Goal: Task Accomplishment & Management: Manage account settings

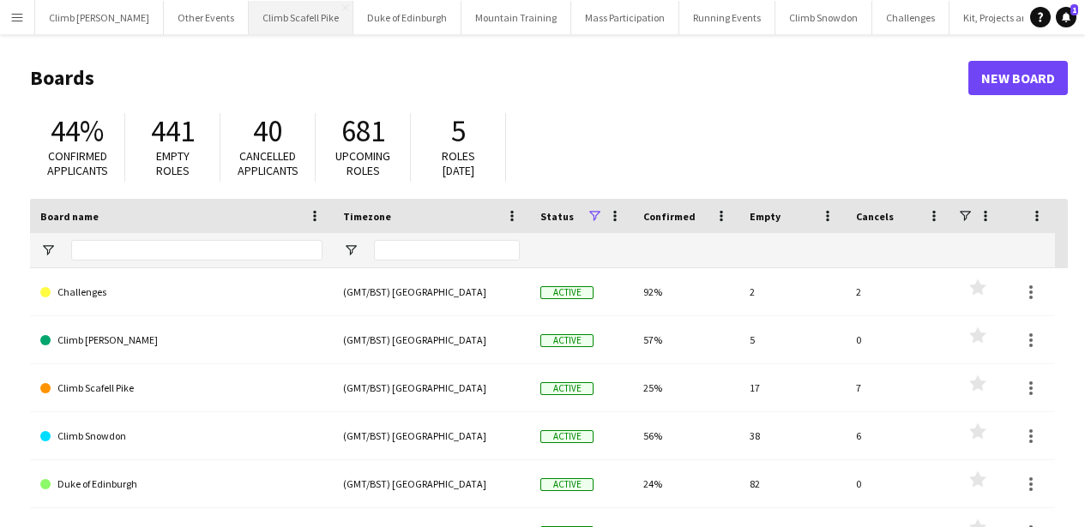
click at [256, 12] on button "Climb Scafell Pike Close" at bounding box center [301, 17] width 105 height 33
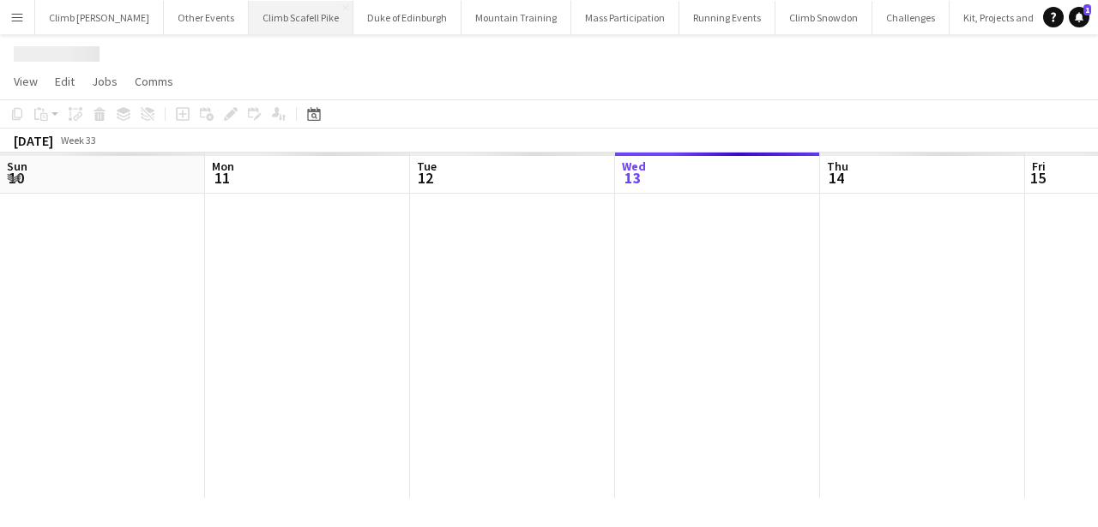
scroll to position [0, 410]
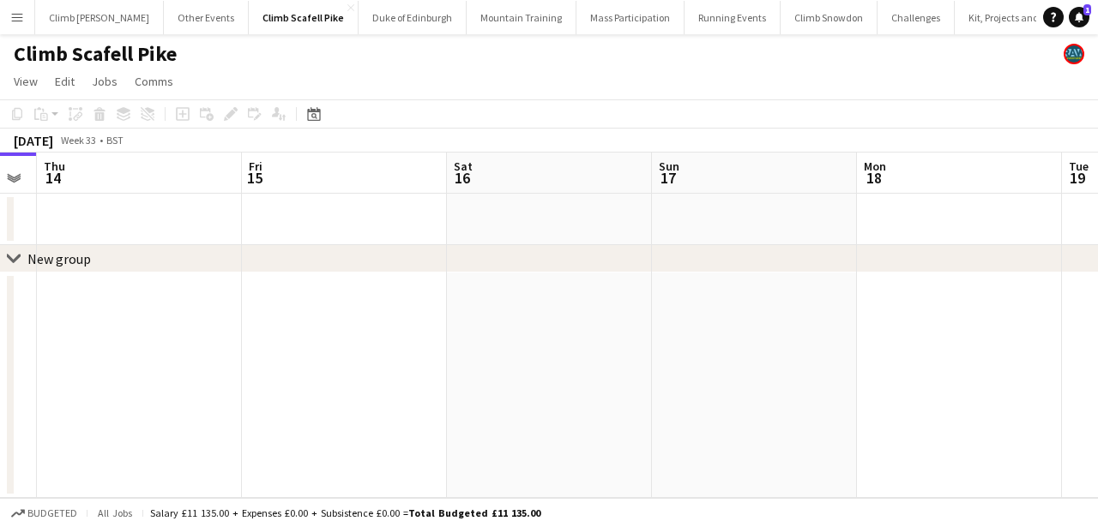
drag, startPoint x: 736, startPoint y: 360, endPoint x: 280, endPoint y: 367, distance: 455.5
click at [280, 367] on app-calendar-viewport "Sun 10 Mon 11 Tue 12 Wed 13 Thu 14 Fri 15 Sat 16 Sun 17 Mon 18 Tue 19 Wed 20" at bounding box center [549, 326] width 1098 height 346
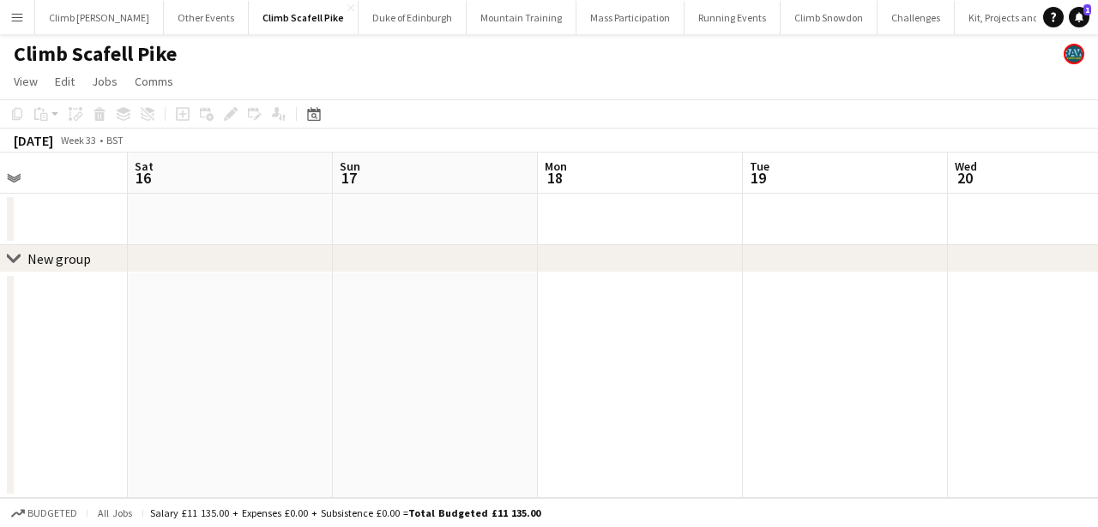
drag, startPoint x: 728, startPoint y: 387, endPoint x: 377, endPoint y: 405, distance: 352.1
click at [377, 405] on app-calendar-viewport "Tue 12 Wed 13 Thu 14 Fri 15 Sat 16 Sun 17 Mon 18 Tue 19 Wed 20 Thu 21 Fri 22" at bounding box center [549, 326] width 1098 height 346
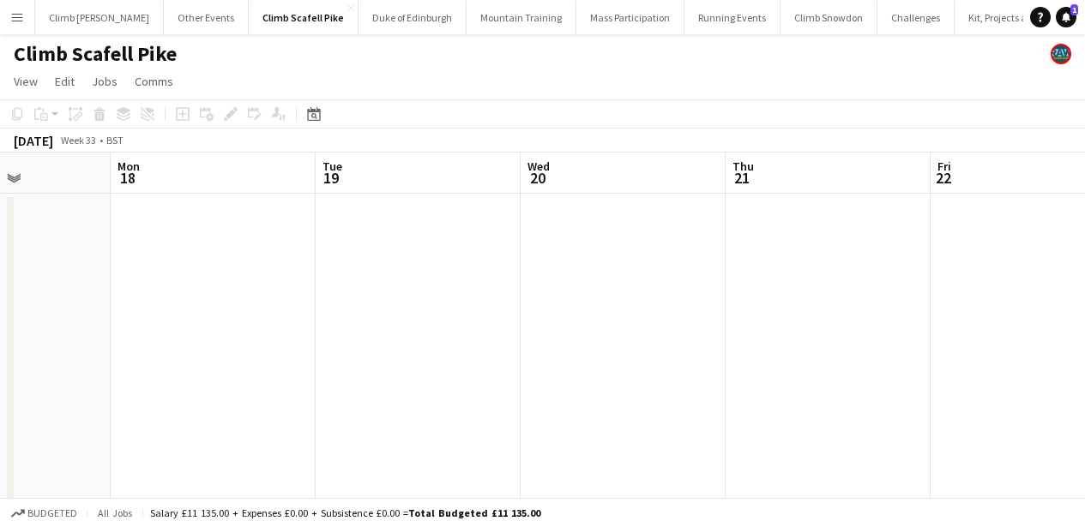
drag, startPoint x: 432, startPoint y: 413, endPoint x: 427, endPoint y: 406, distance: 9.3
click at [365, 413] on app-calendar-viewport "Thu 14 Fri 15 Sat 16 Sun 17 Mon 18 Tue 19 Wed 20 Thu 21 Fri 22 Sat 23 Sun 24 3/…" at bounding box center [542, 531] width 1085 height 756
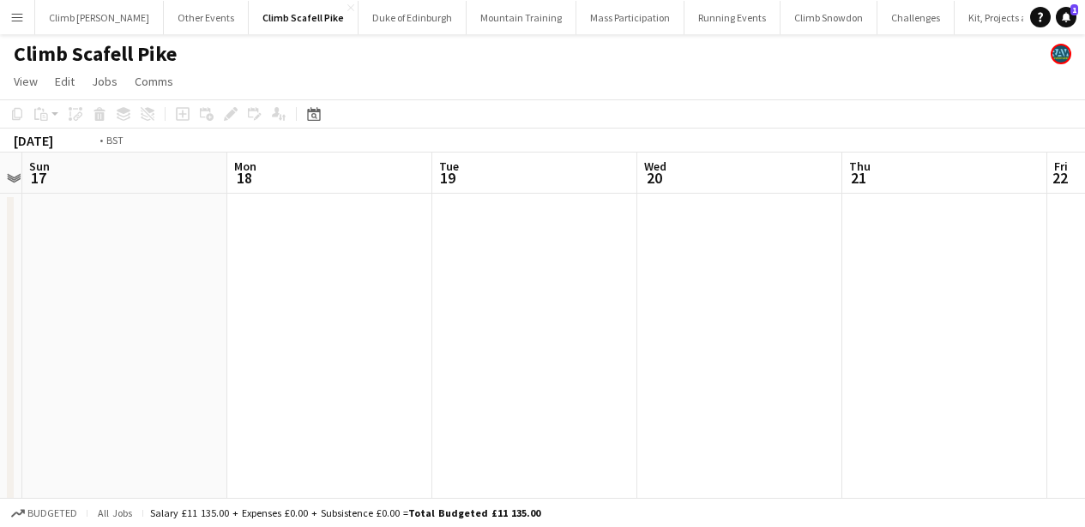
drag, startPoint x: 588, startPoint y: 401, endPoint x: 321, endPoint y: 399, distance: 267.6
click at [321, 399] on app-calendar-viewport "Thu 14 Fri 15 Sat 16 Sun 17 Mon 18 Tue 19 Wed 20 Thu 21 Fri 22 Sat 23 Sun 24 3/…" at bounding box center [542, 531] width 1085 height 756
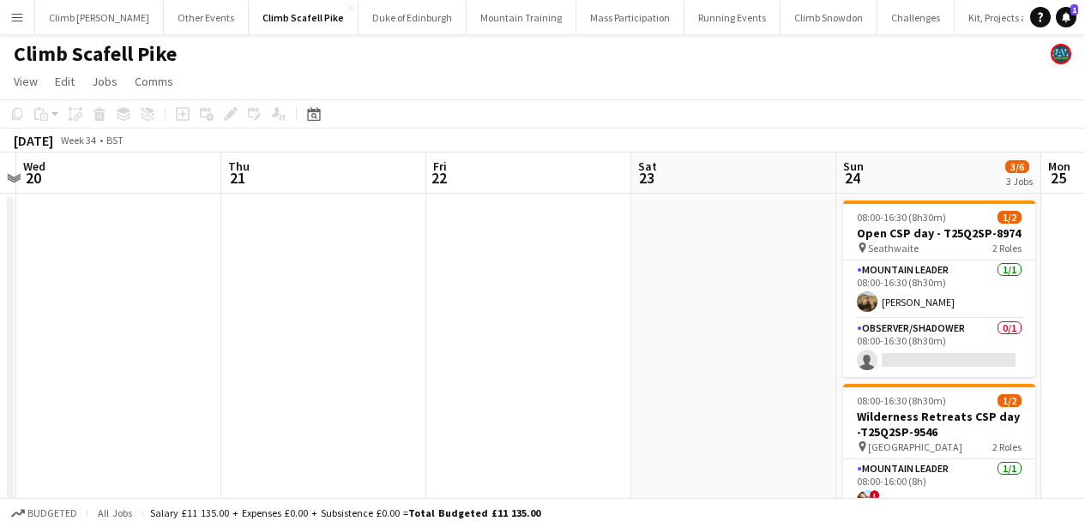
drag, startPoint x: 459, startPoint y: 377, endPoint x: 318, endPoint y: 373, distance: 140.7
click at [304, 377] on app-calendar-viewport "Sat 16 Sun 17 Mon 18 Tue 19 Wed 20 Thu 21 Fri 22 Sat 23 Sun 24 3/6 3 Jobs Mon 2…" at bounding box center [542, 531] width 1085 height 756
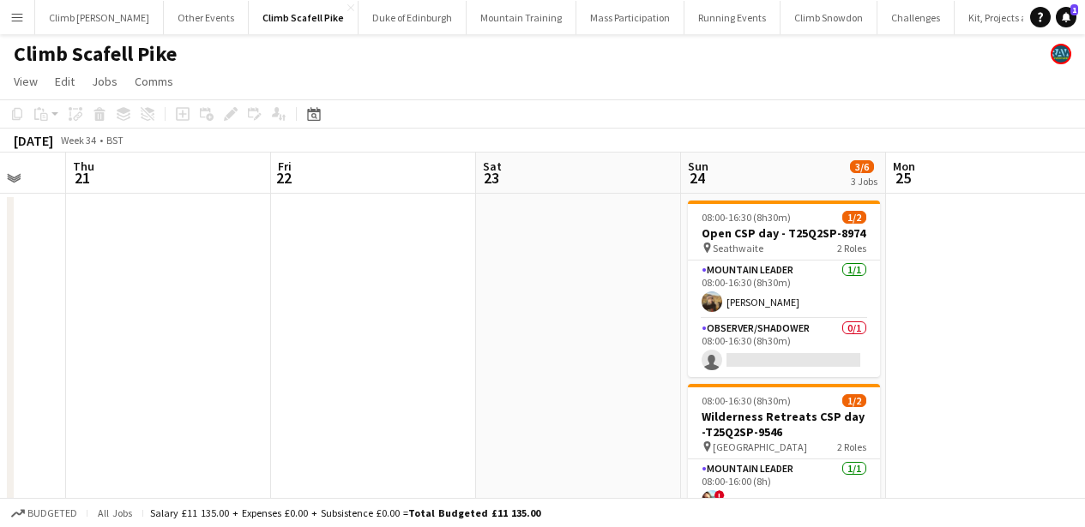
scroll to position [0, 710]
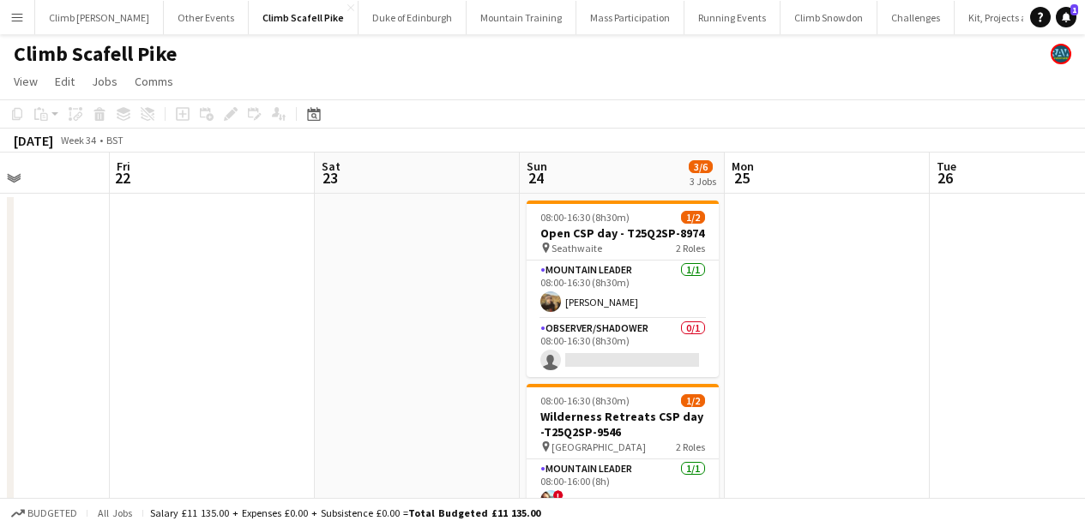
drag, startPoint x: 543, startPoint y: 364, endPoint x: 382, endPoint y: 379, distance: 162.0
click at [382, 379] on app-calendar-viewport "Mon 18 Tue 19 Wed 20 Thu 21 Fri 22 Sat 23 Sun 24 3/6 3 Jobs Mon 25 Tue 26 Wed 2…" at bounding box center [542, 531] width 1085 height 756
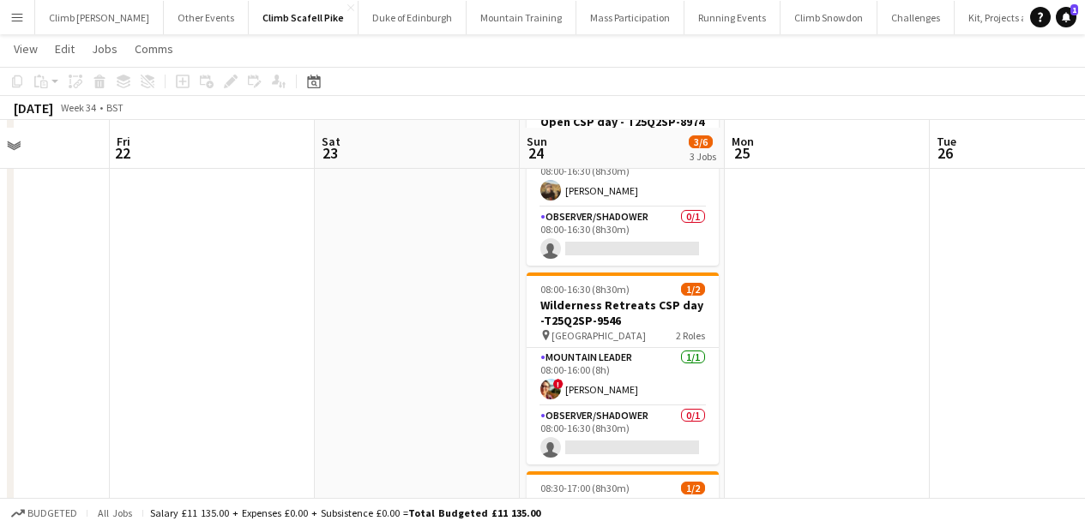
scroll to position [121, 0]
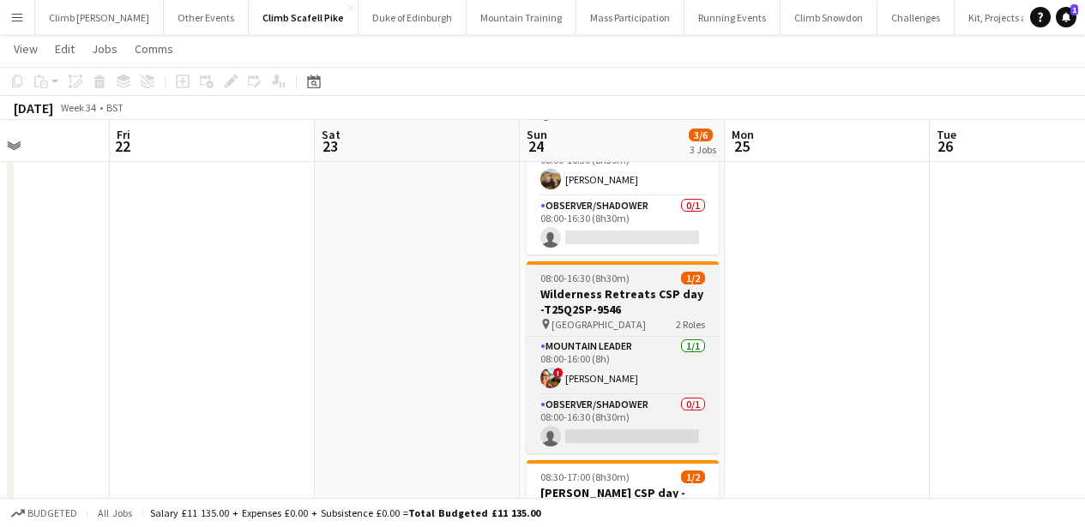
click at [628, 295] on h3 "Wilderness Retreats CSP day -T25Q2SP-9546" at bounding box center [623, 301] width 192 height 31
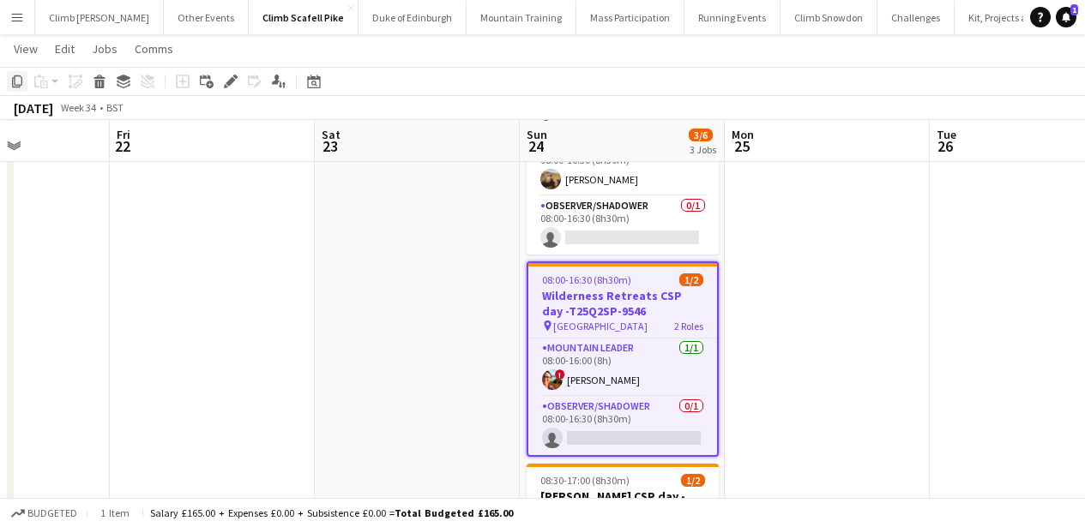
click at [12, 82] on icon at bounding box center [17, 81] width 10 height 12
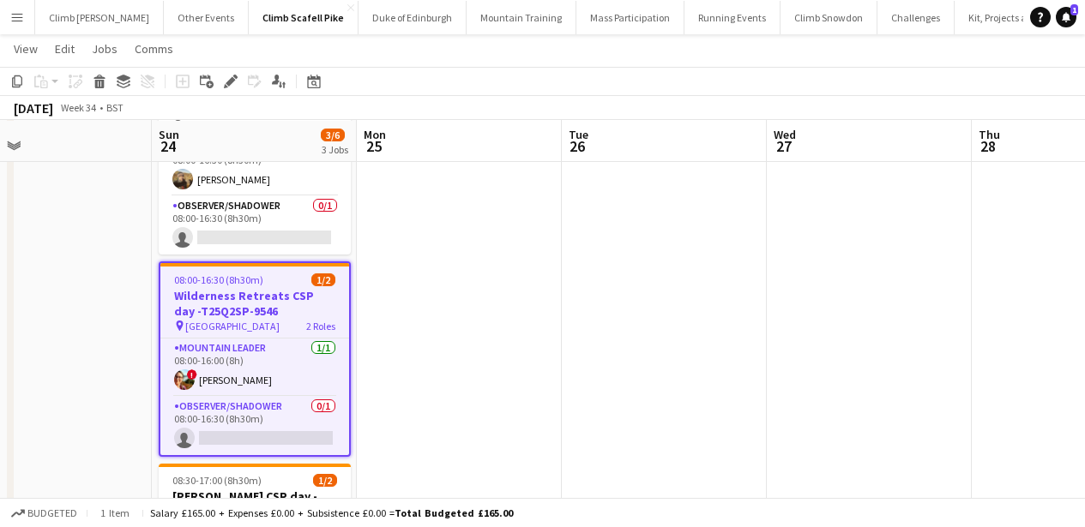
drag, startPoint x: 933, startPoint y: 308, endPoint x: 481, endPoint y: 354, distance: 454.4
click at [460, 356] on app-calendar-viewport "Wed 20 Thu 21 Fri 22 Sat 23 Sun 24 3/6 3 Jobs Mon 25 Tue 26 Wed 27 Thu 28 Fri 2…" at bounding box center [542, 366] width 1085 height 840
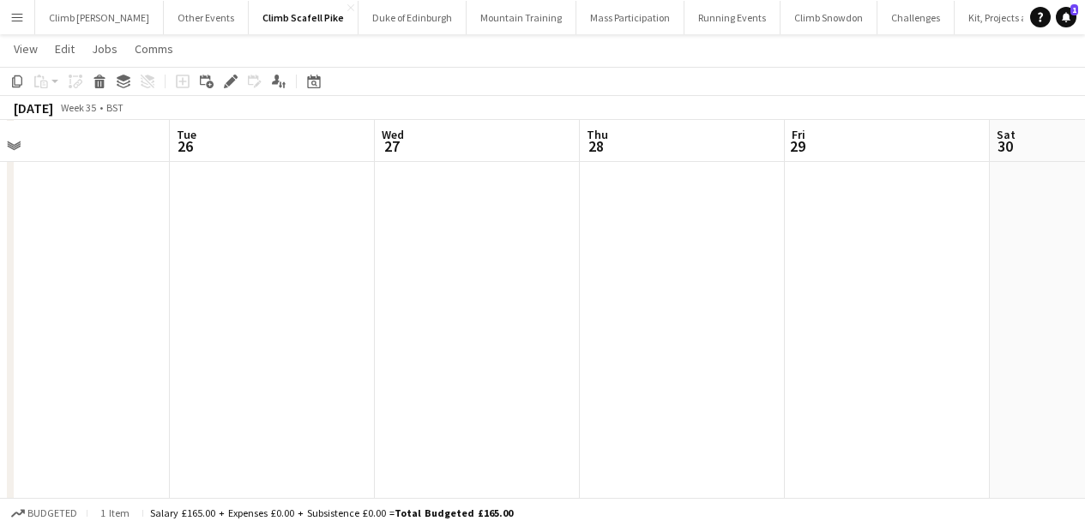
drag, startPoint x: 765, startPoint y: 346, endPoint x: 377, endPoint y: 349, distance: 388.5
click at [377, 349] on app-calendar-viewport "Fri 22 Sat 23 Sun 24 3/6 3 Jobs Mon 25 Tue 26 Wed 27 Thu 28 Fri 29 Sat 30 Sun 3…" at bounding box center [542, 366] width 1085 height 840
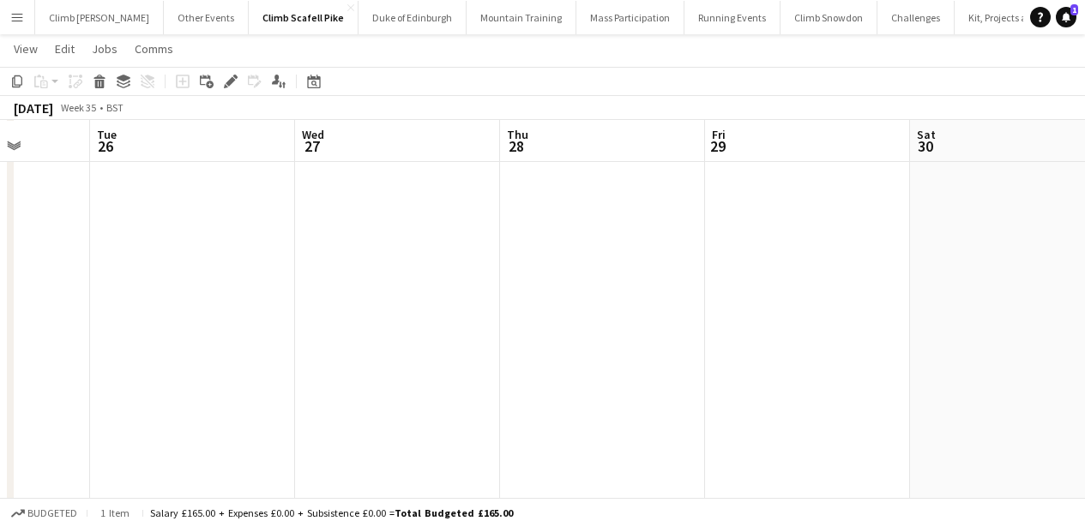
drag, startPoint x: 666, startPoint y: 334, endPoint x: 279, endPoint y: 326, distance: 387.8
click at [154, 345] on app-calendar-viewport "Fri 22 Sat 23 Sun 24 3/6 3 Jobs Mon 25 Tue 26 Wed 27 Thu 28 Fri 29 Sat 30 Sun 3…" at bounding box center [542, 366] width 1085 height 840
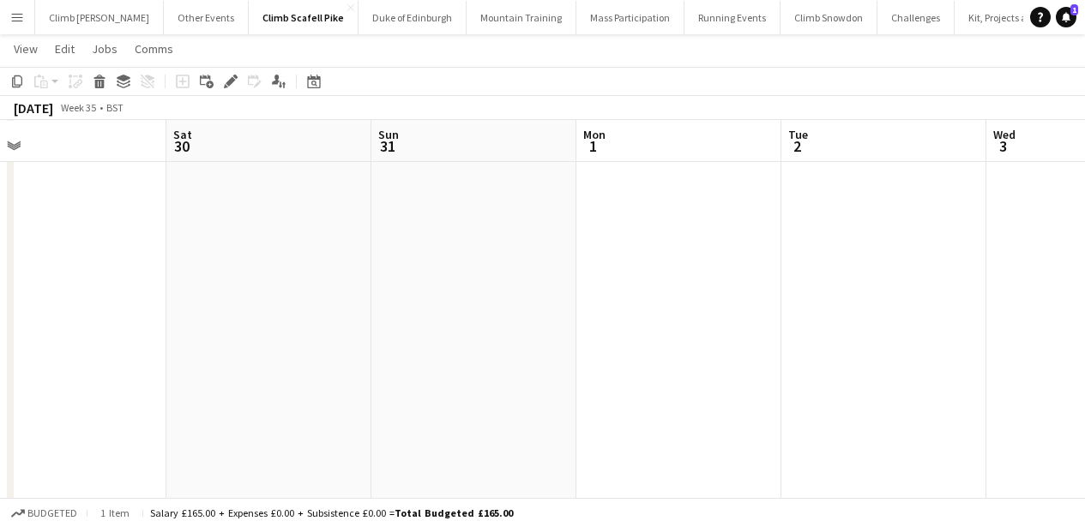
drag, startPoint x: 470, startPoint y: 315, endPoint x: 134, endPoint y: 309, distance: 336.3
click at [104, 310] on app-calendar-viewport "Tue 26 Wed 27 Thu 28 Fri 29 Sat 30 Sun 31 Mon 1 Tue 2 Wed 3 Thu 4 Fri 5" at bounding box center [542, 366] width 1085 height 840
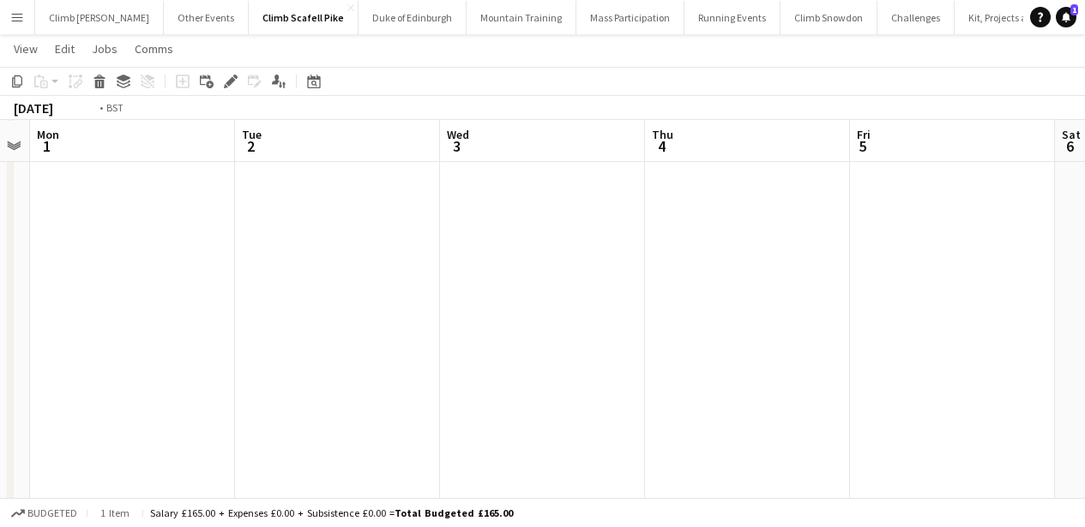
drag, startPoint x: 596, startPoint y: 318, endPoint x: 272, endPoint y: 325, distance: 324.3
click at [255, 328] on app-calendar-viewport "Thu 28 Fri 29 Sat 30 Sun 31 Mon 1 Tue 2 Wed 3 Thu 4 Fri 5 Sat 6 Sun 7" at bounding box center [542, 366] width 1085 height 840
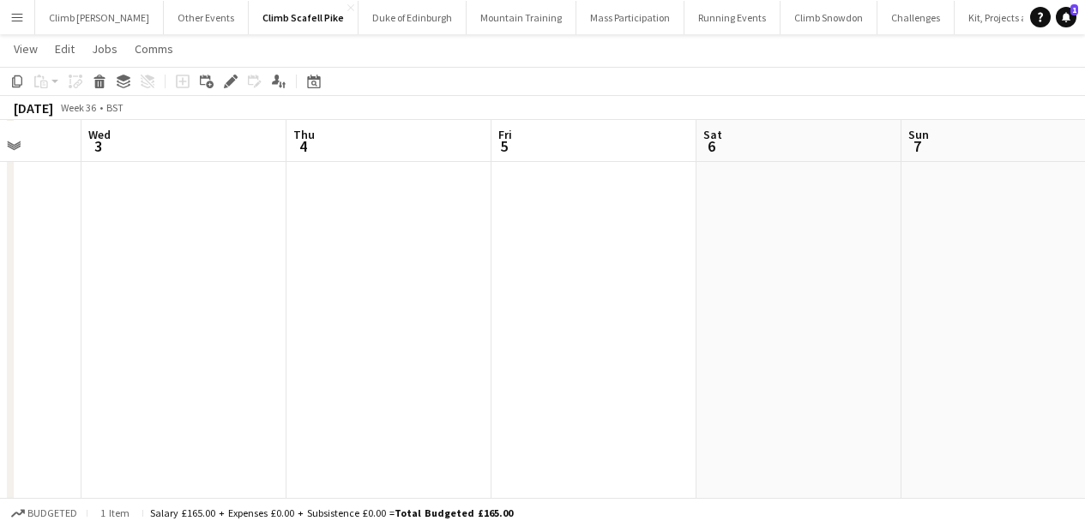
drag, startPoint x: 599, startPoint y: 316, endPoint x: 231, endPoint y: 321, distance: 368.0
click at [224, 322] on app-calendar-viewport "Sat 30 Sun 31 Mon 1 Tue 2 Wed 3 Thu 4 Fri 5 Sat 6 Sun 7 Mon 8 Tue 9" at bounding box center [542, 366] width 1085 height 840
drag, startPoint x: 423, startPoint y: 345, endPoint x: 302, endPoint y: 347, distance: 121.0
click at [271, 347] on app-calendar-viewport "Mon 1 Tue 2 Wed 3 Thu 4 Fri 5 Sat 6 Sun 7 Mon 8 Tue 9 Wed 10 Thu 11" at bounding box center [542, 366] width 1085 height 840
drag, startPoint x: 605, startPoint y: 350, endPoint x: 227, endPoint y: 356, distance: 377.4
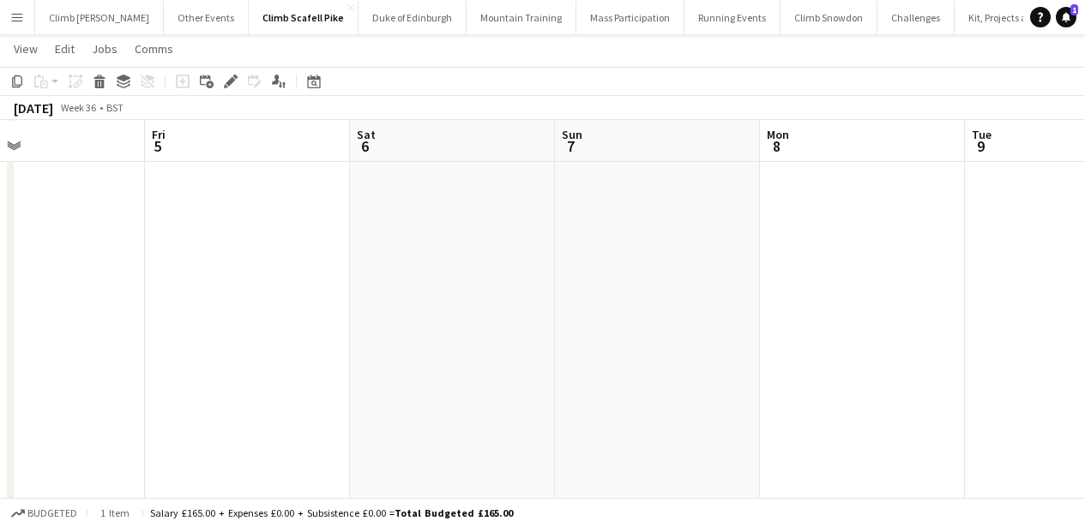
click at [227, 356] on app-calendar-viewport "Mon 1 Tue 2 Wed 3 Thu 4 Fri 5 Sat 6 Sun 7 Mon 8 Tue 9 Wed 10 Thu 11" at bounding box center [542, 366] width 1085 height 840
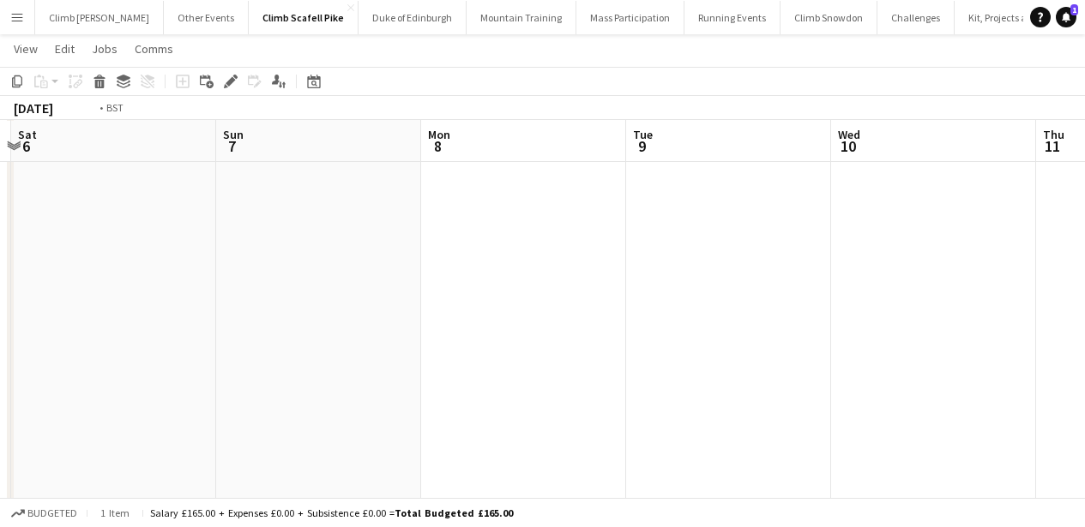
scroll to position [0, 670]
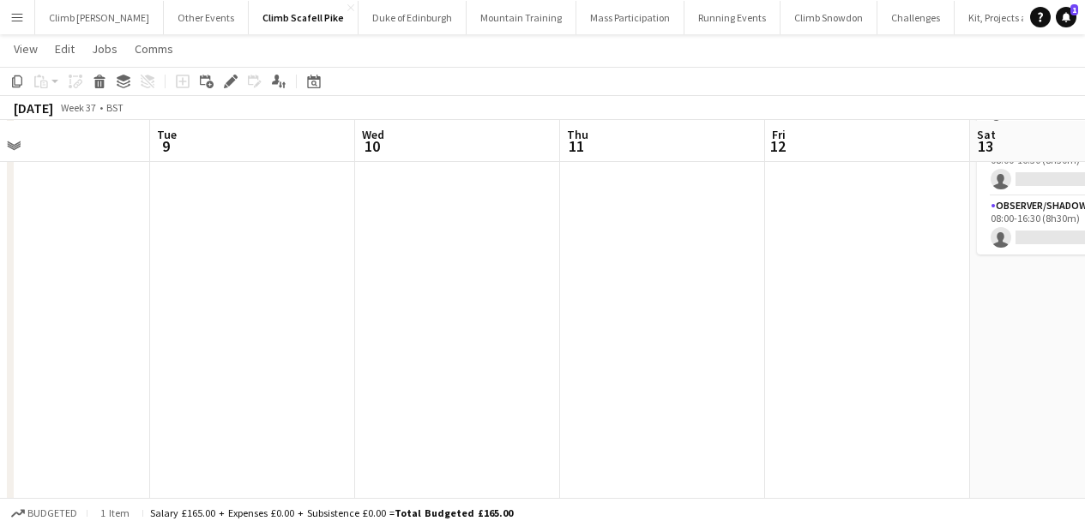
drag, startPoint x: 708, startPoint y: 350, endPoint x: 304, endPoint y: 366, distance: 404.3
click at [304, 366] on app-calendar-viewport "Fri 5 Sat 6 Sun 7 Mon 8 Tue 9 Wed 10 Thu 11 Fri 12 Sat 13 0/2 1 Job Sun 14 Mon …" at bounding box center [542, 366] width 1085 height 840
click at [793, 302] on app-date-cell at bounding box center [867, 389] width 205 height 636
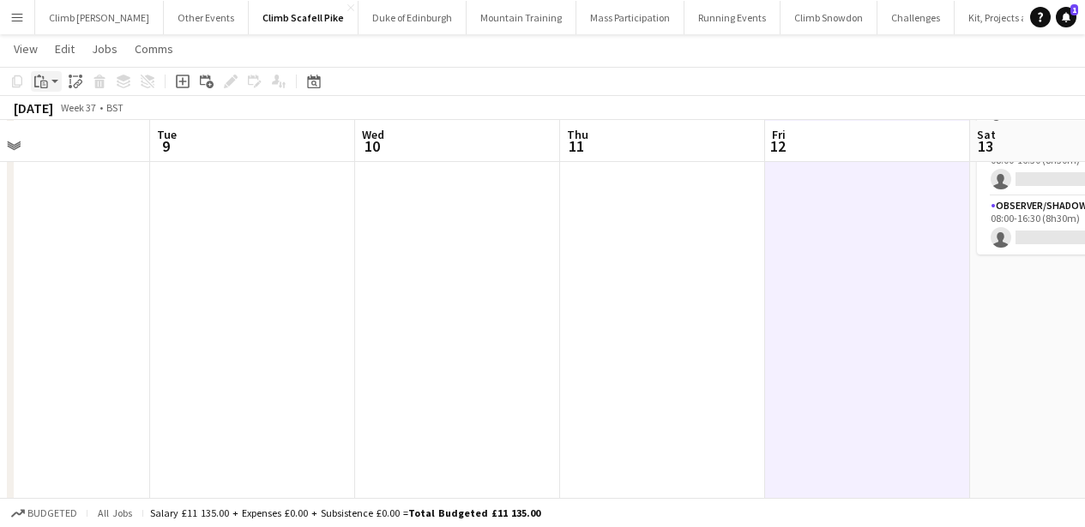
click at [47, 79] on icon "Paste" at bounding box center [41, 82] width 14 height 14
click at [63, 109] on link "Paste Command V" at bounding box center [113, 113] width 136 height 15
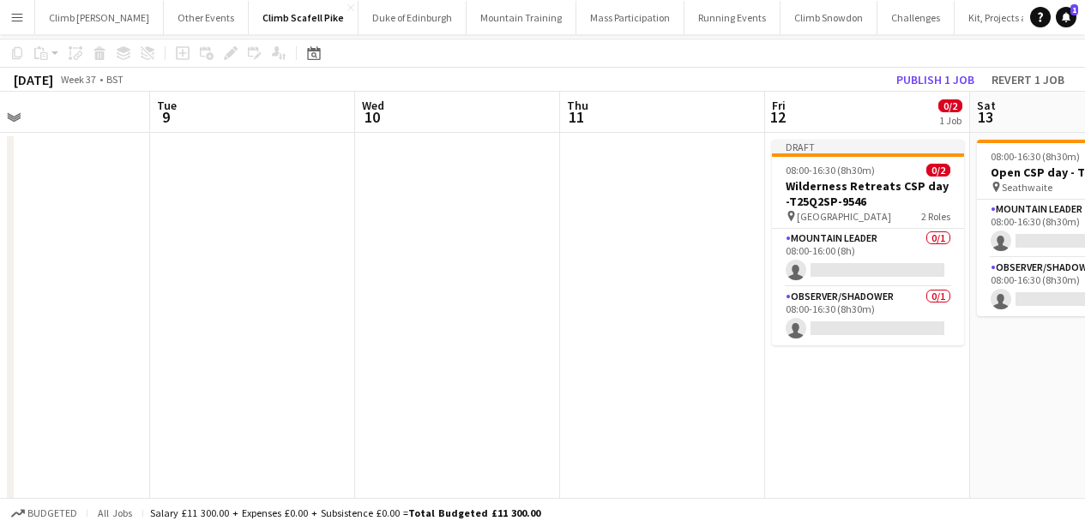
scroll to position [0, 0]
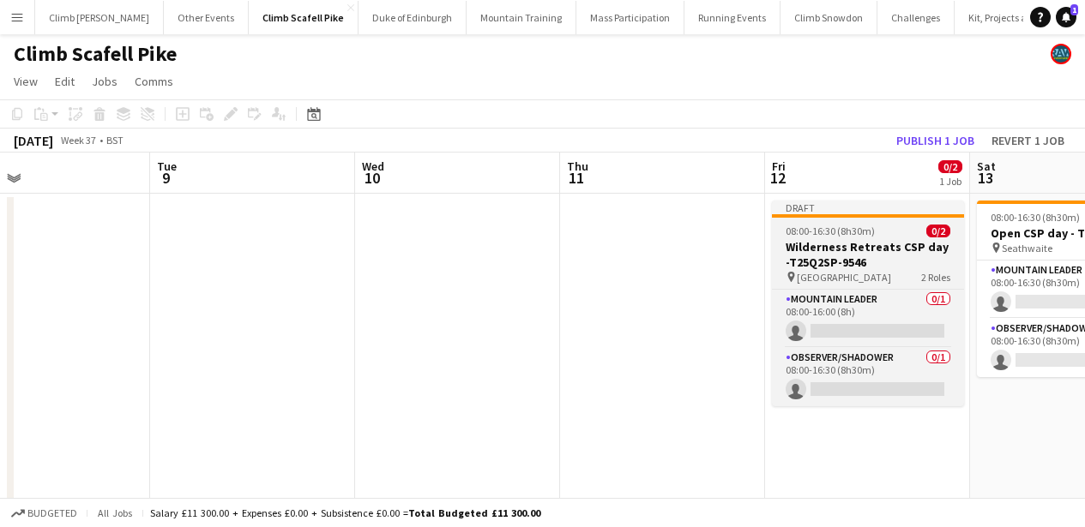
click at [855, 247] on h3 "Wilderness Retreats CSP day -T25Q2SP-9546" at bounding box center [868, 254] width 192 height 31
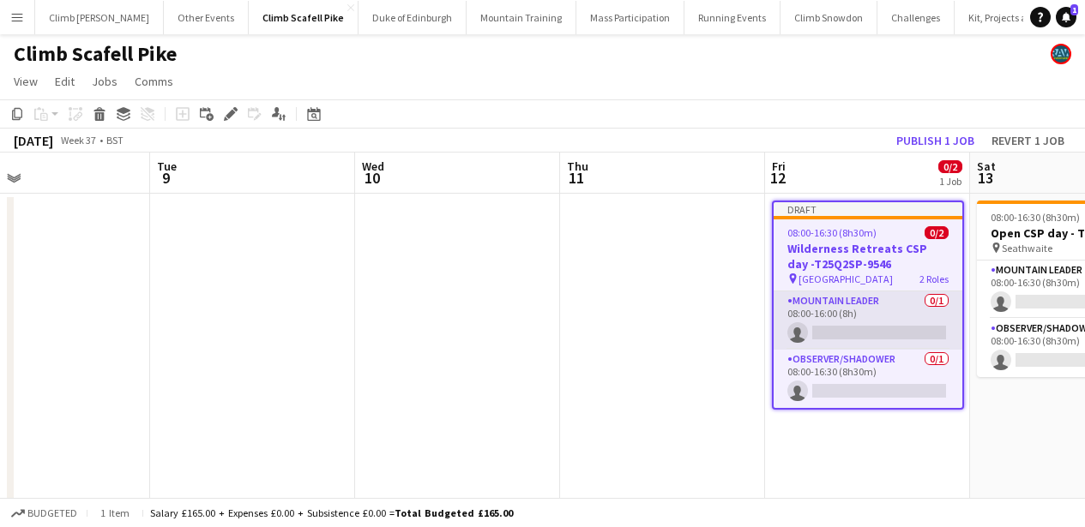
click at [860, 327] on app-card-role "Mountain Leader 0/1 08:00-16:00 (8h) single-neutral-actions" at bounding box center [868, 321] width 189 height 58
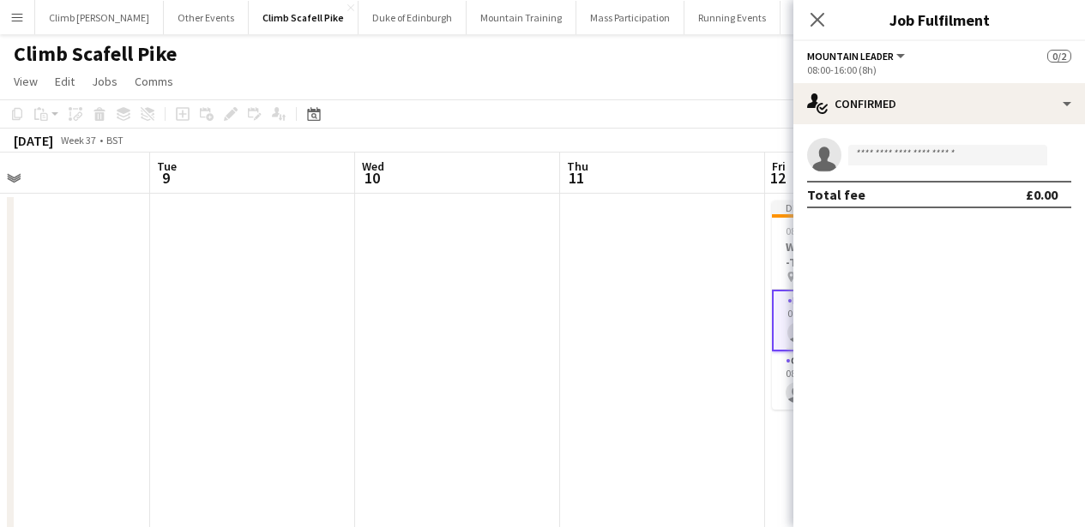
click at [224, 106] on div "Add job Add linked Job Edit Edit linked Job Applicants" at bounding box center [223, 114] width 131 height 21
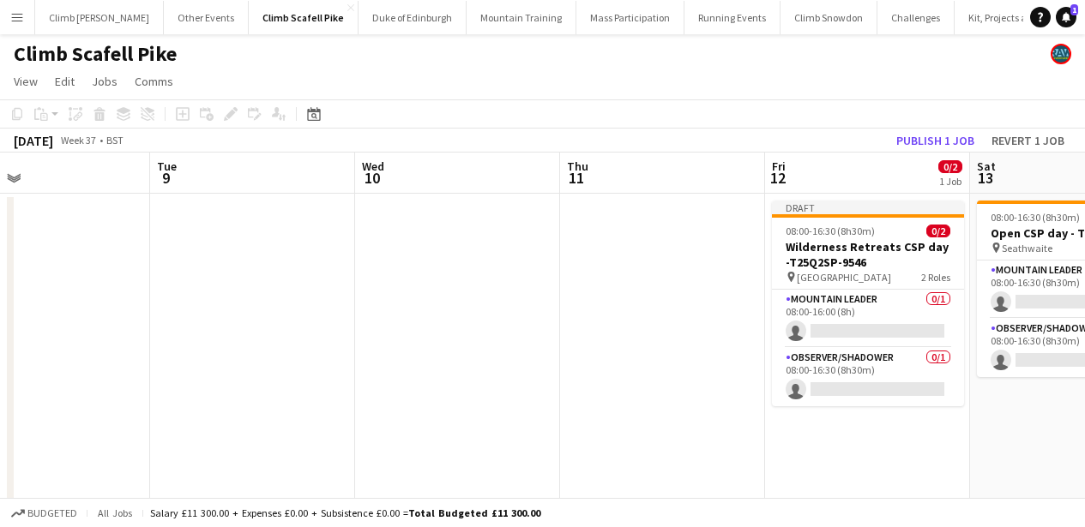
click at [230, 116] on div "Add job Add linked Job Edit Edit linked Job Applicants" at bounding box center [223, 114] width 131 height 21
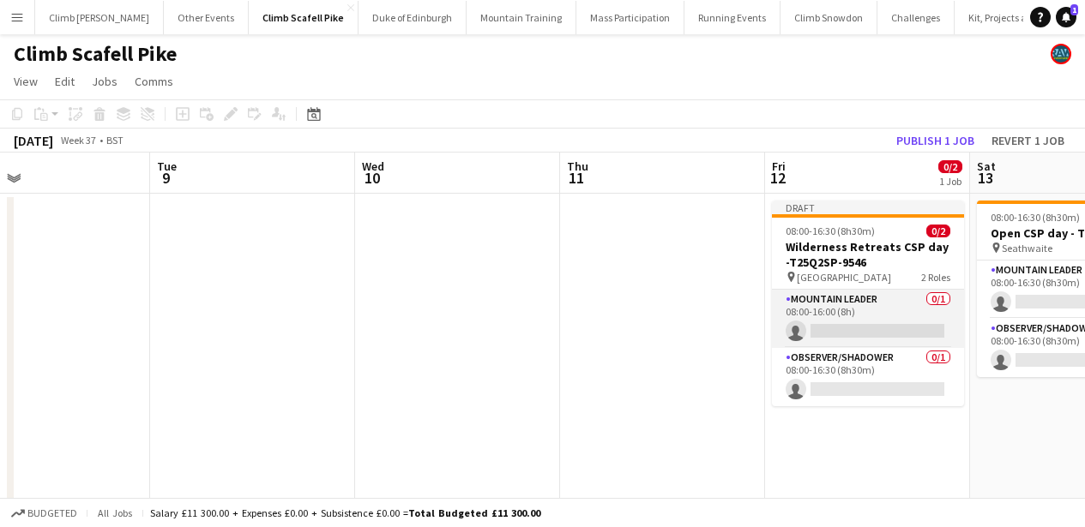
click at [847, 315] on app-card-role "Mountain Leader 0/1 08:00-16:00 (8h) single-neutral-actions" at bounding box center [868, 319] width 192 height 58
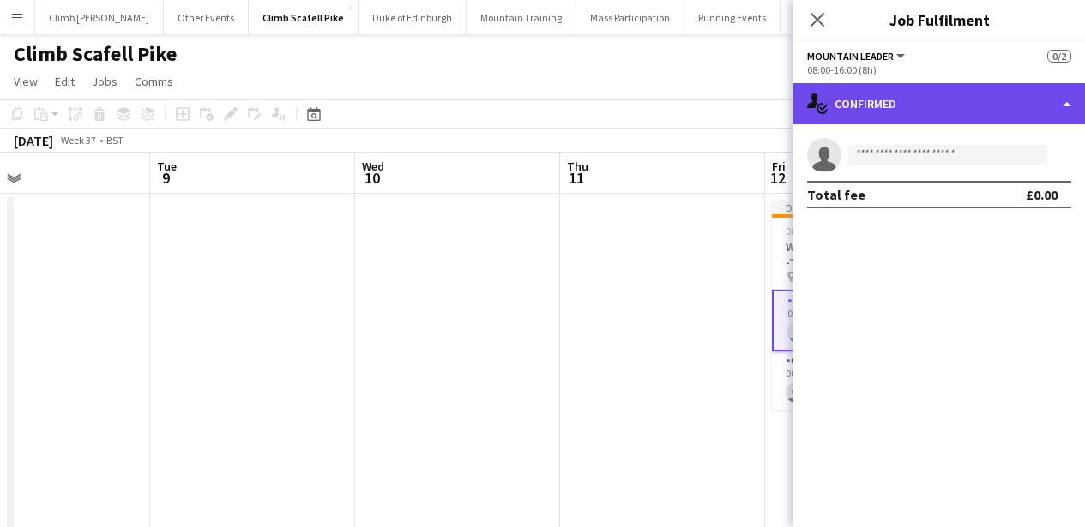
click at [840, 111] on div "single-neutral-actions-check-2 Confirmed" at bounding box center [939, 103] width 292 height 41
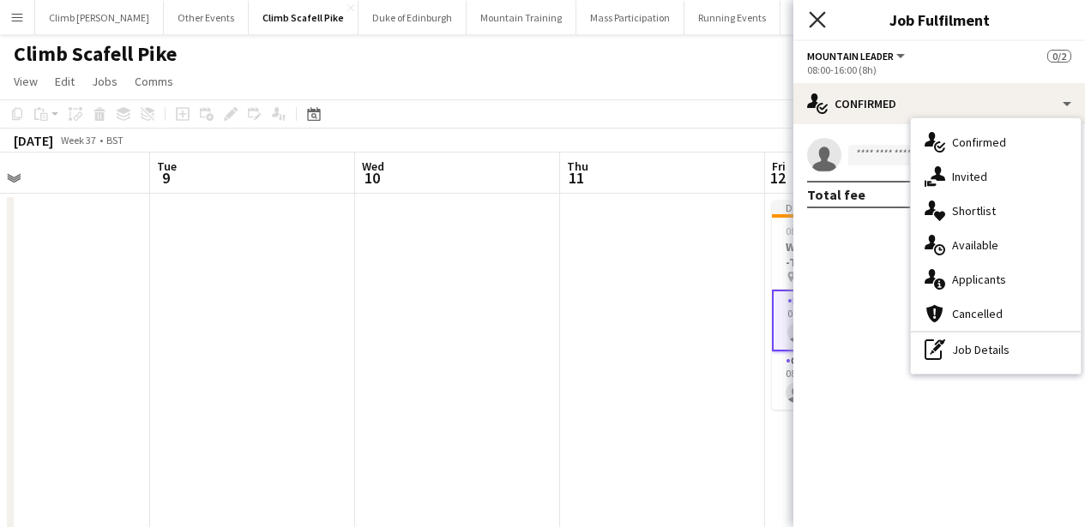
click at [817, 21] on icon at bounding box center [817, 19] width 16 height 16
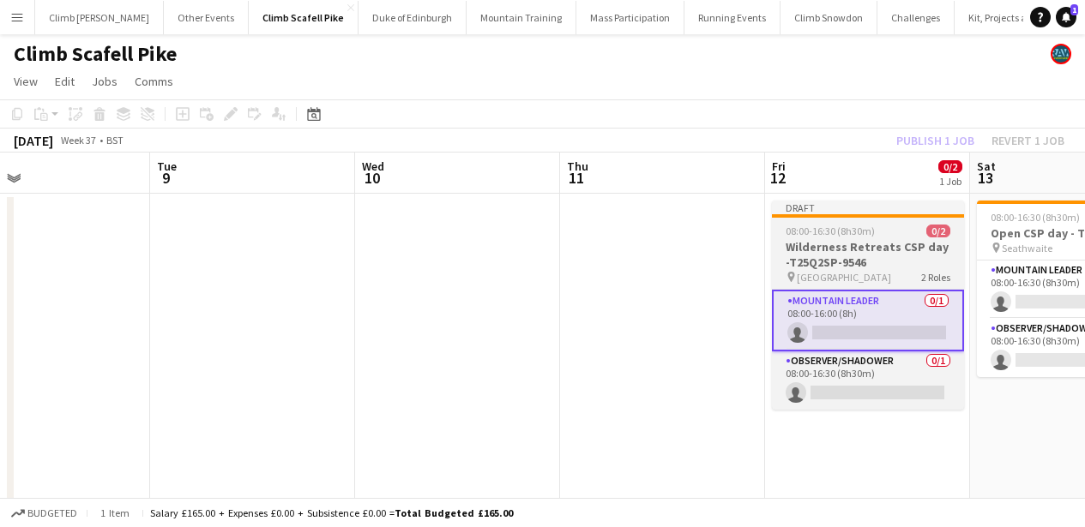
click at [825, 227] on span "08:00-16:30 (8h30m)" at bounding box center [830, 231] width 89 height 13
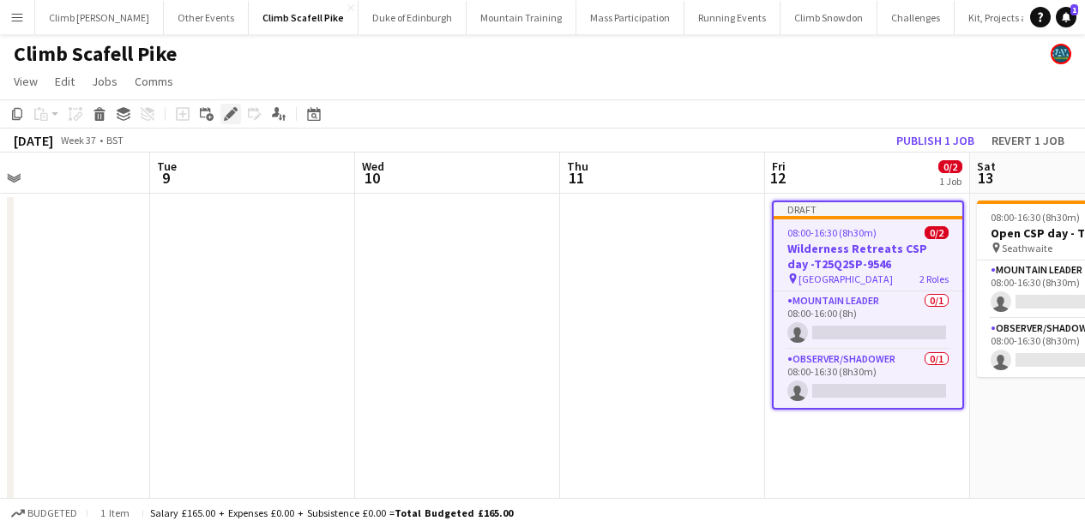
click at [229, 118] on icon "Edit" at bounding box center [231, 114] width 14 height 14
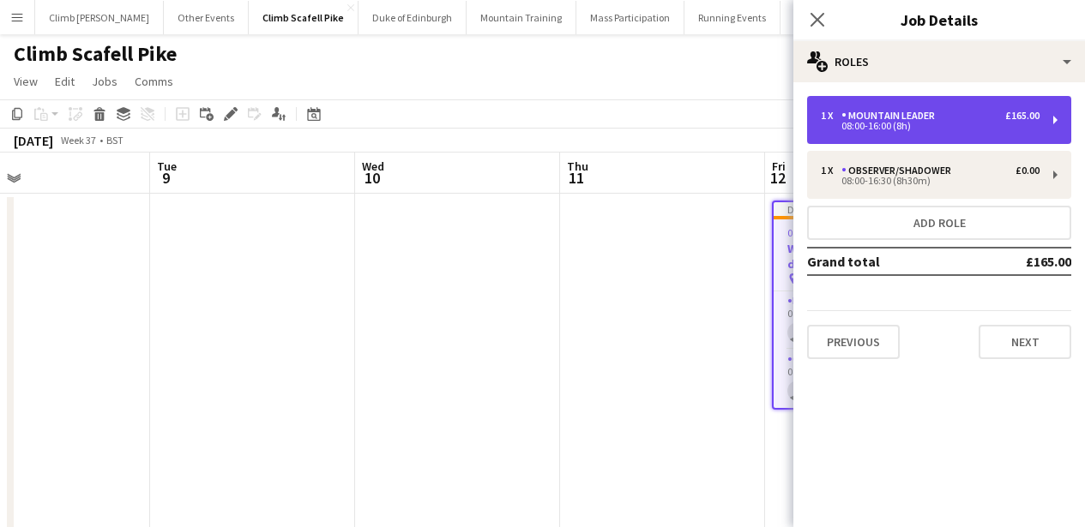
click at [953, 130] on div "08:00-16:00 (8h)" at bounding box center [930, 126] width 219 height 9
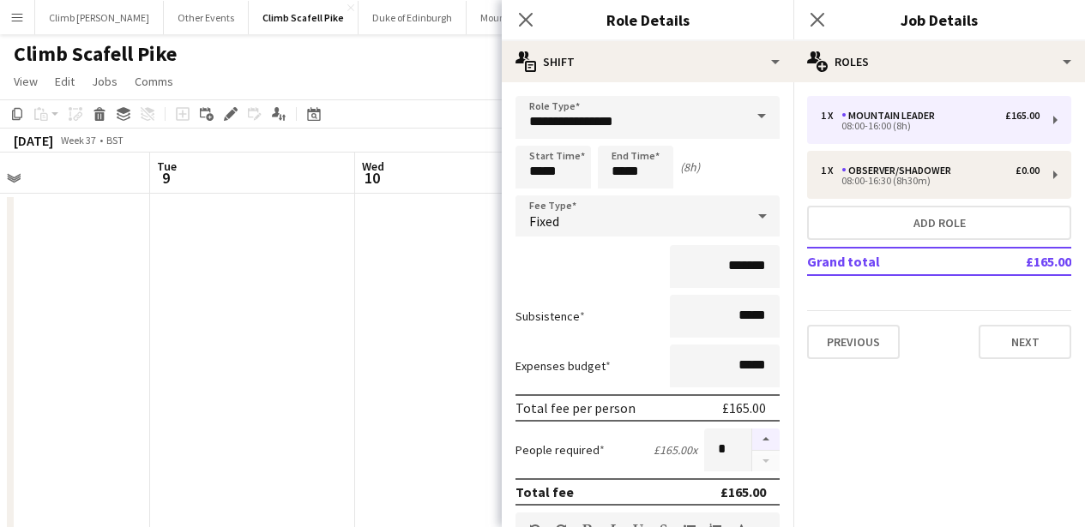
click at [752, 440] on button "button" at bounding box center [765, 440] width 27 height 22
type input "*"
click at [527, 25] on icon "Close pop-in" at bounding box center [525, 19] width 16 height 16
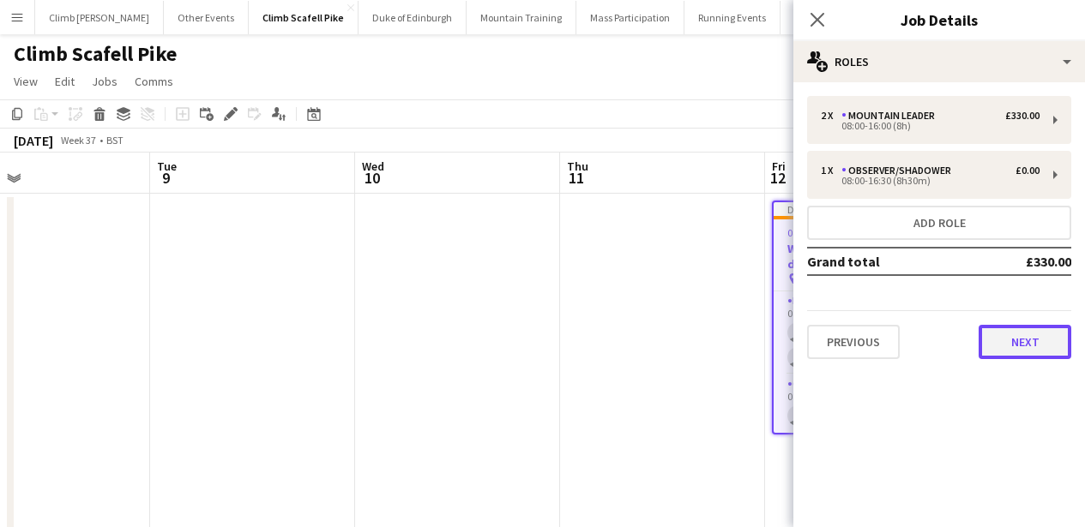
click at [1040, 340] on button "Next" at bounding box center [1025, 342] width 93 height 34
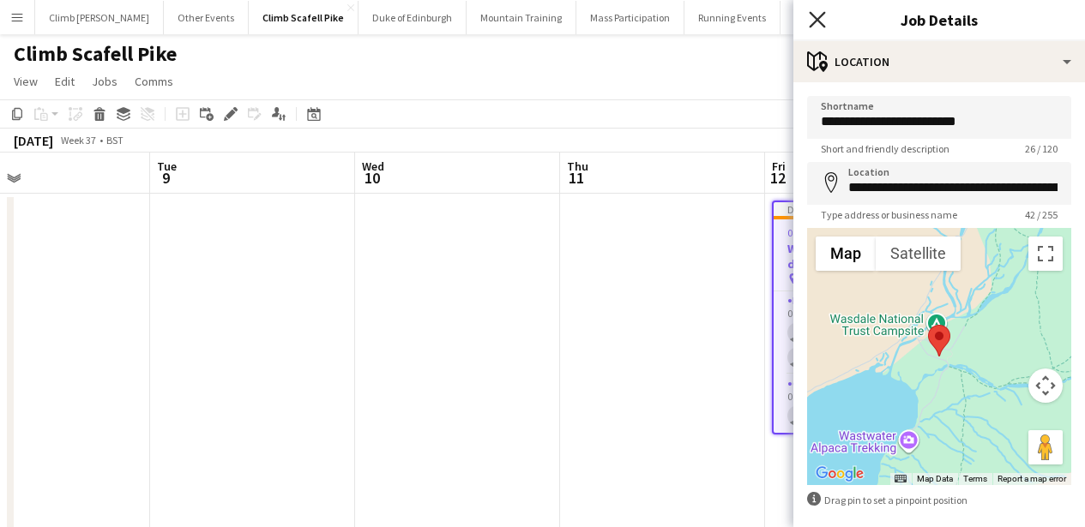
click at [821, 13] on icon "Close pop-in" at bounding box center [817, 19] width 16 height 16
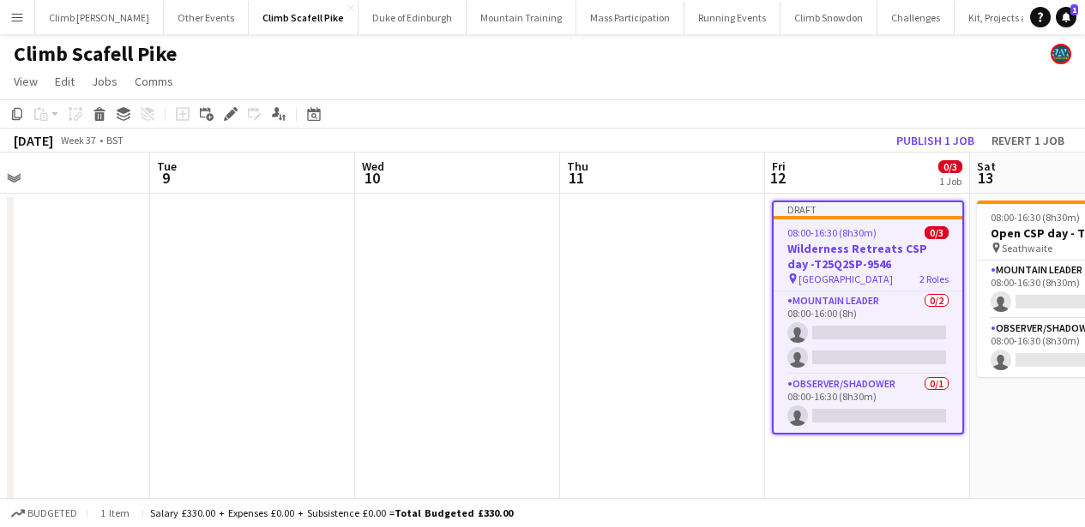
click at [862, 231] on span "08:00-16:30 (8h30m)" at bounding box center [831, 232] width 89 height 13
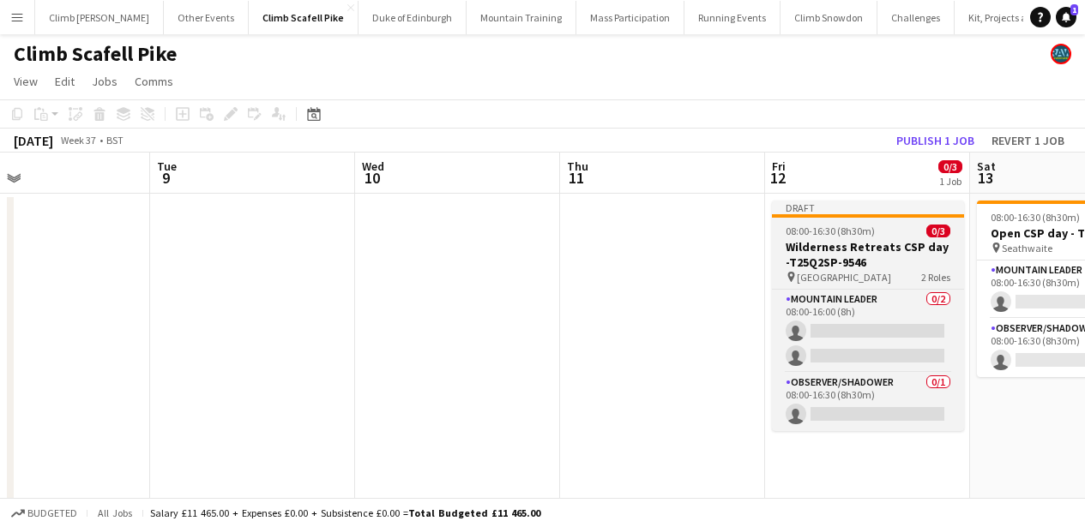
click at [862, 231] on span "08:00-16:30 (8h30m)" at bounding box center [830, 231] width 89 height 13
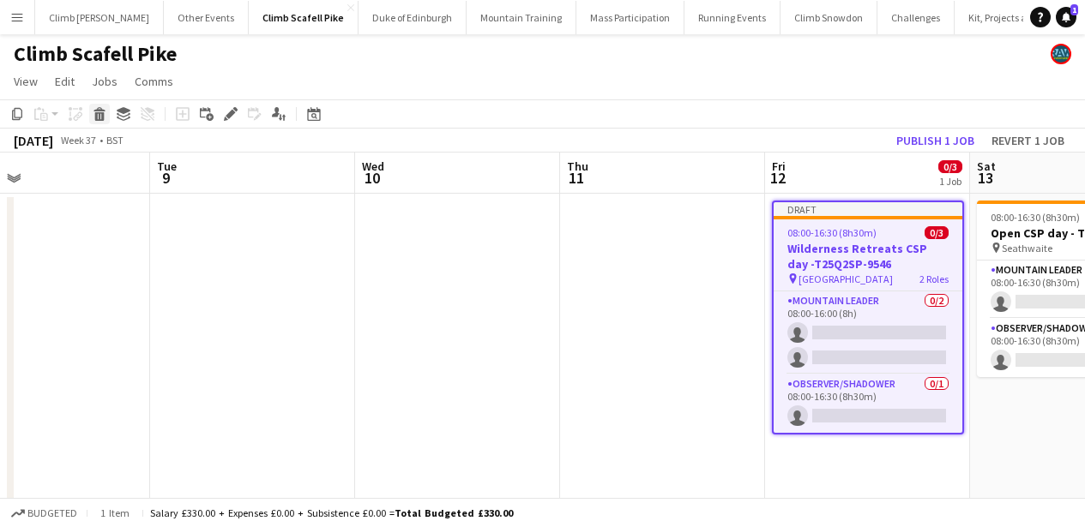
click at [93, 117] on icon "Delete" at bounding box center [100, 114] width 14 height 14
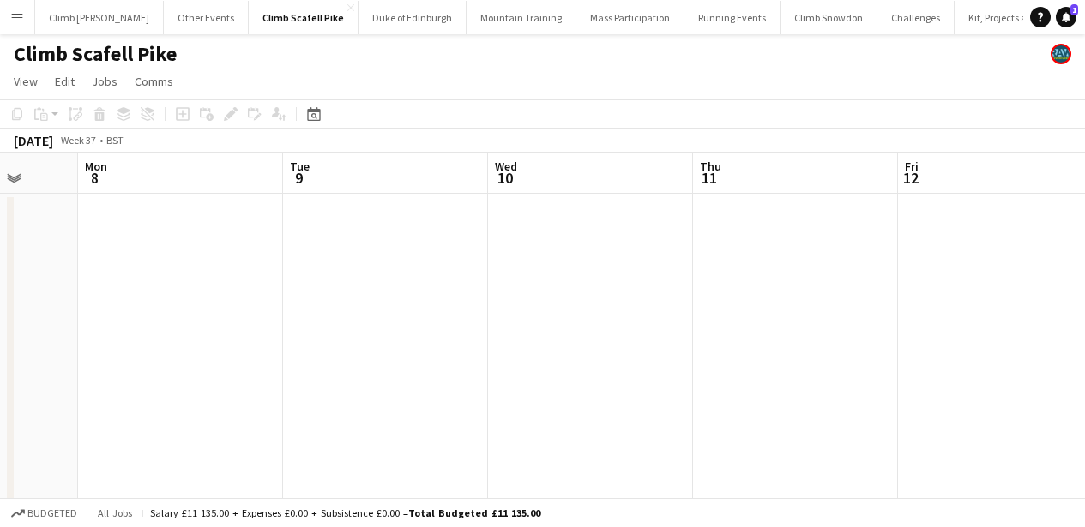
drag, startPoint x: 305, startPoint y: 359, endPoint x: 843, endPoint y: 368, distance: 537.8
click at [843, 368] on app-calendar-viewport "Fri 5 Sat 6 Sun 7 Mon 8 Tue 9 Wed 10 Thu 11 Fri 12 Sat 13 0/2 1 Job Sun 14 Mon …" at bounding box center [542, 531] width 1085 height 756
drag, startPoint x: 468, startPoint y: 347, endPoint x: 775, endPoint y: 333, distance: 307.4
click at [794, 332] on app-calendar-viewport "Wed 3 Thu 4 Fri 5 Sat 6 Sun 7 Mon 8 Tue 9 Wed 10 Thu 11 Fri 12 Sat 13 0/2 1 Job…" at bounding box center [542, 531] width 1085 height 756
drag, startPoint x: 496, startPoint y: 355, endPoint x: 733, endPoint y: 372, distance: 238.2
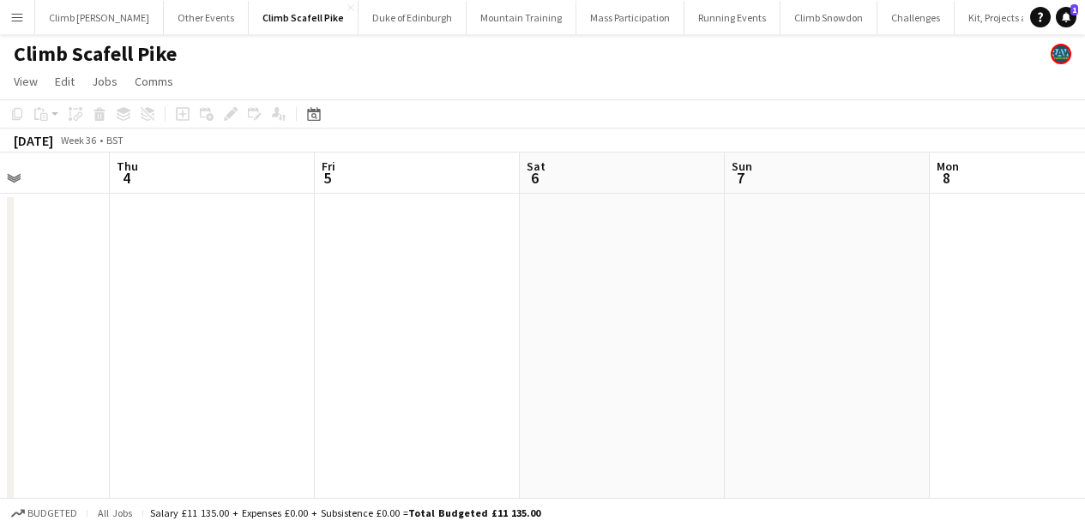
click at [815, 373] on app-calendar-viewport "Mon 1 Tue 2 Wed 3 Thu 4 Fri 5 Sat 6 Sun 7 Mon 8 Tue 9 Wed 10 Thu 11" at bounding box center [542, 531] width 1085 height 756
drag, startPoint x: 521, startPoint y: 389, endPoint x: 780, endPoint y: 387, distance: 258.2
click at [803, 383] on app-calendar-viewport "Sat 30 Sun 31 Mon 1 Tue 2 Wed 3 Thu 4 Fri 5 Sat 6 Sun 7 Mon 8 Tue 9" at bounding box center [542, 531] width 1085 height 756
drag, startPoint x: 618, startPoint y: 386, endPoint x: 826, endPoint y: 382, distance: 208.5
click at [826, 382] on app-calendar-viewport "Fri 29 Sat 30 Sun 31 Mon 1 Tue 2 Wed 3 Thu 4 Fri 5 Sat 6 Sun 7 Mon 8" at bounding box center [542, 531] width 1085 height 756
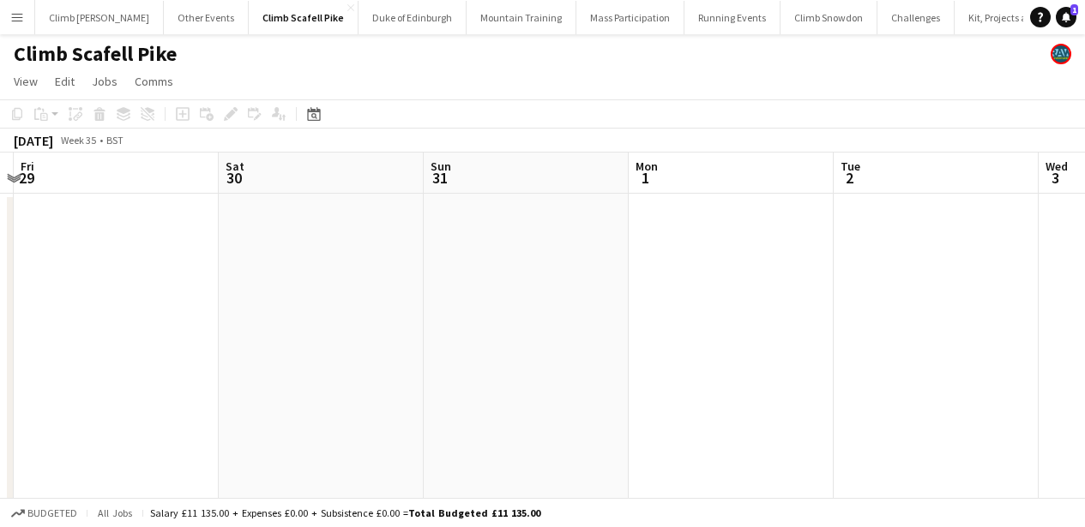
drag, startPoint x: 564, startPoint y: 383, endPoint x: 841, endPoint y: 364, distance: 277.7
click at [840, 364] on app-calendar-viewport "Wed 27 Thu 28 Fri 29 Sat 30 Sun 31 Mon 1 Tue 2 Wed 3 Thu 4 Fri 5 Sat 6" at bounding box center [542, 531] width 1085 height 756
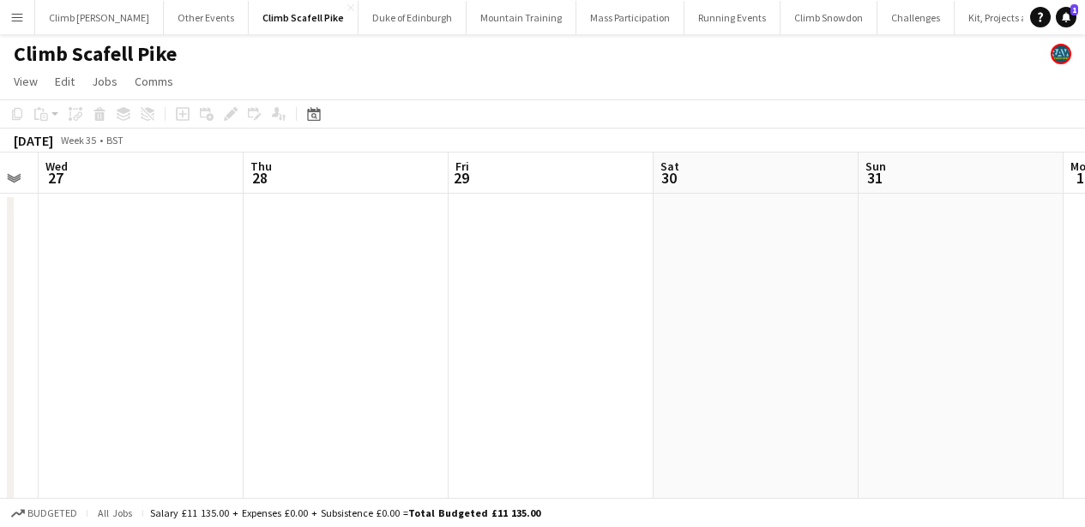
drag, startPoint x: 419, startPoint y: 368, endPoint x: 708, endPoint y: 352, distance: 288.6
click at [783, 349] on app-calendar-viewport "Mon 25 Tue 26 Wed 27 Thu 28 Fri 29 Sat 30 Sun 31 Mon 1 Tue 2 Wed 3 Thu 4" at bounding box center [542, 531] width 1085 height 756
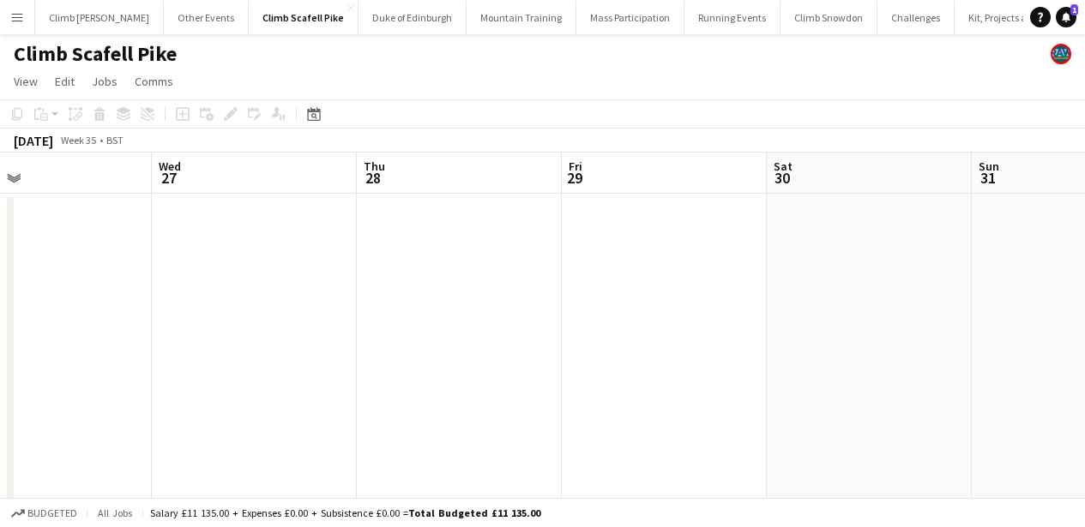
drag, startPoint x: 514, startPoint y: 362, endPoint x: 849, endPoint y: 335, distance: 336.4
click at [908, 338] on app-calendar-viewport "Sun 24 3/6 3 Jobs Mon 25 Tue 26 Wed 27 Thu 28 Fri 29 Sat 30 Sun 31 Mon 1 Tue 2 …" at bounding box center [542, 531] width 1085 height 756
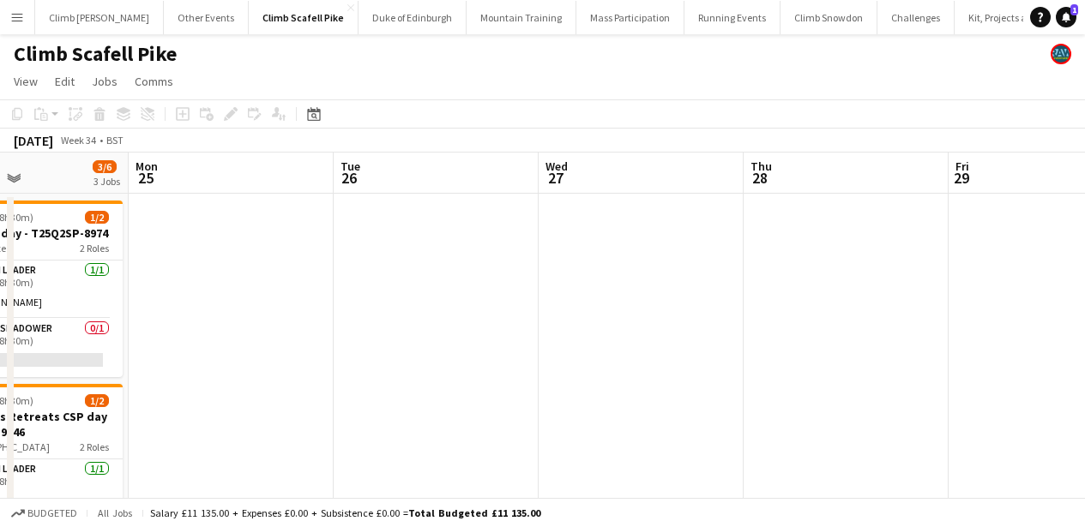
scroll to position [0, 477]
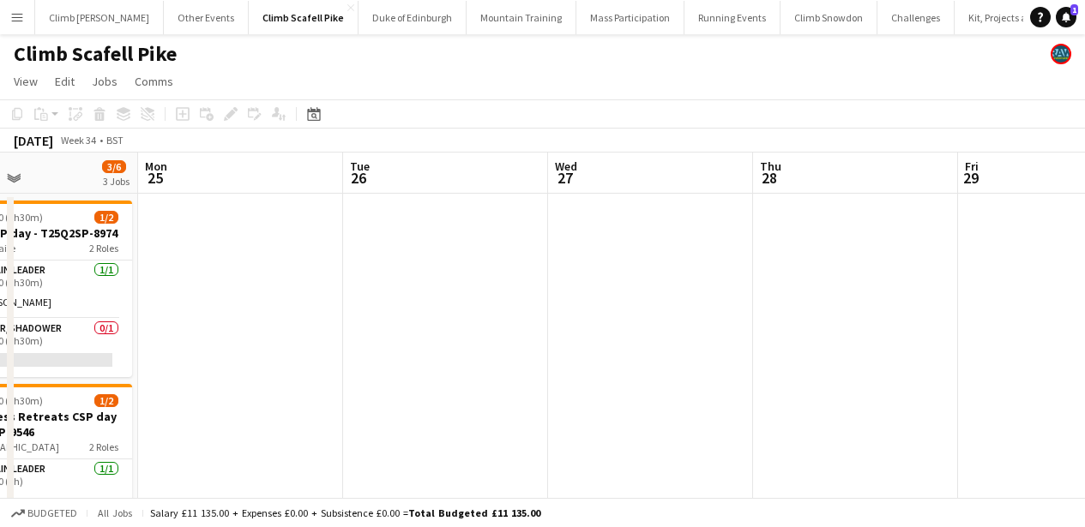
drag, startPoint x: 466, startPoint y: 346, endPoint x: 717, endPoint y: 337, distance: 251.4
click at [717, 337] on app-calendar-viewport "Fri 22 Sat 23 Sun 24 3/6 3 Jobs Mon 25 Tue 26 Wed 27 Thu 28 Fri 29 Sat 30 Sun 3…" at bounding box center [542, 531] width 1085 height 756
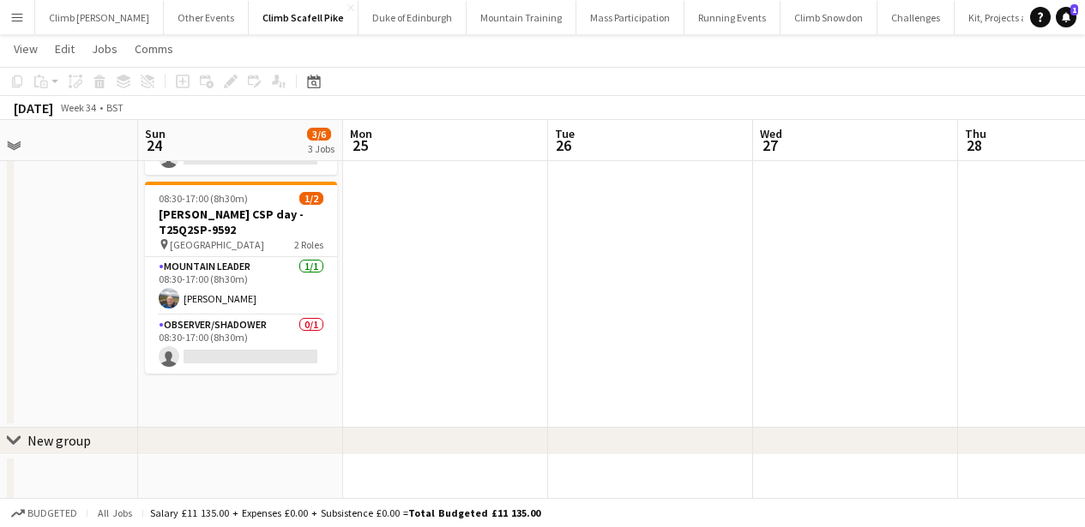
scroll to position [397, 0]
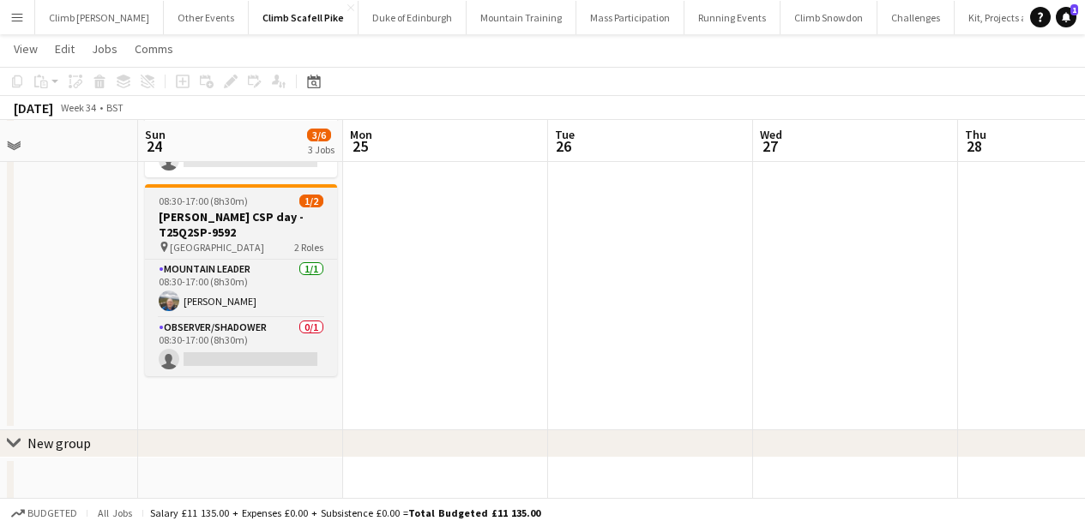
click at [246, 200] on div "08:30-17:00 (8h30m) 1/2" at bounding box center [241, 201] width 192 height 13
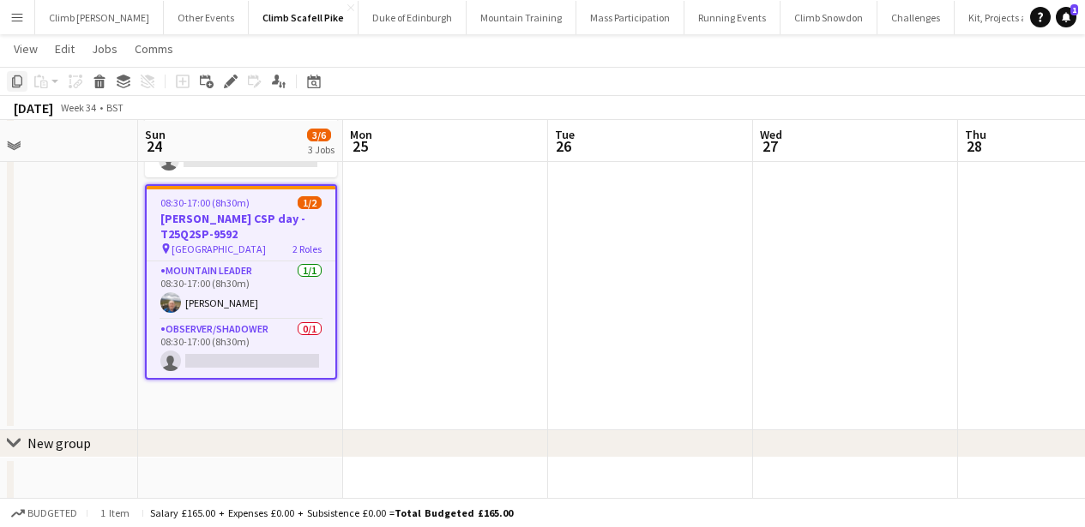
click at [22, 80] on icon "Copy" at bounding box center [17, 82] width 14 height 14
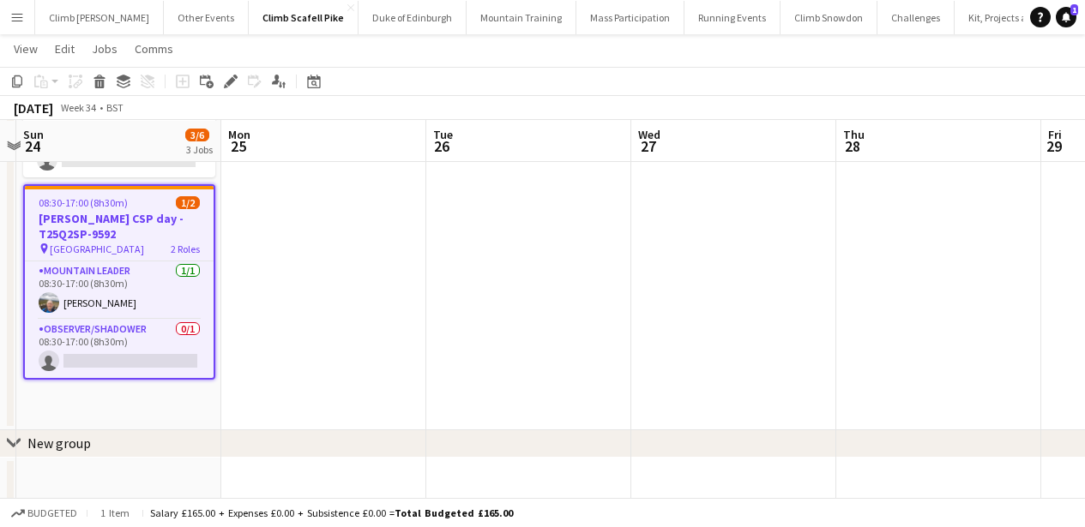
drag, startPoint x: 634, startPoint y: 331, endPoint x: 372, endPoint y: 338, distance: 261.7
click at [320, 339] on app-calendar-viewport "Thu 21 Fri 22 Sat 23 Sun 24 3/6 3 Jobs Mon 25 Tue 26 Wed 27 Thu 28 Fri 29 Sat 3…" at bounding box center [542, 90] width 1085 height 840
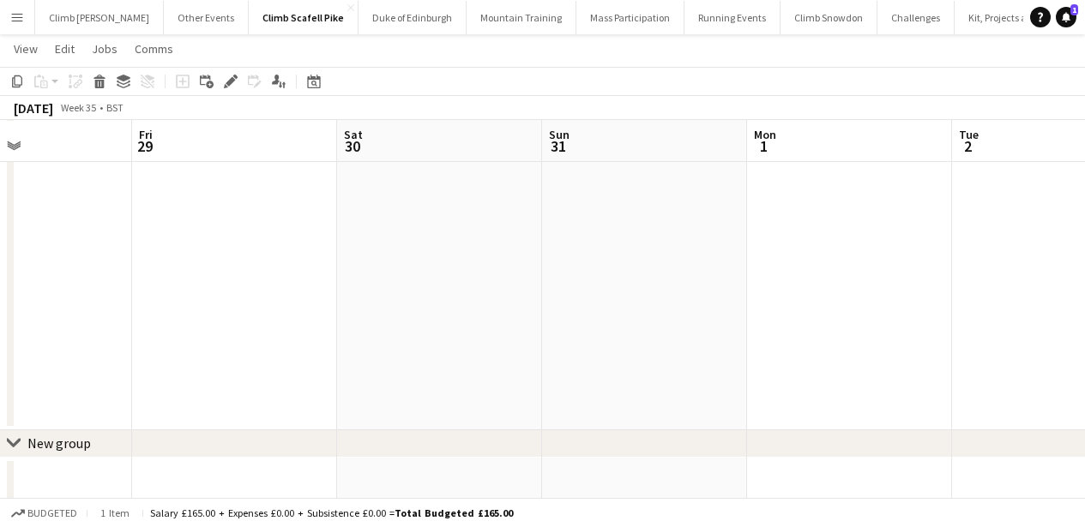
drag, startPoint x: 645, startPoint y: 334, endPoint x: 417, endPoint y: 344, distance: 228.4
click at [276, 339] on app-calendar-viewport "Mon 25 Tue 26 Wed 27 Thu 28 Fri 29 Sat 30 Sun 31 Mon 1 Tue 2 Wed 3 Thu 4" at bounding box center [542, 90] width 1085 height 840
drag, startPoint x: 764, startPoint y: 342, endPoint x: 434, endPoint y: 345, distance: 330.2
click at [389, 344] on app-calendar-viewport "Mon 25 Tue 26 Wed 27 Thu 28 Fri 29 Sat 30 Sun 31 Mon 1 Tue 2 Wed 3 Thu 4" at bounding box center [542, 90] width 1085 height 840
drag, startPoint x: 714, startPoint y: 335, endPoint x: 340, endPoint y: 322, distance: 373.3
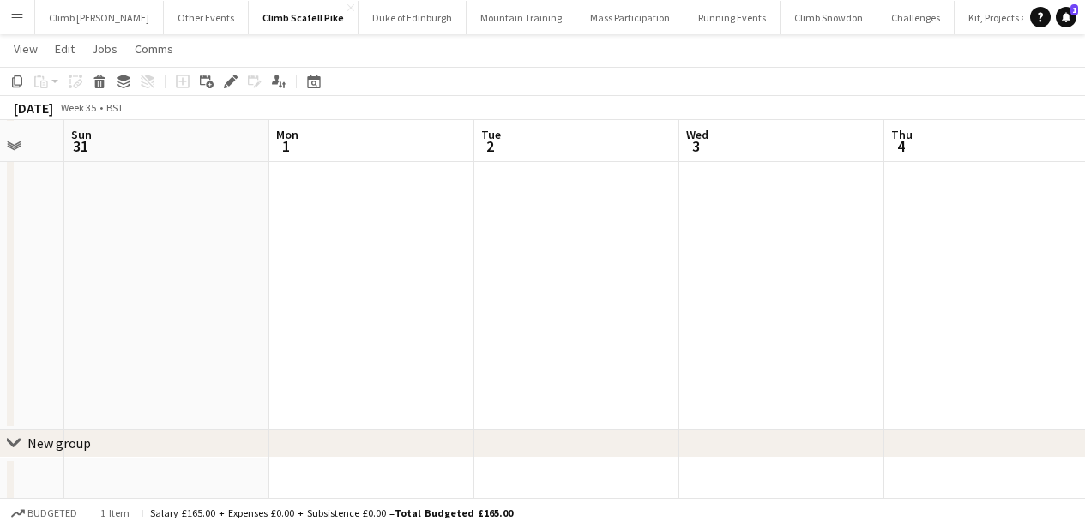
click at [287, 324] on app-calendar-viewport "Wed 27 Thu 28 Fri 29 Sat 30 Sun 31 Mon 1 Tue 2 Wed 3 Thu 4 Fri 5 Sat 6" at bounding box center [542, 90] width 1085 height 840
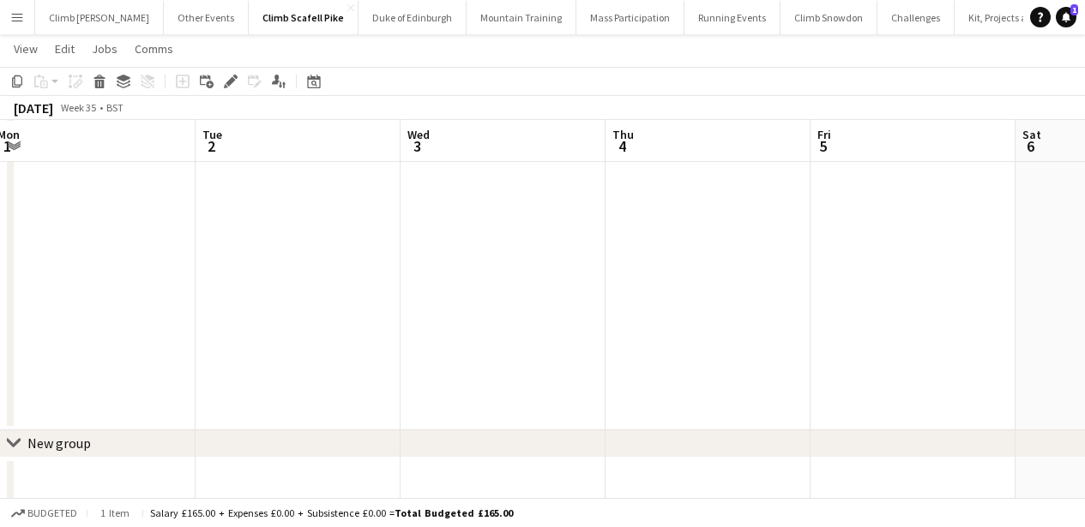
drag, startPoint x: 644, startPoint y: 306, endPoint x: 377, endPoint y: 312, distance: 266.8
click at [357, 312] on app-calendar-viewport "Fri 29 Sat 30 Sun 31 Mon 1 Tue 2 Wed 3 Thu 4 Fri 5 Sat 6 Sun 7 Mon 8" at bounding box center [542, 90] width 1085 height 840
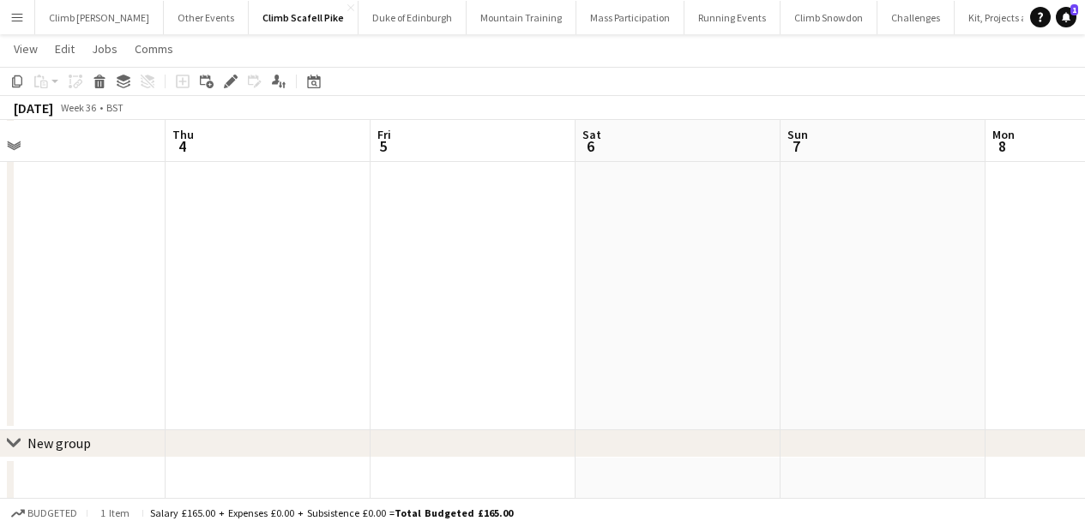
drag, startPoint x: 704, startPoint y: 304, endPoint x: 432, endPoint y: 316, distance: 272.1
click at [437, 316] on app-calendar-viewport "Sun 31 Mon 1 Tue 2 Wed 3 Thu 4 Fri 5 Sat 6 Sun 7 Mon 8 Tue 9 Wed 10" at bounding box center [542, 90] width 1085 height 840
drag
click at [484, 327] on app-calendar-viewport "Tue 2 Wed 3 Thu 4 Fri 5 Sat 6 Sun 7 Mon 8 Tue 9 Wed 10 Thu 11 Fri 12" at bounding box center [542, 90] width 1085 height 840
click at [431, 314] on app-calendar-viewport "Thu 4 Fri 5 Sat 6 Sun 7 Mon 8 Tue 9 Wed 10 Thu 11 Fri 12 Sat 13 0/2 1 Job Sun 1…" at bounding box center [542, 90] width 1085 height 840
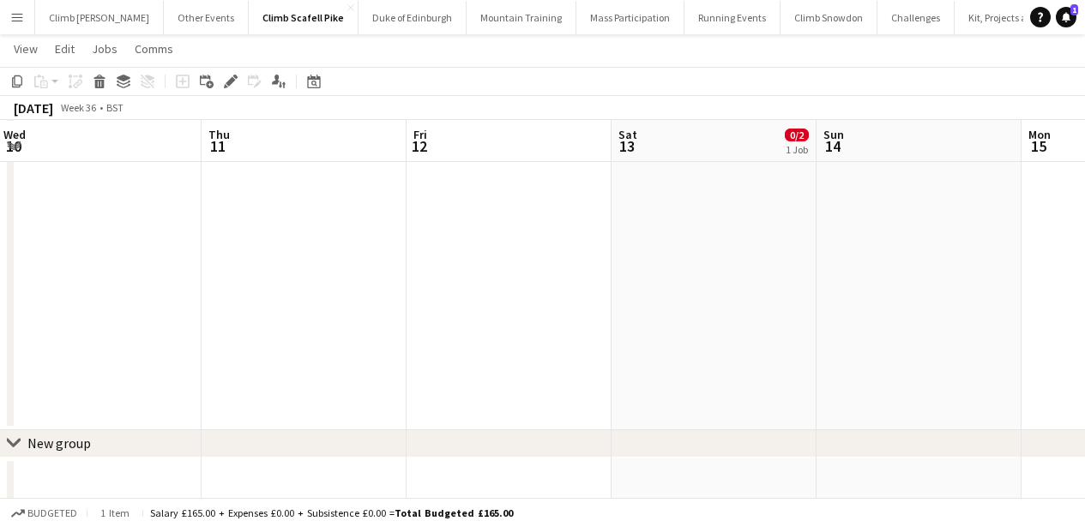
scroll to position [0, 505]
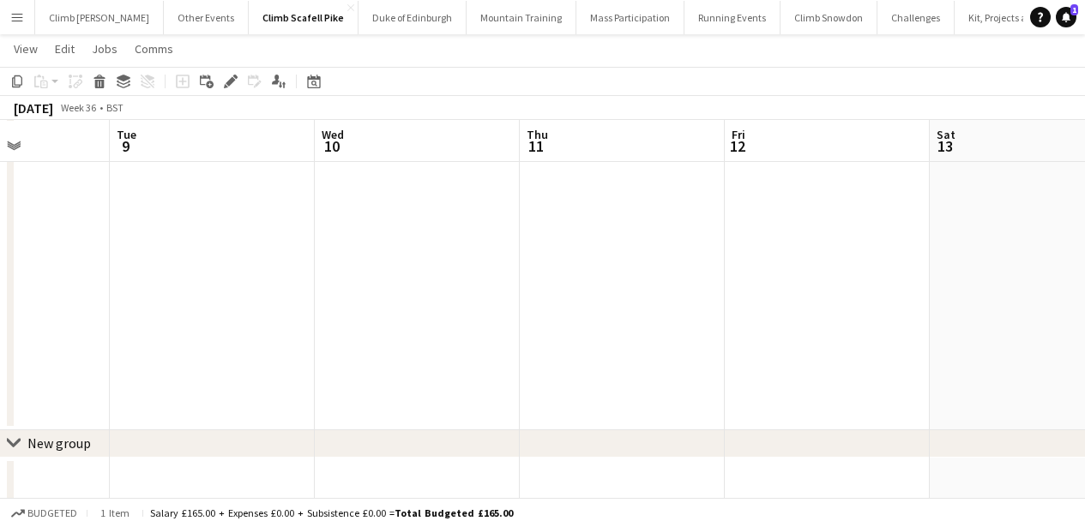
click at [408, 325] on app-calendar-viewport "Sat 6 Sun 7 Mon 8 Tue 9 Wed 10 Thu 11 Fri 12 Sat 13 0/2 1 Job Sun 14 Mon 15 Tue…" at bounding box center [542, 90] width 1085 height 840
click at [850, 262] on app-date-cell at bounding box center [827, 113] width 205 height 636
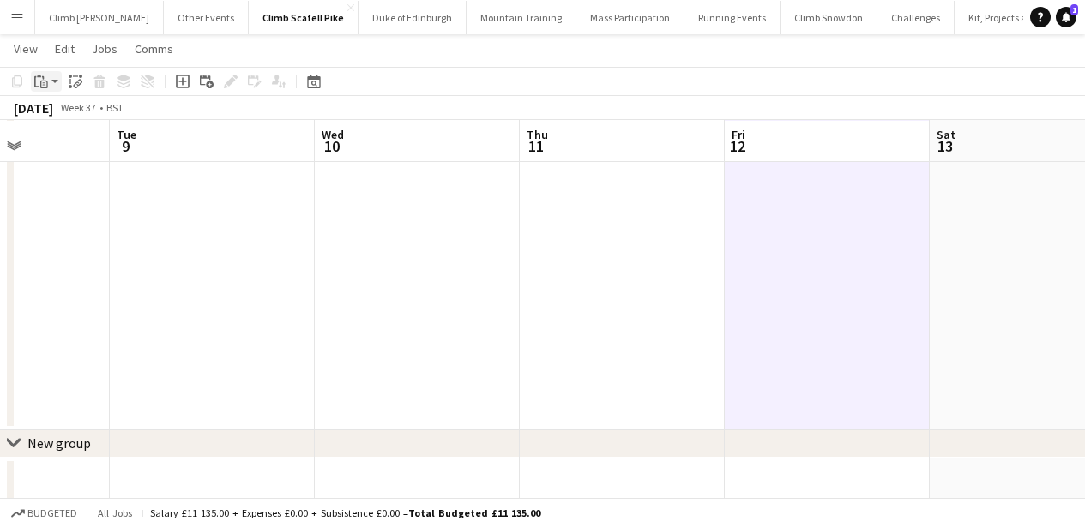
click at [45, 81] on icon at bounding box center [44, 85] width 8 height 8
click at [63, 115] on link "Paste Command V" at bounding box center [113, 113] width 136 height 15
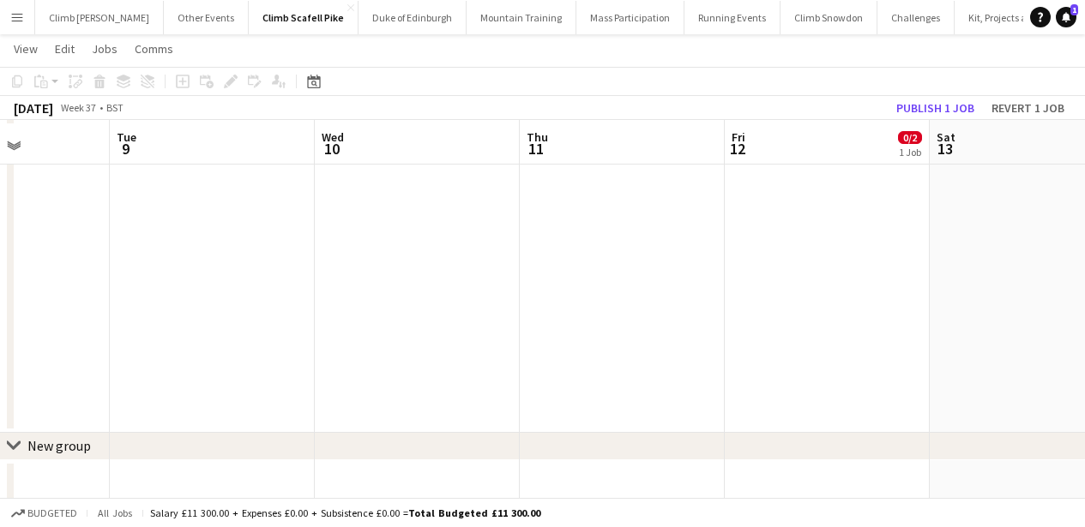
scroll to position [0, 0]
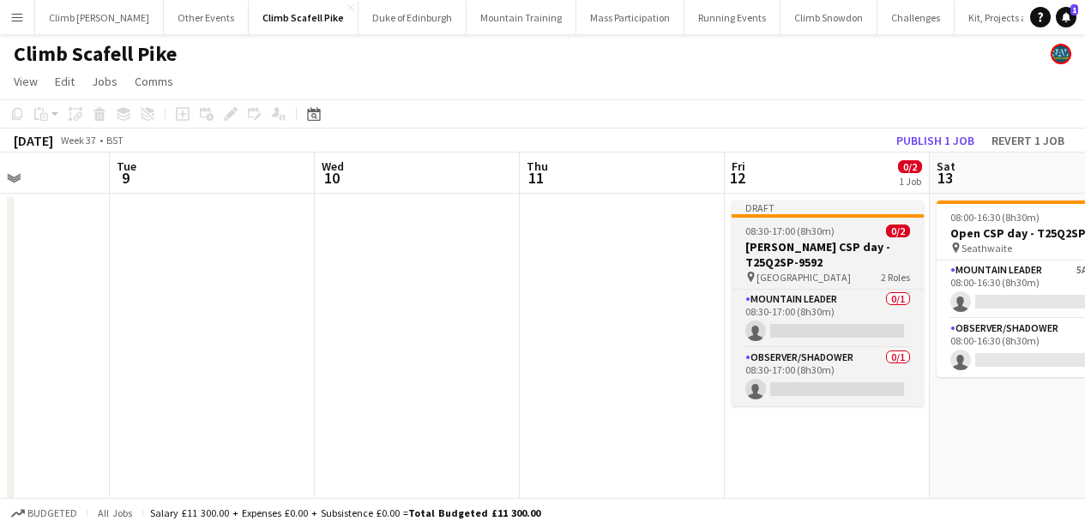
click at [814, 232] on span "08:30-17:00 (8h30m)" at bounding box center [789, 231] width 89 height 13
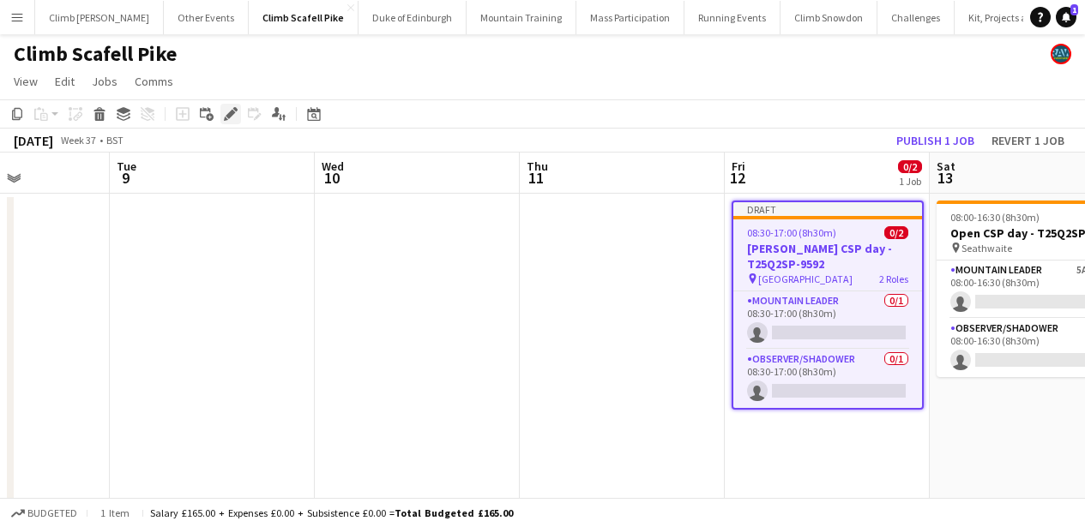
click at [228, 115] on icon at bounding box center [230, 114] width 9 height 9
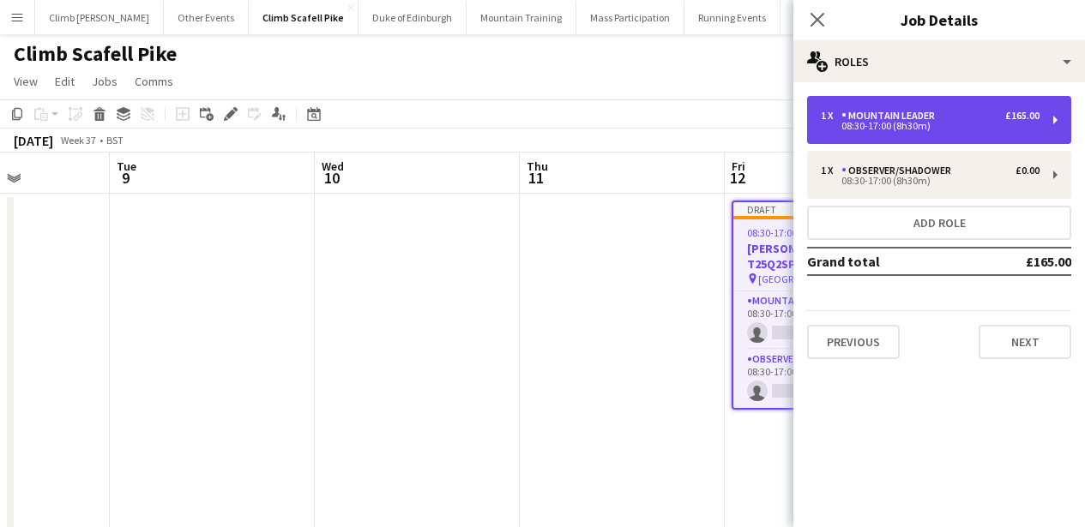
click at [913, 119] on div "Mountain Leader" at bounding box center [891, 116] width 100 height 12
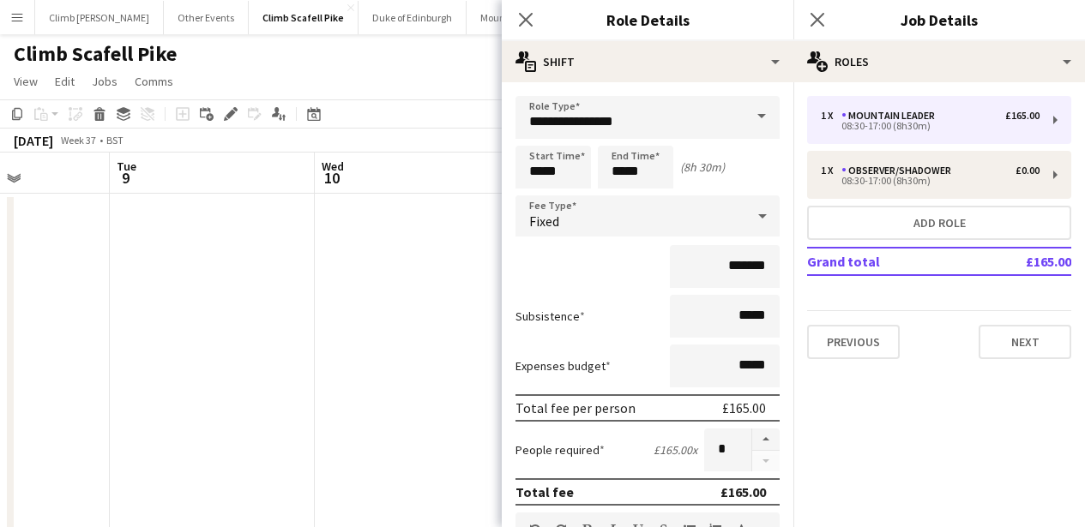
drag, startPoint x: 750, startPoint y: 441, endPoint x: 923, endPoint y: 395, distance: 179.3
click at [752, 441] on button "button" at bounding box center [765, 440] width 27 height 22
type input "*"
click at [1011, 357] on button "Next" at bounding box center [1025, 342] width 93 height 34
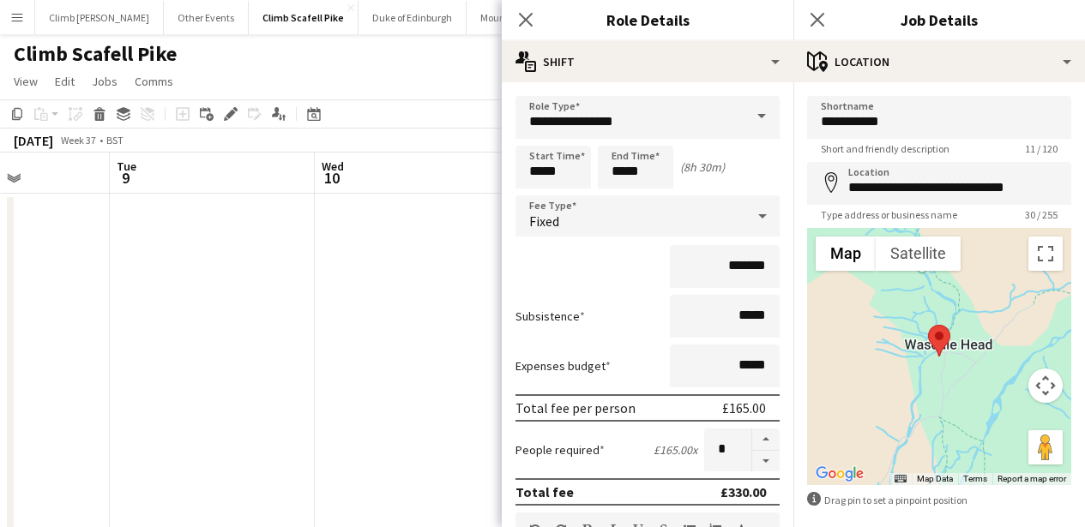
click at [538, 15] on div "Close pop-in" at bounding box center [526, 19] width 48 height 39
click at [527, 18] on icon at bounding box center [525, 19] width 16 height 16
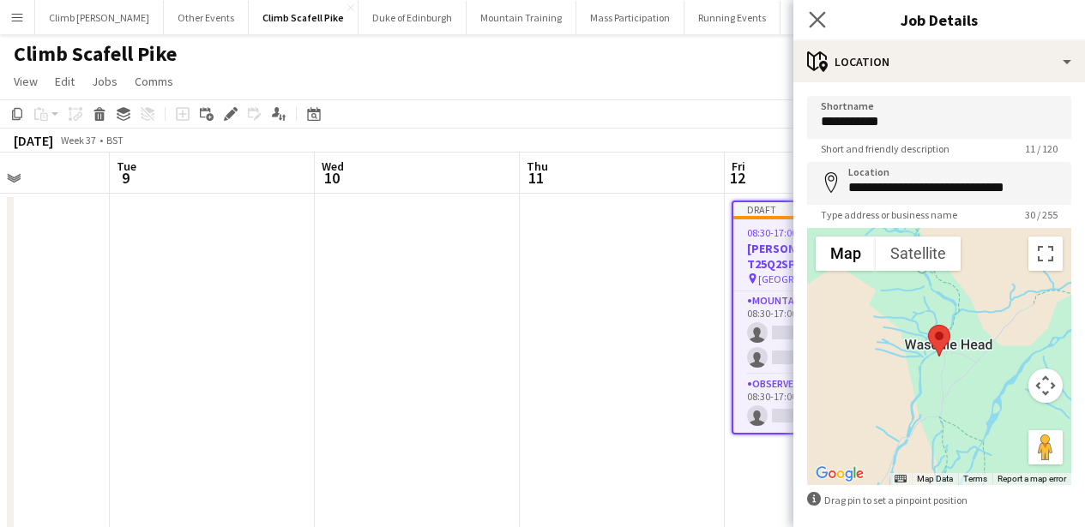
click at [816, 27] on app-icon "Close pop-in" at bounding box center [817, 20] width 25 height 25
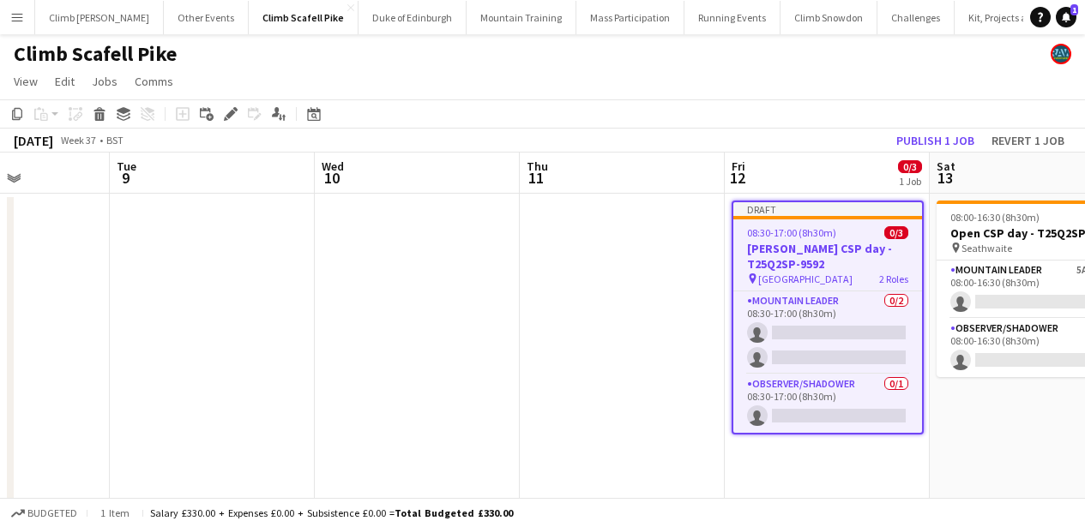
click at [813, 209] on div "Draft" at bounding box center [827, 209] width 189 height 14
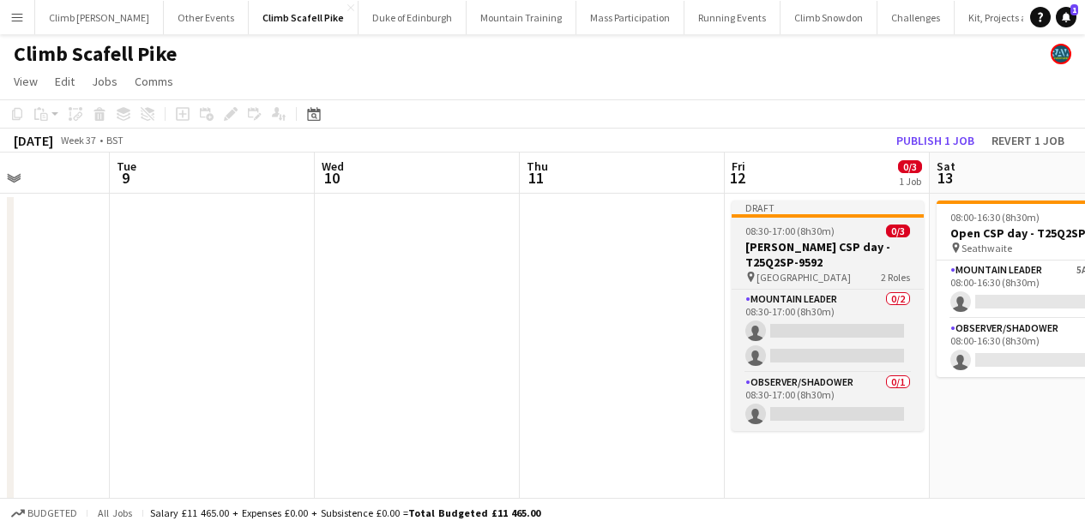
click at [808, 214] on div "Draft" at bounding box center [828, 208] width 192 height 14
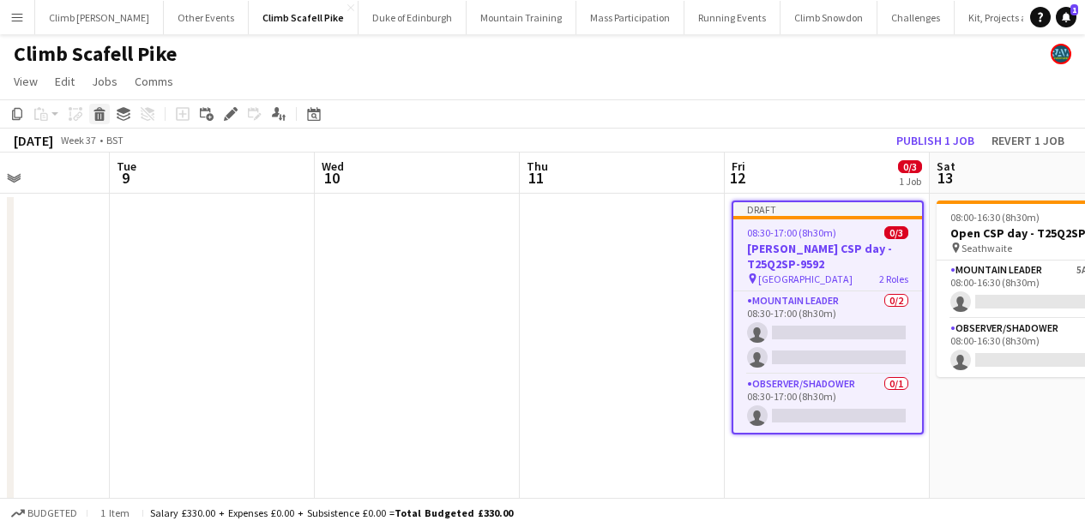
click at [105, 112] on icon "Delete" at bounding box center [100, 114] width 14 height 14
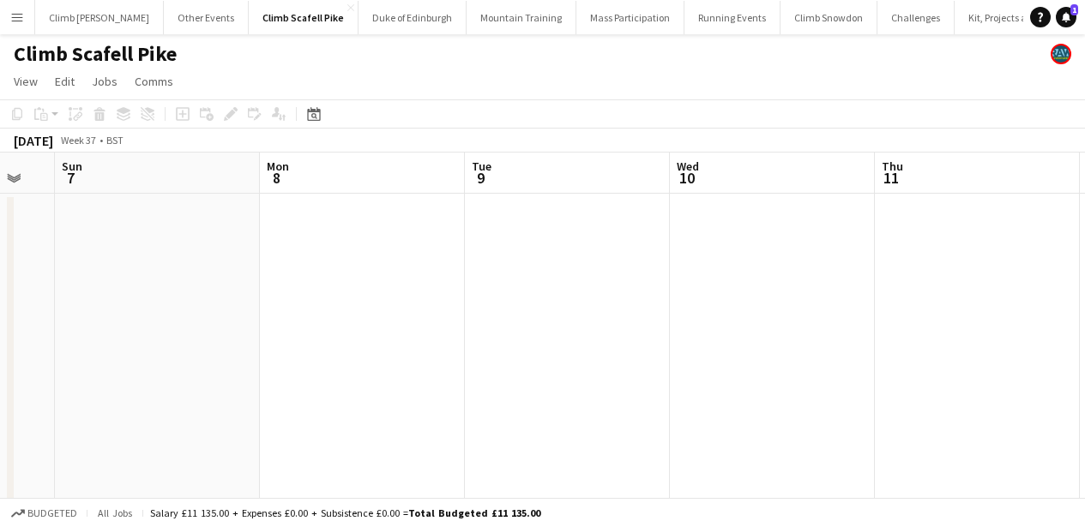
drag, startPoint x: 495, startPoint y: 336, endPoint x: 871, endPoint y: 317, distance: 376.1
click at [858, 319] on app-calendar-viewport "Fri 5 Sat 6 Sun 7 Mon 8 Tue 9 Wed 10 Thu 11 Fri 12 Sat 13 0/2 1 Job Sun 14 Mon …" at bounding box center [542, 531] width 1085 height 756
drag, startPoint x: 552, startPoint y: 344, endPoint x: 896, endPoint y: 299, distance: 346.8
click at [896, 299] on app-calendar-viewport "Wed 3 Thu 4 Fri 5 Sat 6 Sun 7 Mon 8 Tue 9 Wed 10 Thu 11 Fri 12 Sat 13 0/2 1 Job…" at bounding box center [542, 531] width 1085 height 756
drag, startPoint x: 803, startPoint y: 340, endPoint x: 863, endPoint y: 332, distance: 60.6
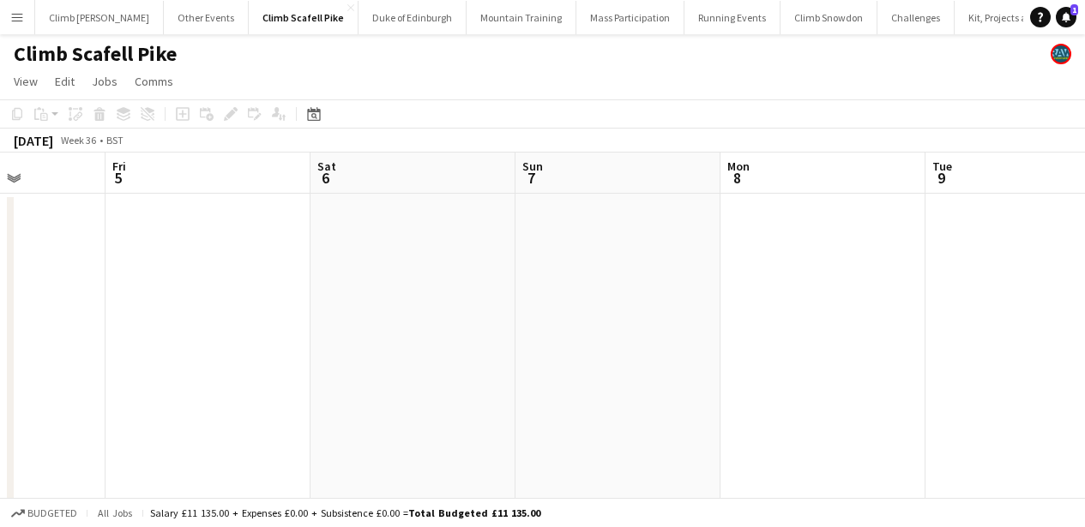
click at [863, 332] on app-calendar-viewport "Tue 2 Wed 3 Thu 4 Fri 5 Sat 6 Sun 7 Mon 8 Tue 9 Wed 10 Thu 11 Fri 12" at bounding box center [542, 531] width 1085 height 756
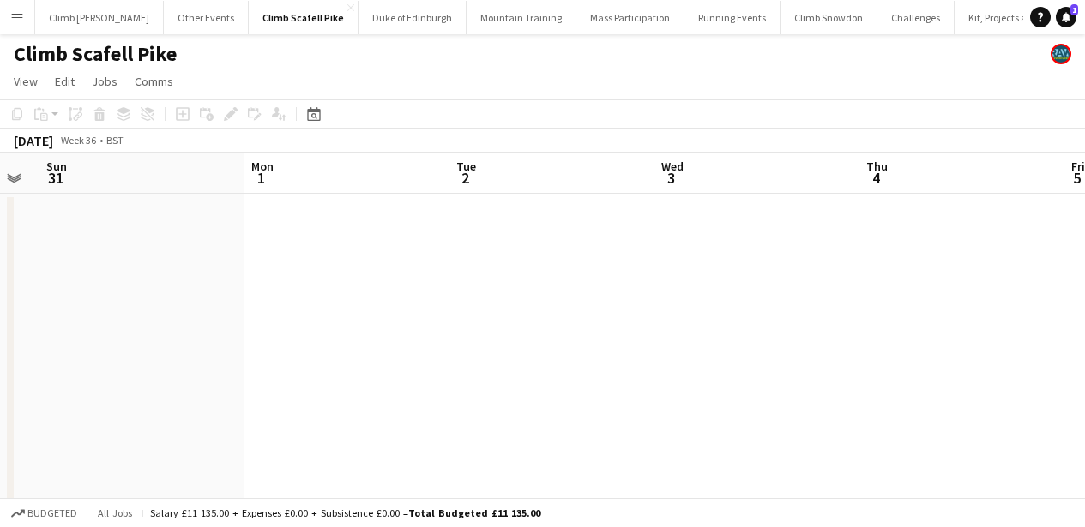
drag, startPoint x: 479, startPoint y: 323, endPoint x: 976, endPoint y: 348, distance: 497.2
click at [976, 348] on app-calendar-viewport "Fri 29 Sat 30 Sun 31 Mon 1 Tue 2 Wed 3 Thu 4 Fri 5 Sat 6 Sun 7 Mon 8" at bounding box center [542, 531] width 1085 height 756
drag, startPoint x: 692, startPoint y: 326, endPoint x: 880, endPoint y: 301, distance: 189.5
click at [891, 301] on app-calendar-viewport "Thu 28 Fri 29 Sat 30 Sun 31 Mon 1 Tue 2 Wed 3 Thu 4 Fri 5 Sat 6 Sun 7" at bounding box center [542, 531] width 1085 height 756
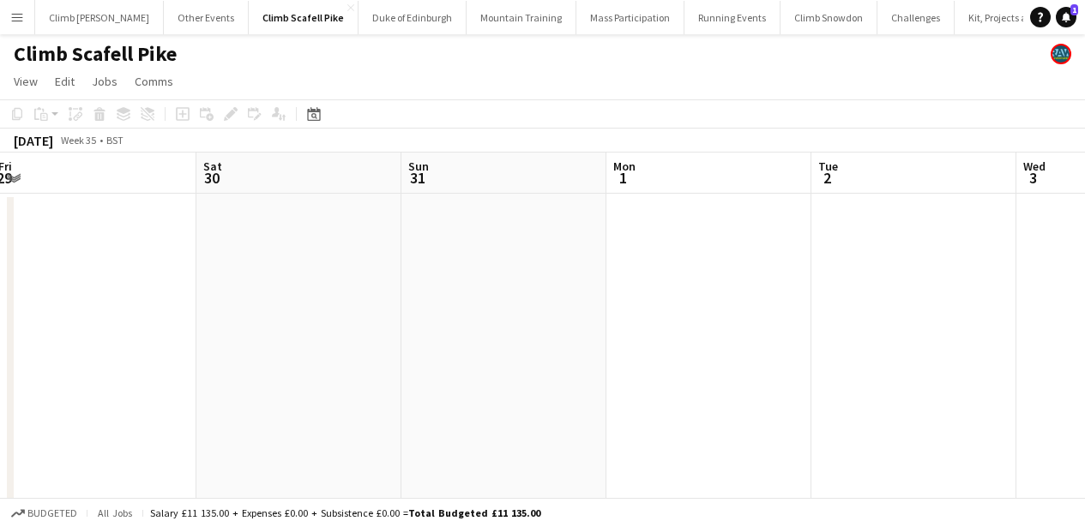
drag, startPoint x: 498, startPoint y: 330, endPoint x: 852, endPoint y: 317, distance: 353.6
click at [852, 317] on app-calendar-viewport "Wed 27 Thu 28 Fri 29 Sat 30 Sun 31 Mon 1 Tue 2 Wed 3 Thu 4 Fri 5 Sat 6" at bounding box center [542, 531] width 1085 height 756
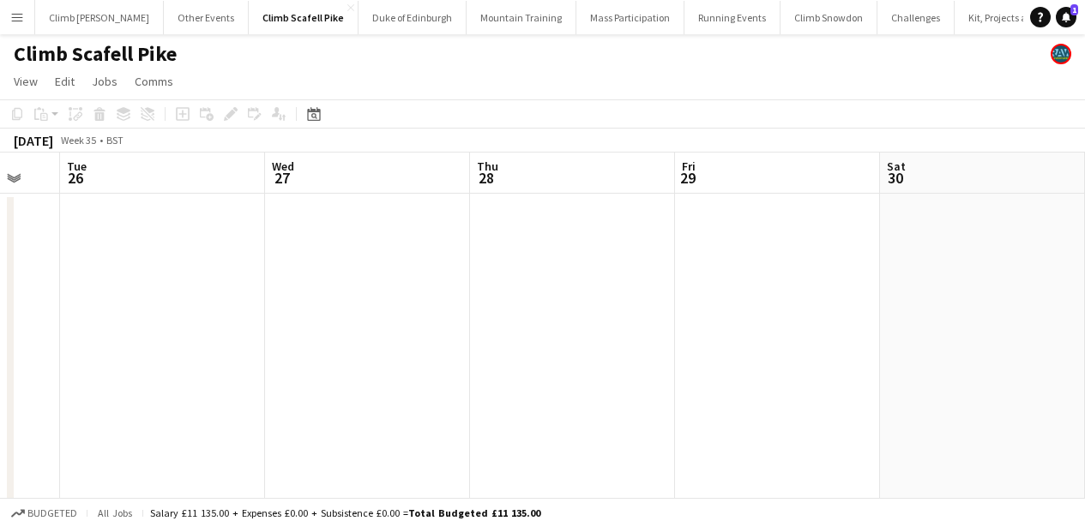
drag, startPoint x: 560, startPoint y: 352, endPoint x: 866, endPoint y: 324, distance: 307.4
click at [868, 324] on app-calendar-viewport "Sun 24 3/6 3 Jobs Mon 25 Tue 26 Wed 27 Thu 28 Fri 29 Sat 30 Sun 31 Mon 1 Tue 2 …" at bounding box center [542, 531] width 1085 height 756
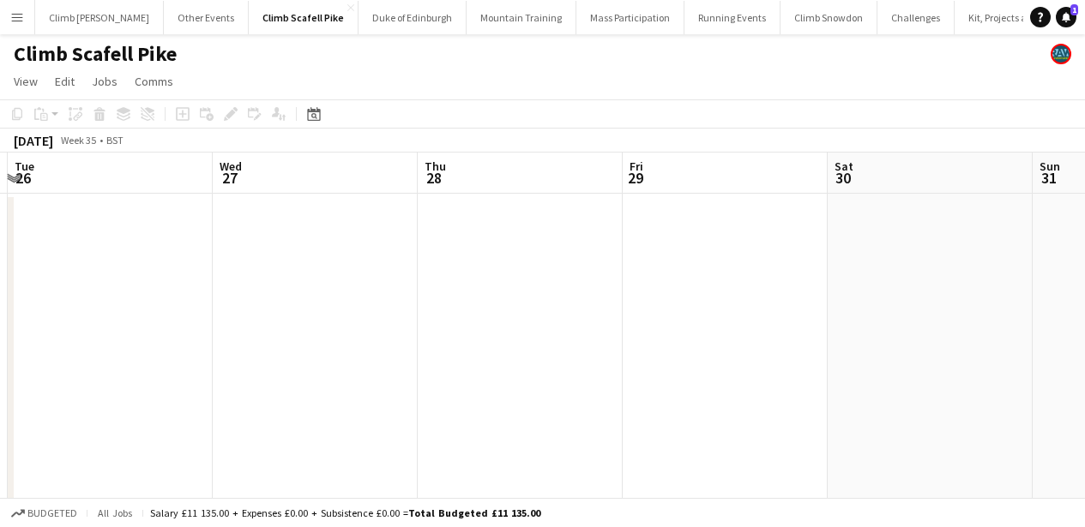
drag, startPoint x: 443, startPoint y: 342, endPoint x: 864, endPoint y: 318, distance: 421.8
click at [864, 318] on app-calendar-viewport "Sun 24 3/6 3 Jobs Mon 25 Tue 26 Wed 27 Thu 28 Fri 29 Sat 30 Sun 31 Mon 1 Tue 2 …" at bounding box center [542, 531] width 1085 height 756
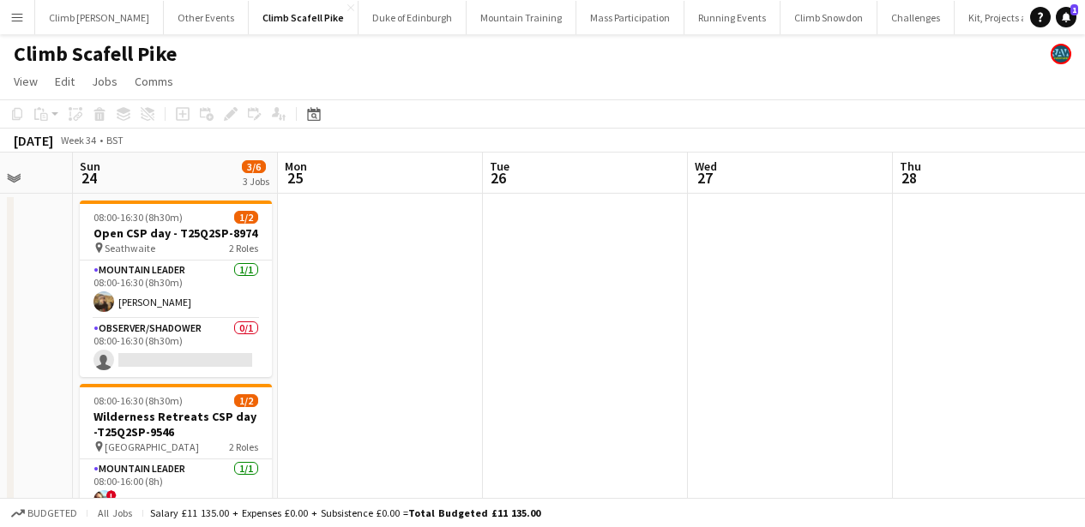
scroll to position [0, 437]
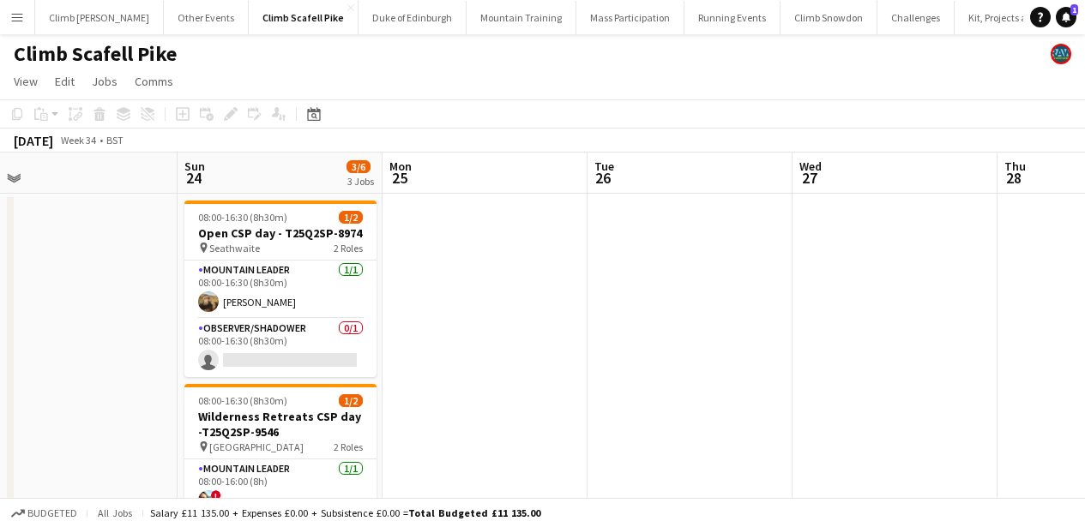
drag, startPoint x: 454, startPoint y: 347, endPoint x: 558, endPoint y: 335, distance: 105.3
click at [558, 335] on app-calendar-viewport "Thu 21 Fri 22 Sat 23 Sun 24 3/6 3 Jobs Mon 25 Tue 26 Wed 27 Thu 28 Fri 29 Sat 3…" at bounding box center [542, 531] width 1085 height 756
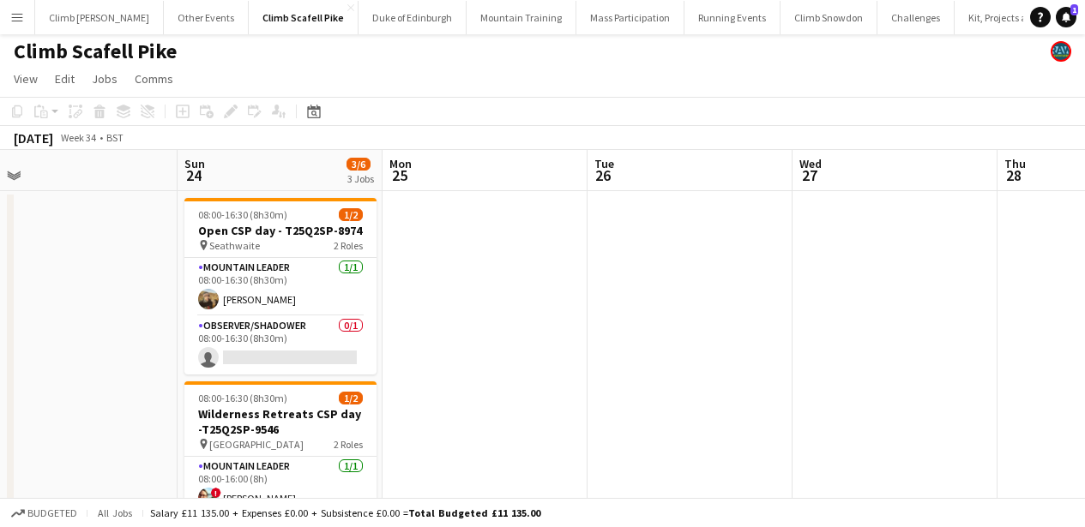
scroll to position [3, 0]
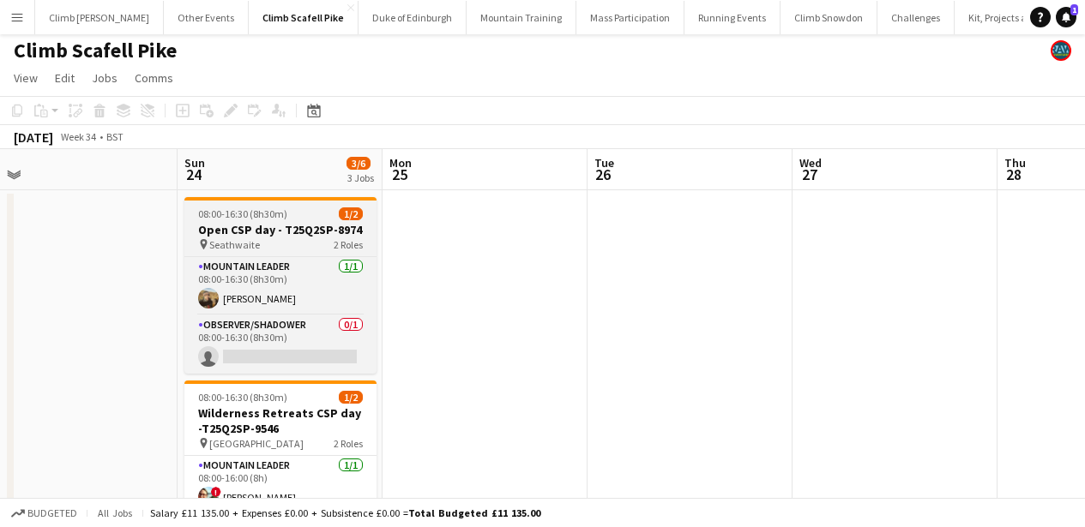
click at [281, 233] on h3 "Open CSP day - T25Q2SP-8974" at bounding box center [280, 229] width 192 height 15
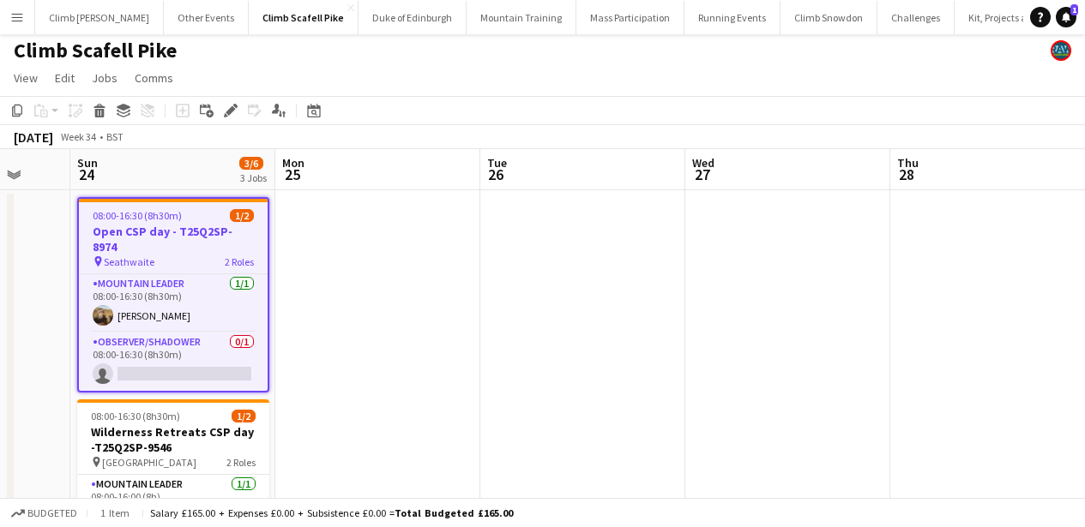
drag, startPoint x: 732, startPoint y: 322, endPoint x: 215, endPoint y: 320, distance: 517.2
click at [215, 320] on app-calendar-viewport "Thu 21 Fri 22 Sat 23 Sun 24 3/6 3 Jobs Mon 25 Tue 26 Wed 27 Thu 28 Fri 29 Sat 3…" at bounding box center [542, 527] width 1085 height 756
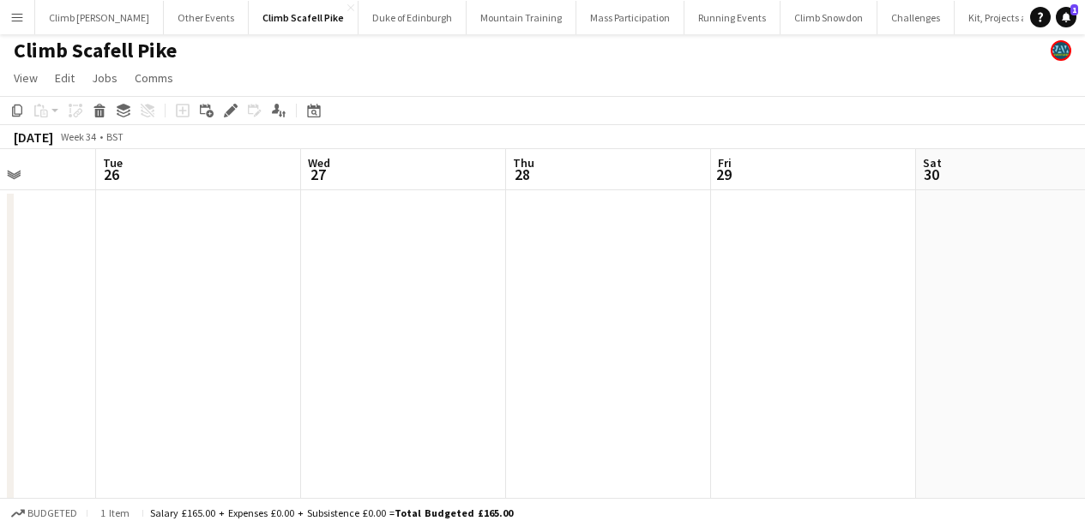
drag, startPoint x: 354, startPoint y: 338, endPoint x: 379, endPoint y: 335, distance: 25.0
click at [353, 338] on app-calendar-viewport "Sat 23 Sun 24 3/6 3 Jobs Mon 25 Tue 26 Wed 27 Thu 28 Fri 29 Sat 30 Sun 31 Mon 1…" at bounding box center [542, 527] width 1085 height 756
drag, startPoint x: 395, startPoint y: 328, endPoint x: 370, endPoint y: 331, distance: 25.9
click at [370, 331] on app-calendar-viewport "Mon 25 Tue 26 Wed 27 Thu 28 Fri 29 Sat 30 Sun 31 Mon 1 Tue 2 Wed 3 Thu 4" at bounding box center [542, 527] width 1085 height 756
drag, startPoint x: 661, startPoint y: 342, endPoint x: 542, endPoint y: 346, distance: 119.3
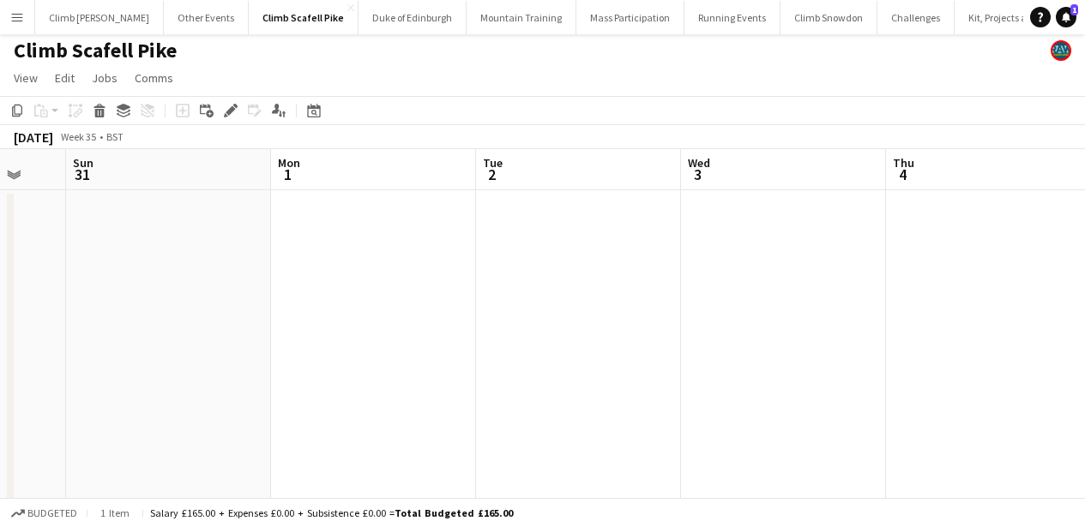
click at [442, 347] on app-calendar-viewport "Wed 27 Thu 28 Fri 29 Sat 30 Sun 31 Mon 1 Tue 2 Wed 3 Thu 4 Fri 5 Sat 6" at bounding box center [542, 527] width 1085 height 756
drag, startPoint x: 725, startPoint y: 340, endPoint x: 569, endPoint y: 339, distance: 156.1
click at [429, 349] on app-calendar-viewport "Wed 27 Thu 28 Fri 29 Sat 30 Sun 31 Mon 1 Tue 2 Wed 3 Thu 4 Fri 5 Sat 6" at bounding box center [542, 527] width 1085 height 756
drag, startPoint x: 693, startPoint y: 338, endPoint x: 449, endPoint y: 310, distance: 246.0
click at [449, 310] on app-calendar-viewport "Fri 29 Sat 30 Sun 31 Mon 1 Tue 2 Wed 3 Thu 4 Fri 5 Sat 6 Sun 7 Mon 8" at bounding box center [542, 527] width 1085 height 756
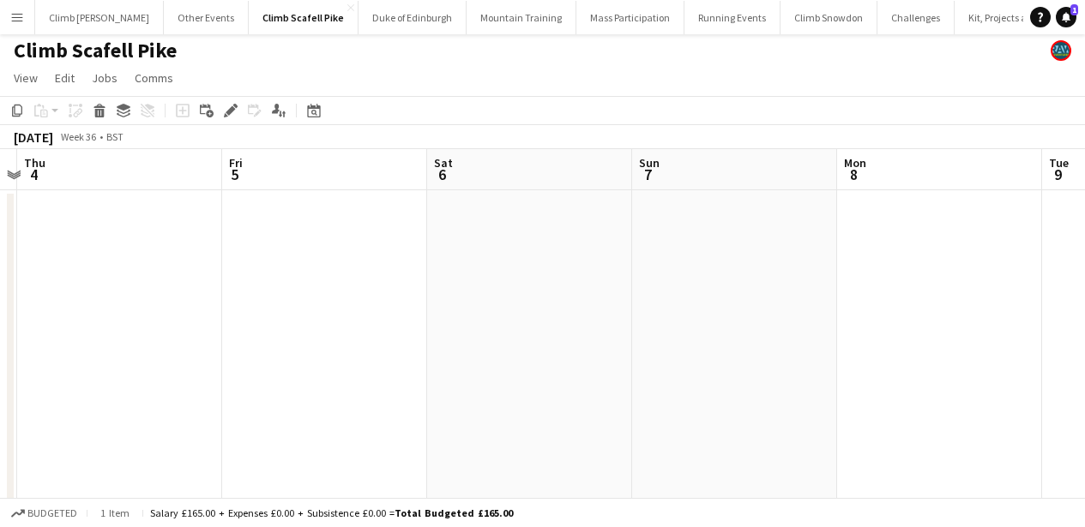
drag, startPoint x: 510, startPoint y: 246, endPoint x: 559, endPoint y: 298, distance: 71.0
click at [209, 272] on app-calendar-viewport "Sun 31 Mon 1 Tue 2 Wed 3 Thu 4 Fri 5 Sat 6 Sun 7 Mon 8 Tue 9 Wed 10" at bounding box center [542, 527] width 1085 height 756
drag, startPoint x: 331, startPoint y: 346, endPoint x: 299, endPoint y: 356, distance: 33.1
click at [268, 353] on app-calendar-viewport "Sun 31 Mon 1 Tue 2 Wed 3 Thu 4 Fri 5 Sat 6 Sun 7 Mon 8 Tue 9 Wed 10" at bounding box center [542, 527] width 1085 height 756
drag, startPoint x: 433, startPoint y: 359, endPoint x: 414, endPoint y: 361, distance: 18.9
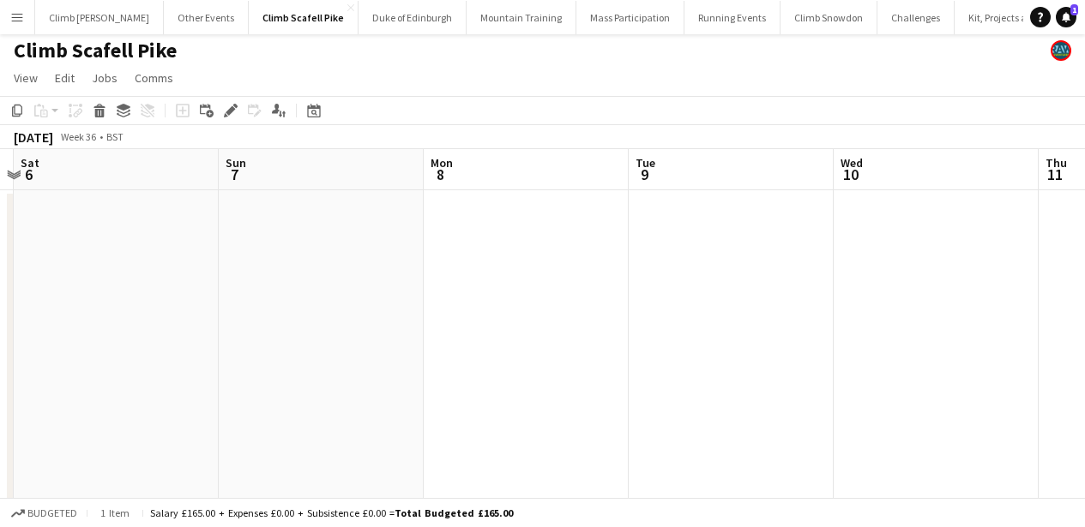
click at [414, 361] on app-calendar-viewport "Tue 2 Wed 3 Thu 4 Fri 5 Sat 6 Sun 7 Mon 8 Tue 9 Wed 10 Thu 11 Fri 12" at bounding box center [542, 527] width 1085 height 756
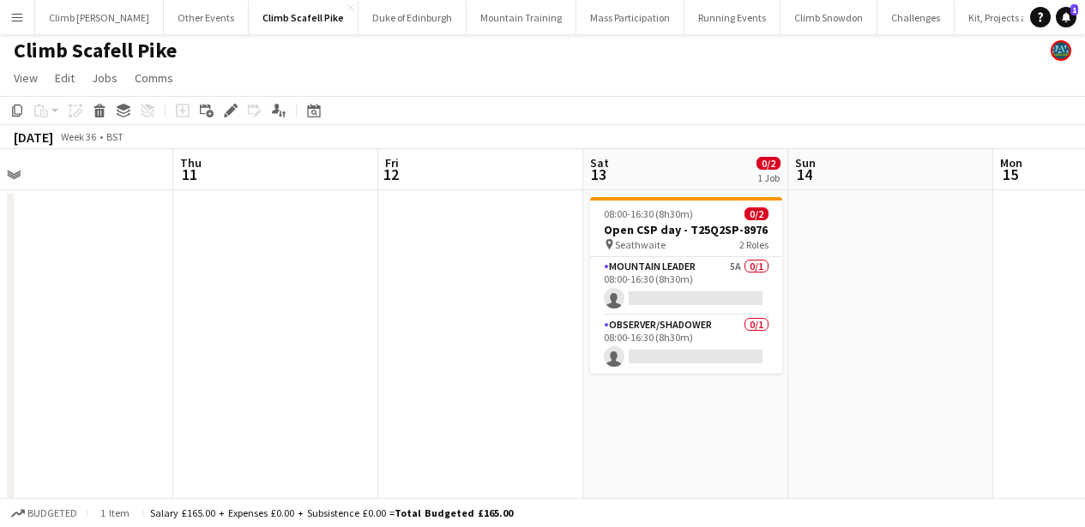
drag, startPoint x: 486, startPoint y: 344, endPoint x: 427, endPoint y: 345, distance: 59.2
click at [425, 344] on app-calendar-viewport "Sun 7 Mon 8 Tue 9 Wed 10 Thu 11 Fri 12 Sat 13 0/2 1 Job Sun 14 Mon 15 Tue 16 We…" at bounding box center [542, 527] width 1085 height 756
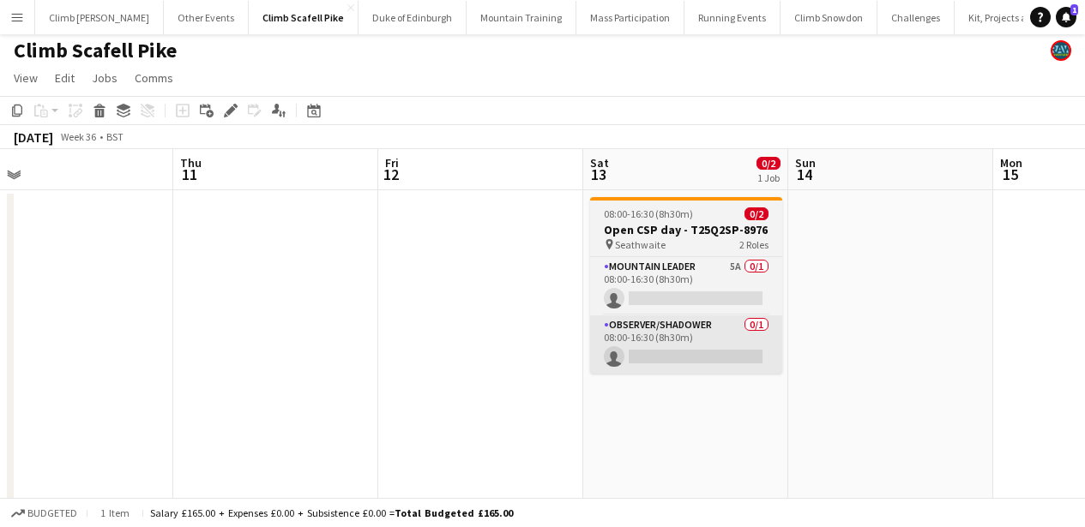
drag, startPoint x: 707, startPoint y: 343, endPoint x: 367, endPoint y: 347, distance: 339.7
click at [349, 347] on app-calendar-viewport "Sun 7 Mon 8 Tue 9 Wed 10 Thu 11 Fri 12 Sat 13 0/2 1 Job Sun 14 Mon 15 Tue 16 We…" at bounding box center [542, 527] width 1085 height 756
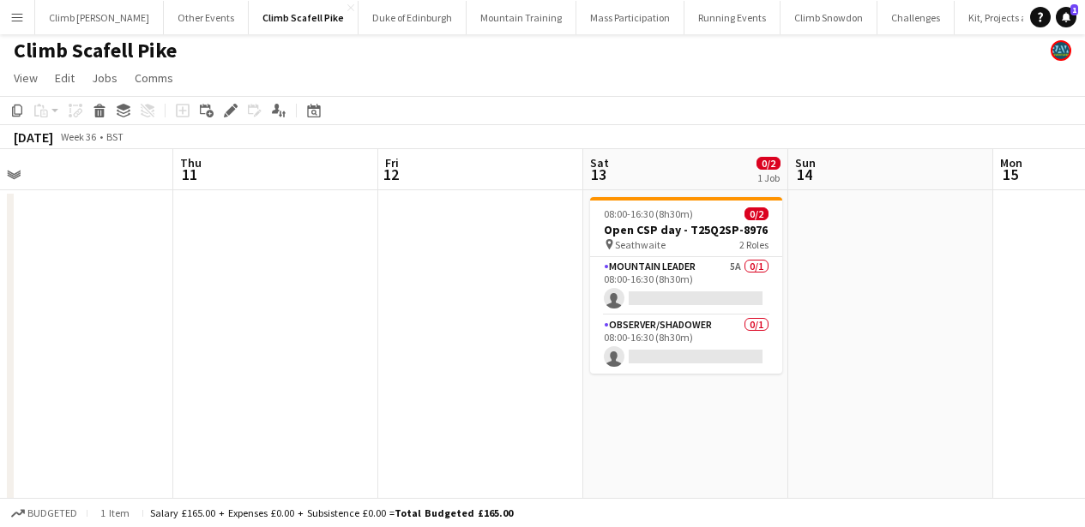
scroll to position [0, 621]
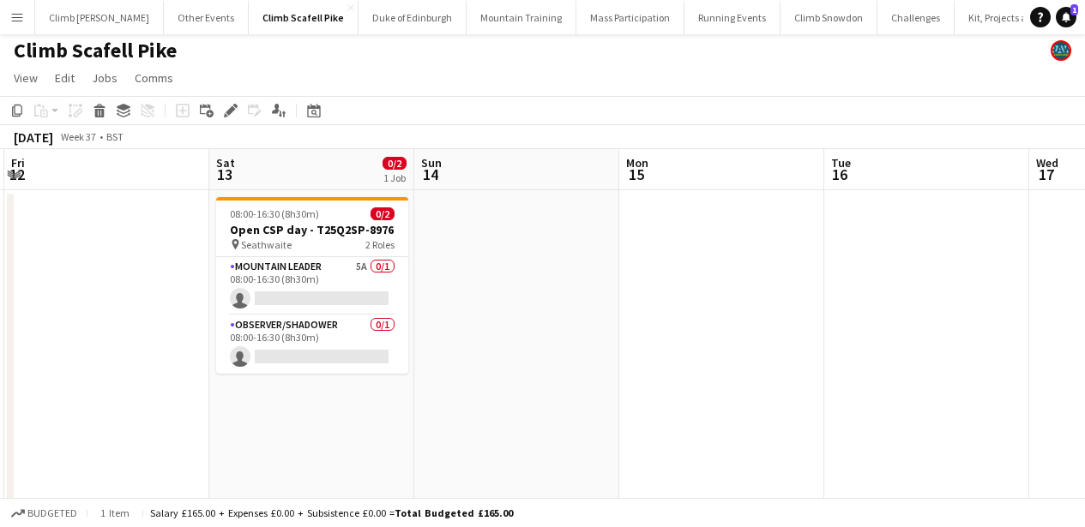
drag, startPoint x: 878, startPoint y: 349, endPoint x: 854, endPoint y: 334, distance: 28.5
click at [407, 350] on app-calendar-viewport "Tue 9 Wed 10 Thu 11 Fri 12 Sat 13 0/2 1 Job Sun 14 Mon 15 Tue 16 Wed 17 Thu 18 …" at bounding box center [542, 527] width 1085 height 756
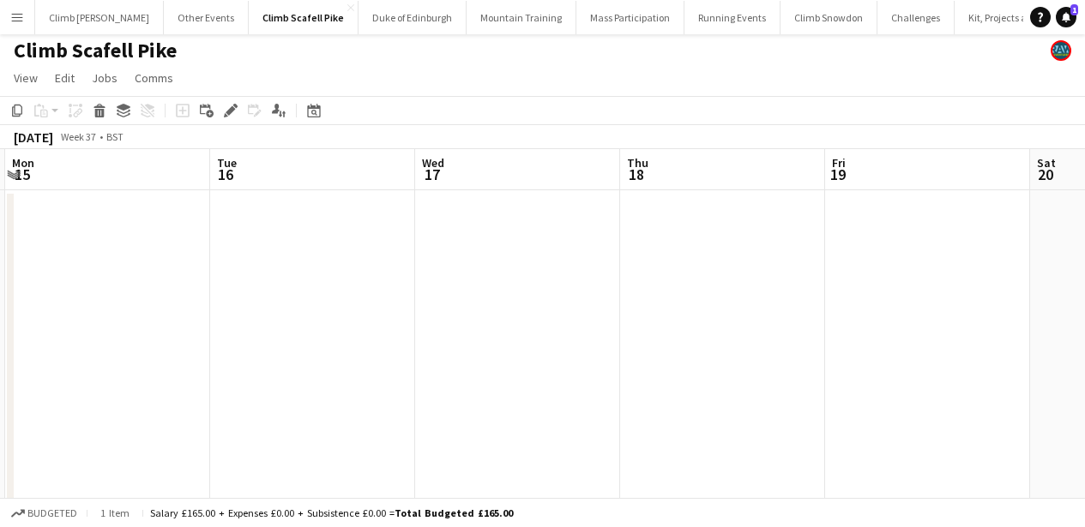
drag, startPoint x: 880, startPoint y: 334, endPoint x: 445, endPoint y: 328, distance: 434.9
click at [329, 335] on app-calendar-viewport "Thu 11 Fri 12 Sat 13 0/2 1 Job Sun 14 Mon 15 Tue 16 Wed 17 Thu 18 Fri 19 Sat 20…" at bounding box center [542, 527] width 1085 height 756
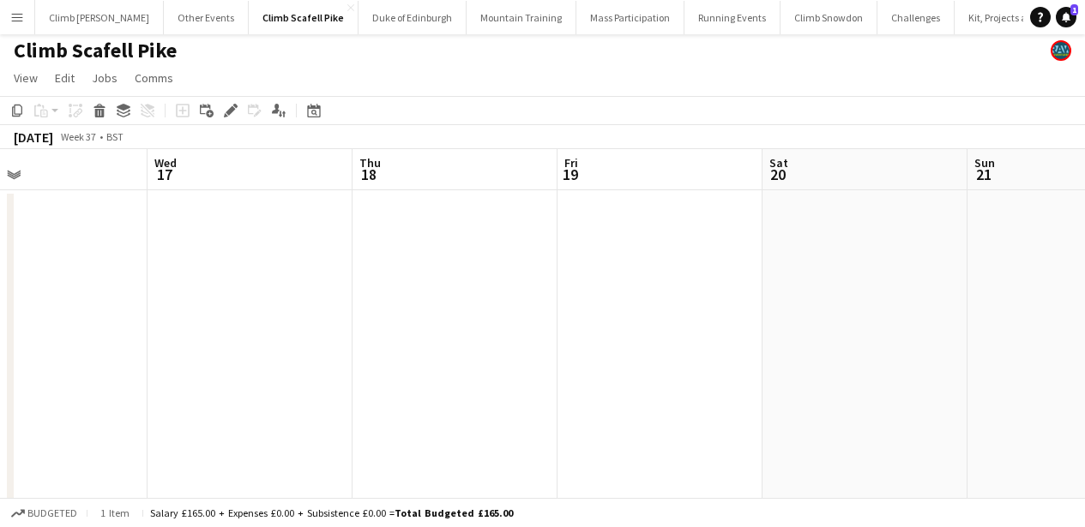
drag, startPoint x: 644, startPoint y: 333, endPoint x: 372, endPoint y: 340, distance: 272.0
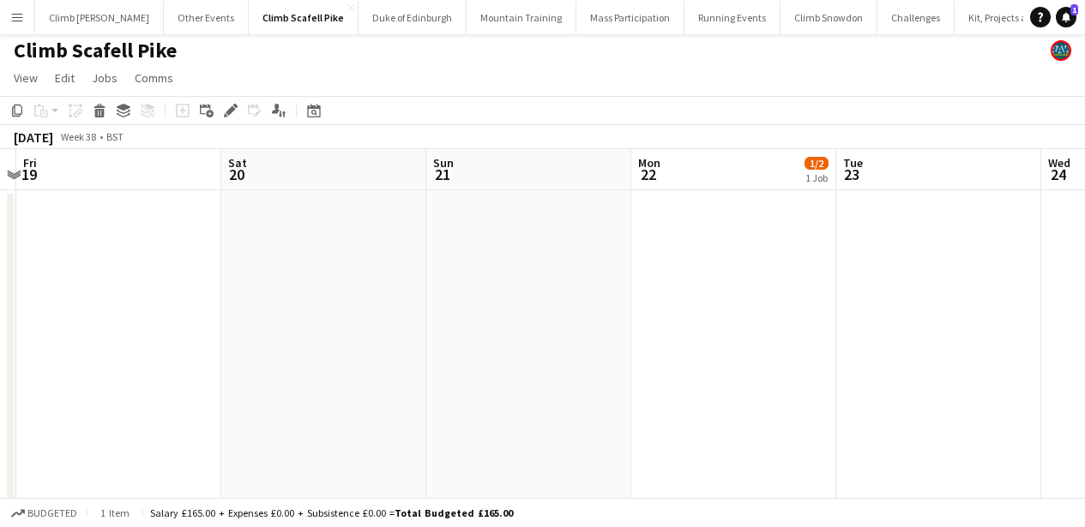
drag, startPoint x: 521, startPoint y: 334, endPoint x: 244, endPoint y: 342, distance: 278.0
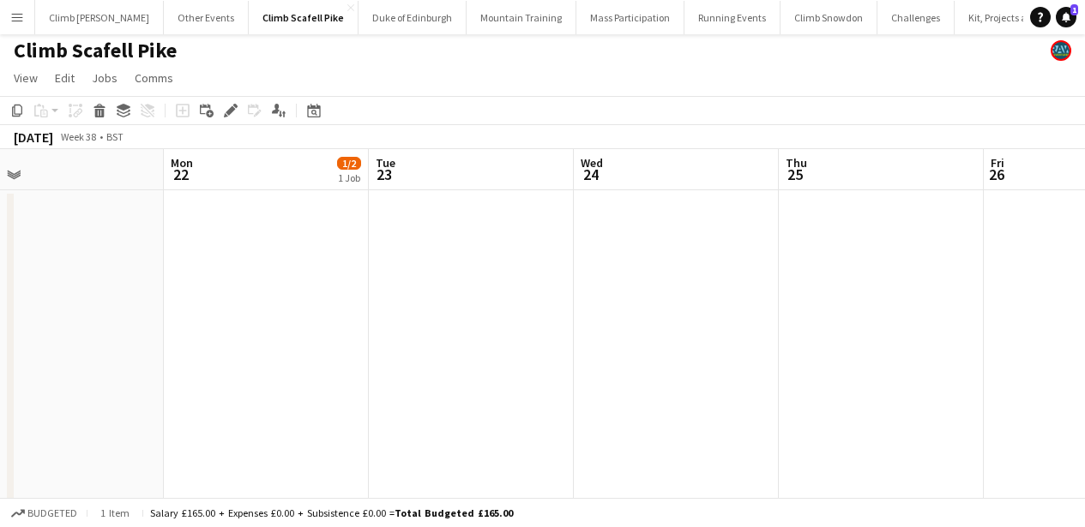
drag, startPoint x: 421, startPoint y: 334, endPoint x: 657, endPoint y: 328, distance: 236.0
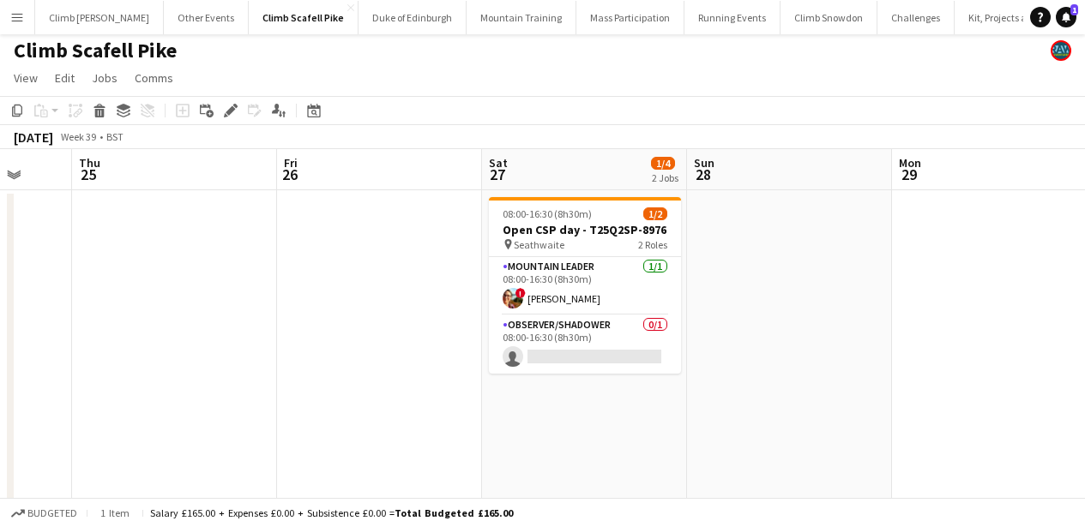
drag, startPoint x: 517, startPoint y: 333, endPoint x: 187, endPoint y: 340, distance: 330.3
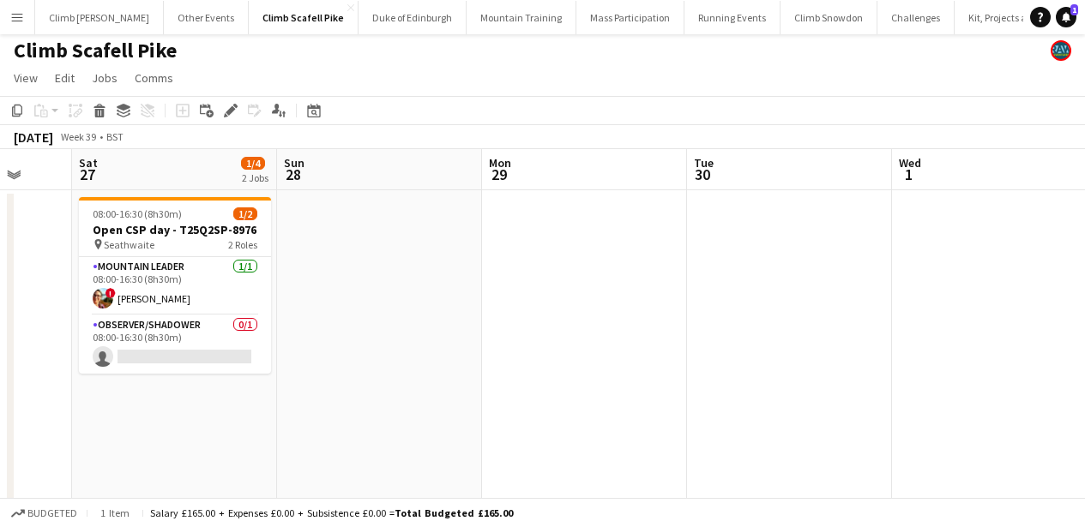
scroll to position [0, 668]
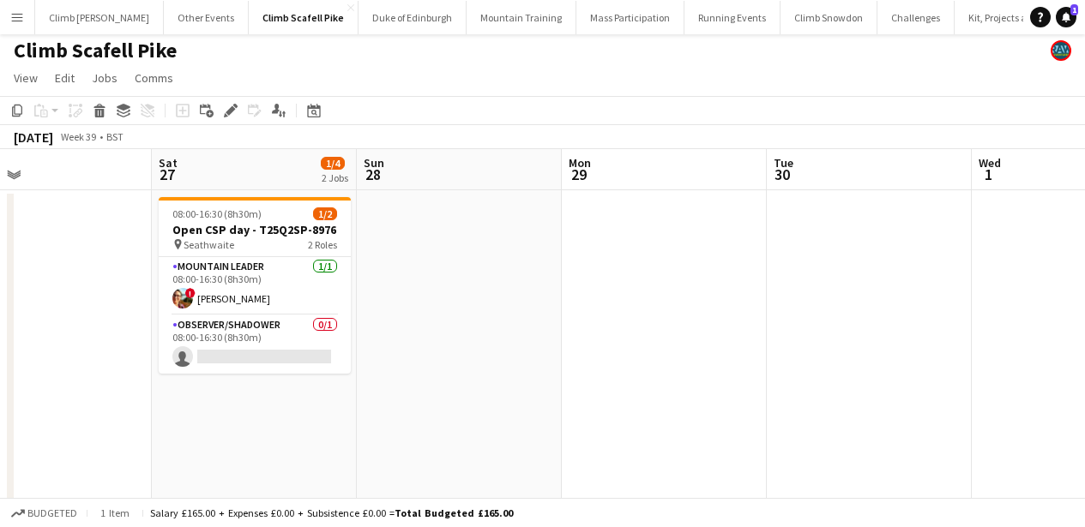
drag, startPoint x: 763, startPoint y: 331, endPoint x: 471, endPoint y: 357, distance: 293.6
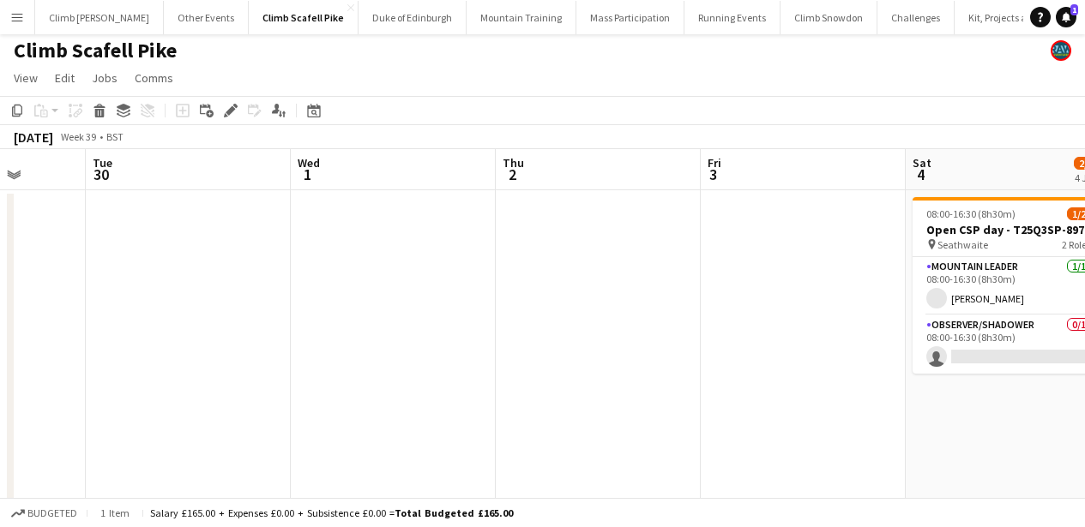
drag, startPoint x: 830, startPoint y: 365, endPoint x: 442, endPoint y: 365, distance: 388.5
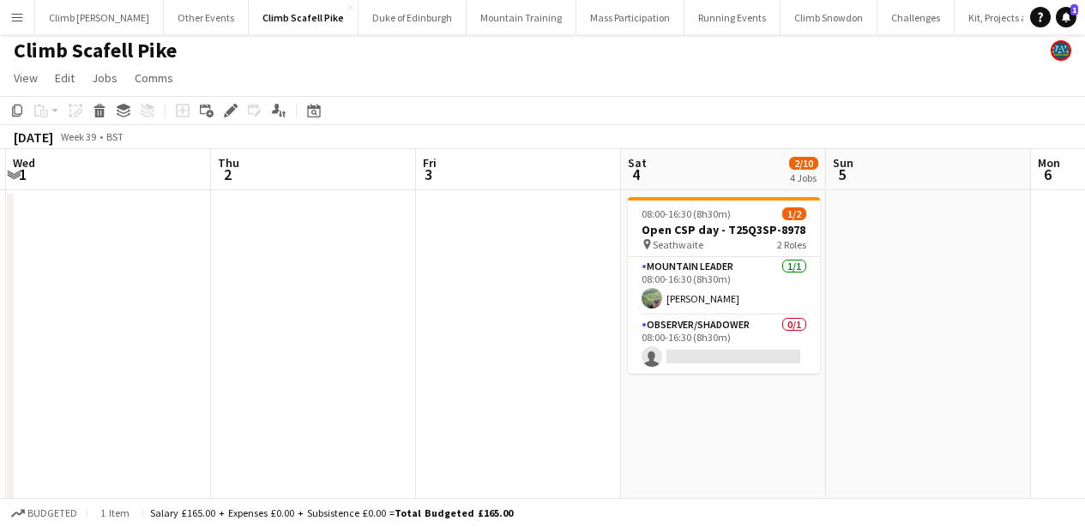
drag, startPoint x: 690, startPoint y: 362, endPoint x: 441, endPoint y: 363, distance: 249.6
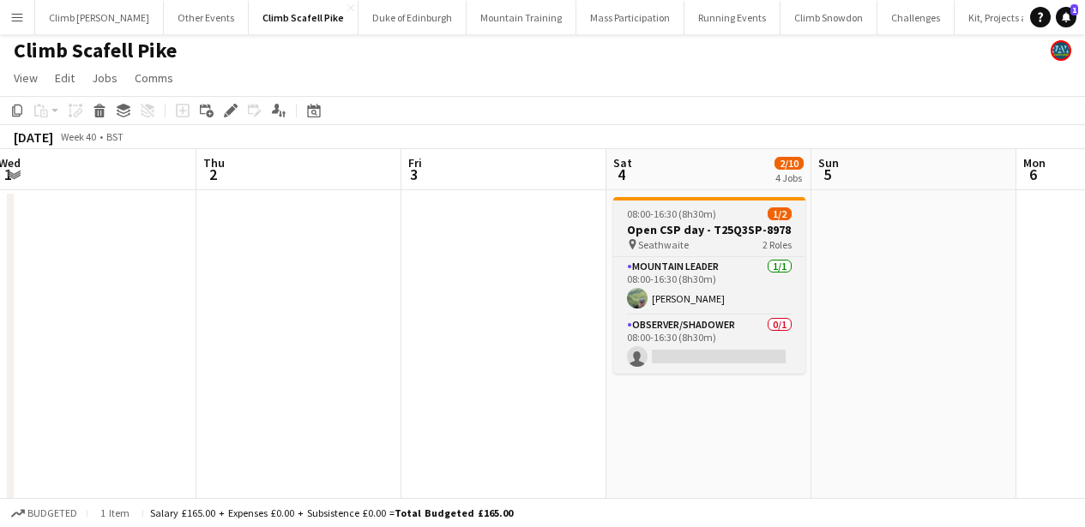
click at [738, 233] on h3 "Open CSP day - T25Q3SP-8978" at bounding box center [709, 229] width 192 height 15
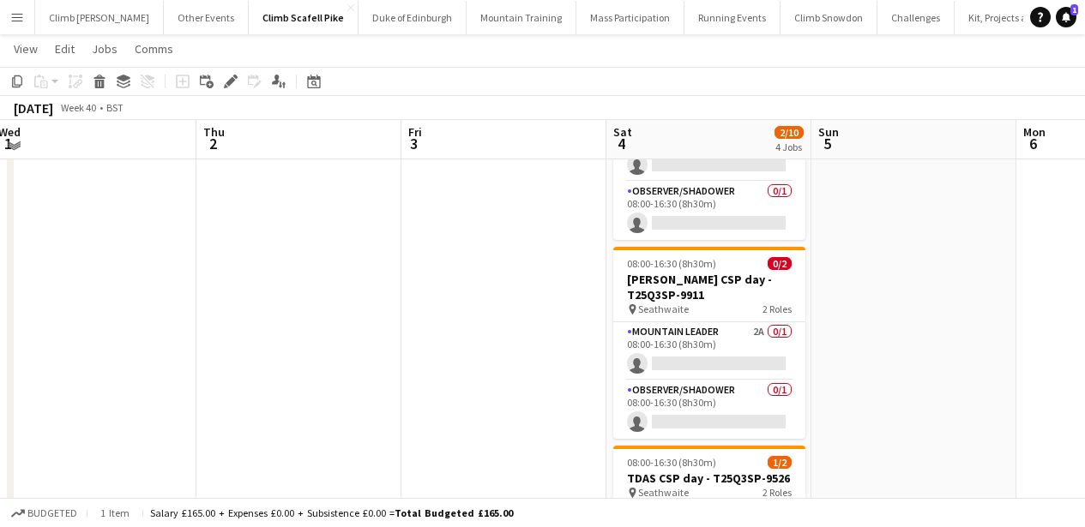
scroll to position [528, 0]
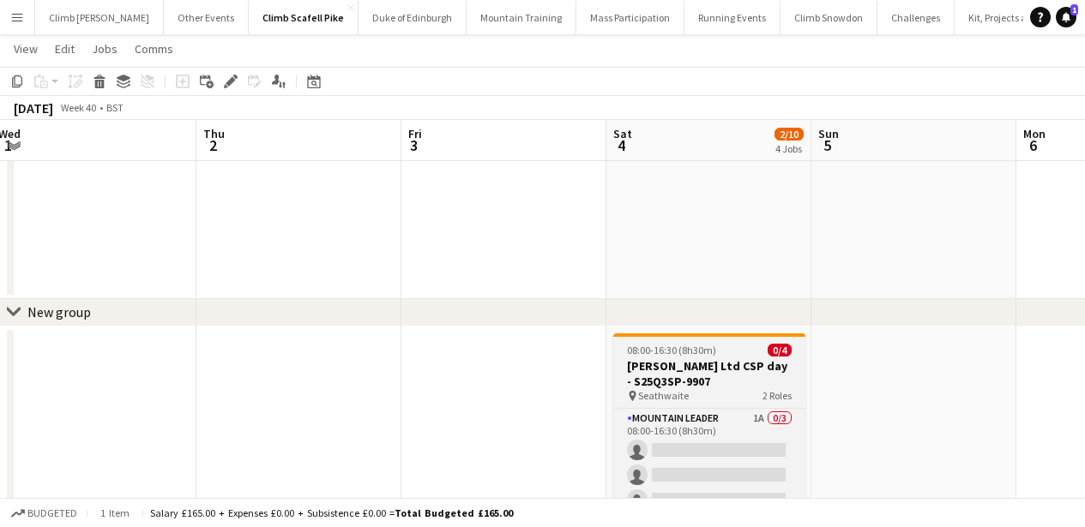
click at [661, 359] on h3 "[PERSON_NAME] Ltd CSP day - S25Q3SP-9907" at bounding box center [709, 374] width 192 height 31
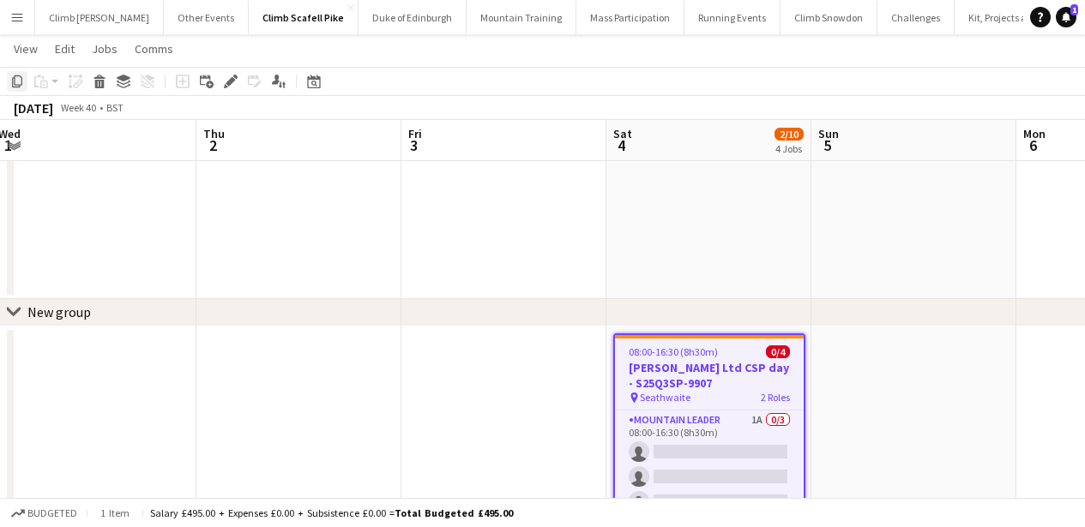
click at [18, 83] on icon "Copy" at bounding box center [17, 82] width 14 height 14
click at [312, 84] on icon at bounding box center [314, 84] width 6 height 6
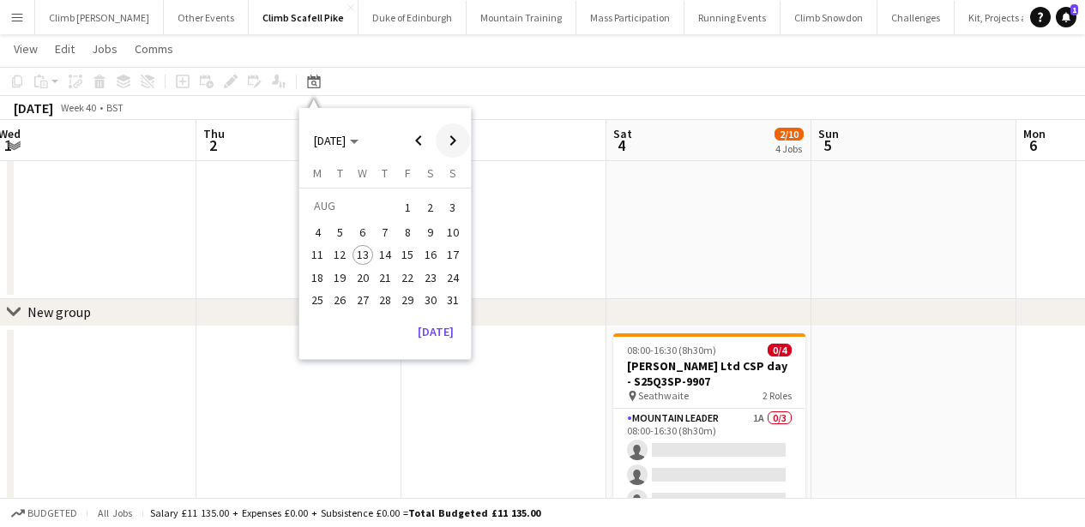
click at [464, 148] on span "Next month" at bounding box center [453, 141] width 34 height 34
click at [413, 252] on span "12" at bounding box center [407, 251] width 21 height 21
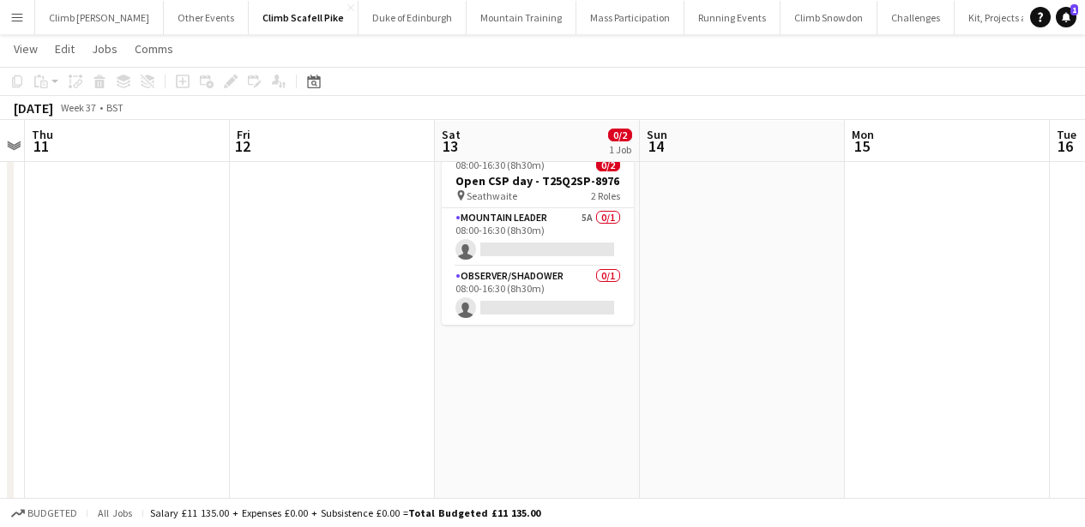
scroll to position [0, 0]
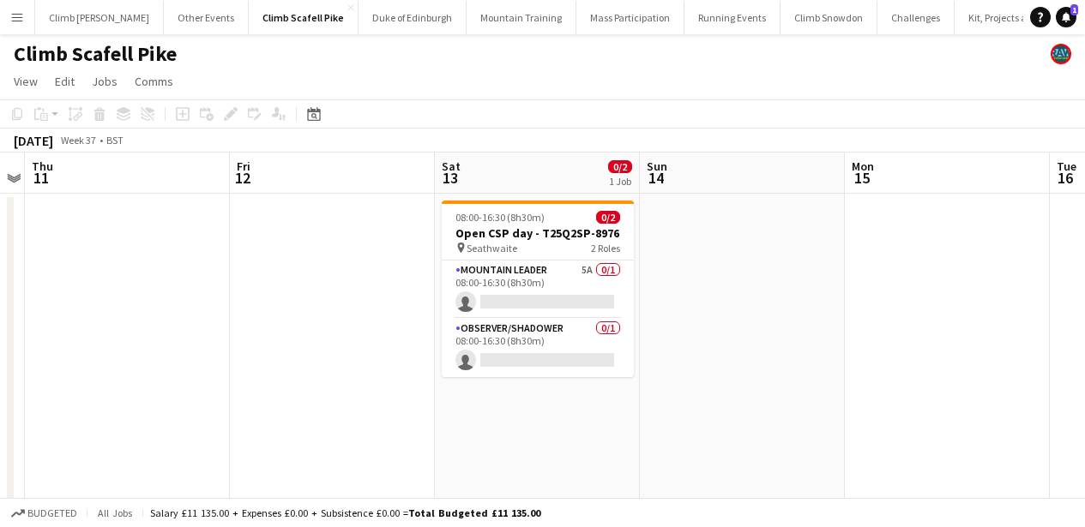
click at [315, 361] on app-date-cell at bounding box center [332, 512] width 205 height 636
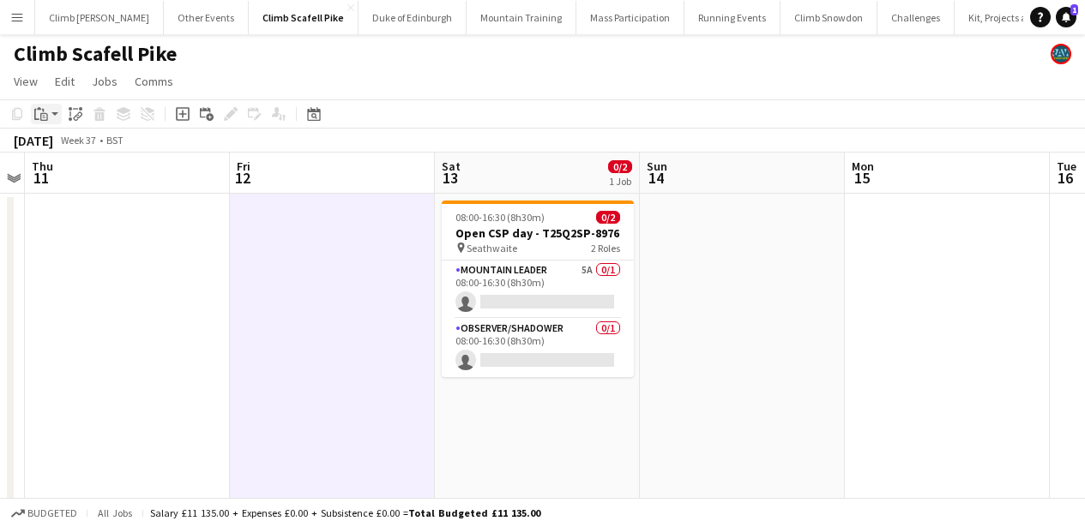
click at [40, 114] on icon at bounding box center [44, 117] width 8 height 8
click at [55, 144] on link "Paste Command V" at bounding box center [113, 146] width 136 height 15
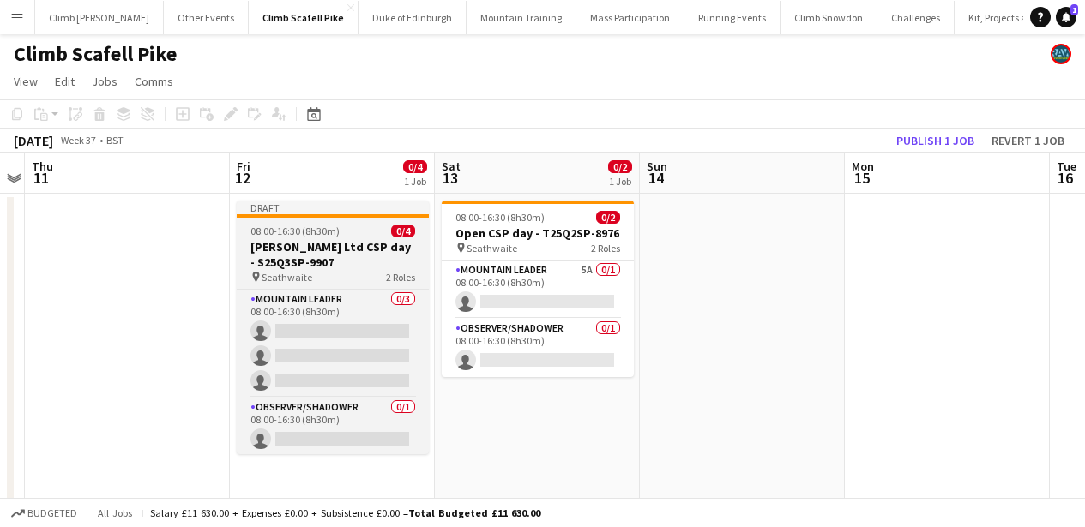
click at [274, 226] on span "08:00-16:30 (8h30m)" at bounding box center [294, 231] width 89 height 13
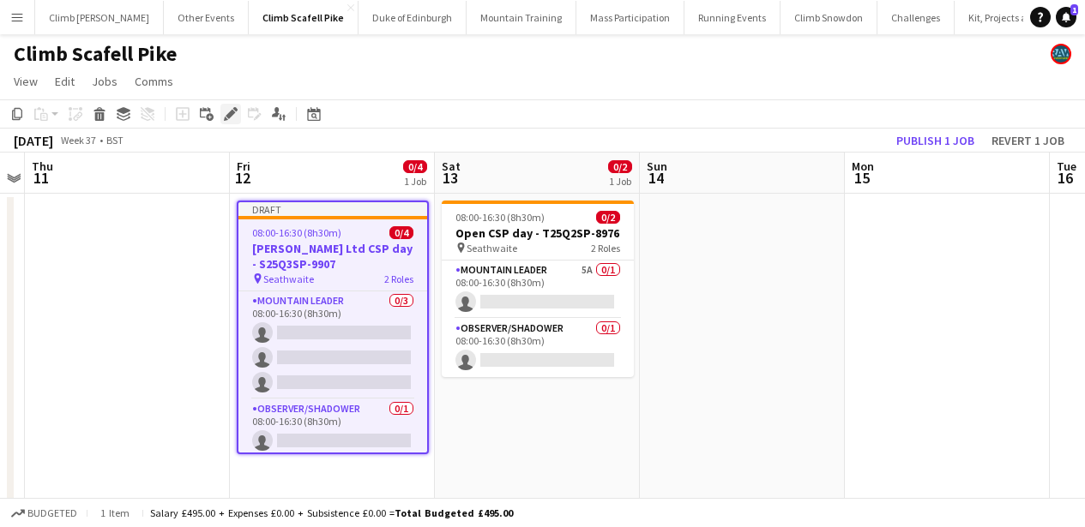
click at [232, 115] on icon "Edit" at bounding box center [231, 114] width 14 height 14
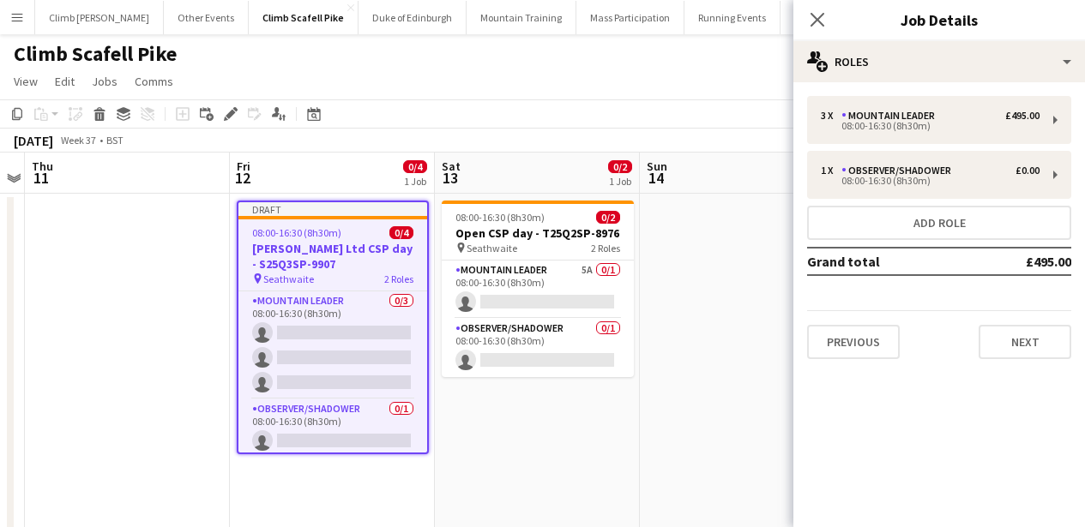
click at [804, 113] on div "3 x Mountain Leader £495.00 08:00-16:30 (8h30m) 1 x Observer/Shadower £0.00 08:…" at bounding box center [939, 227] width 292 height 263
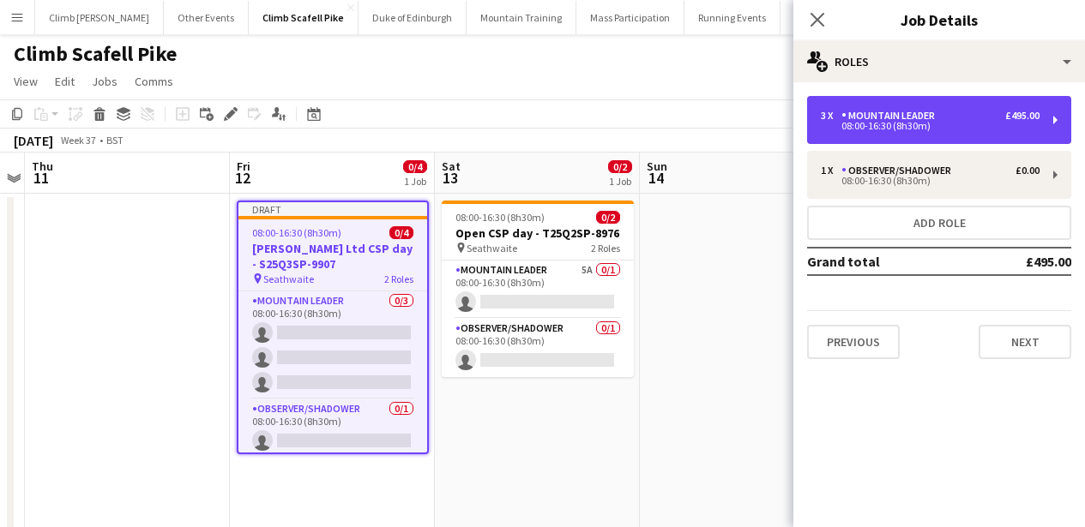
drag, startPoint x: 813, startPoint y: 114, endPoint x: 786, endPoint y: 161, distance: 54.1
click at [814, 114] on div "3 x Mountain Leader £495.00 08:00-16:30 (8h30m)" at bounding box center [939, 120] width 264 height 48
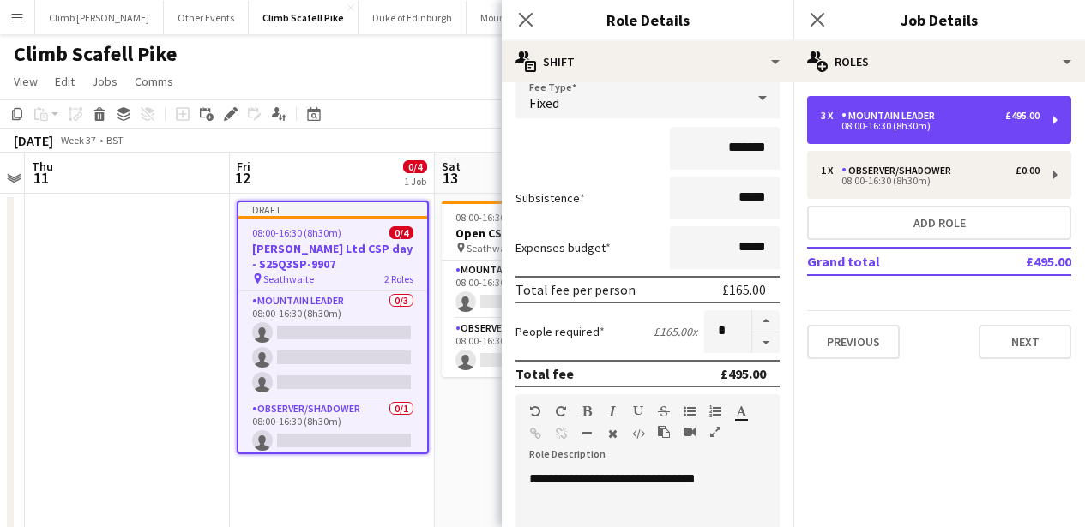
scroll to position [127, 0]
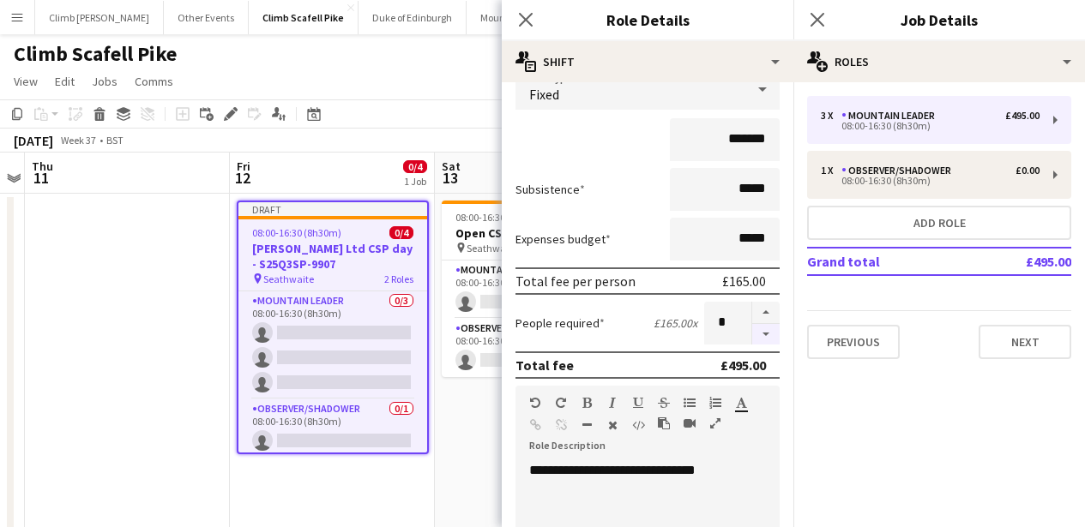
click at [758, 337] on button "button" at bounding box center [765, 334] width 27 height 21
type input "*"
click at [1002, 334] on button "Next" at bounding box center [1025, 342] width 93 height 34
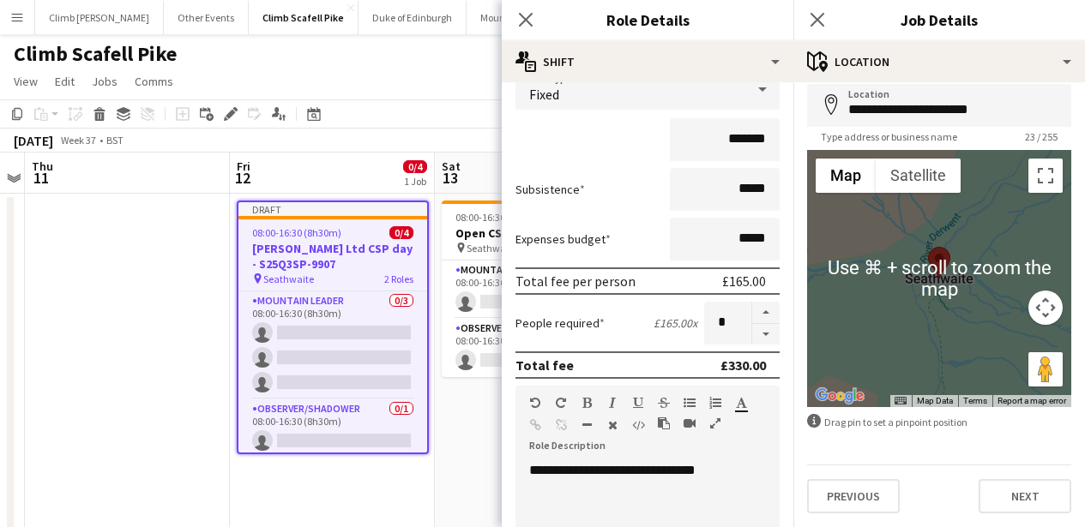
scroll to position [346, 0]
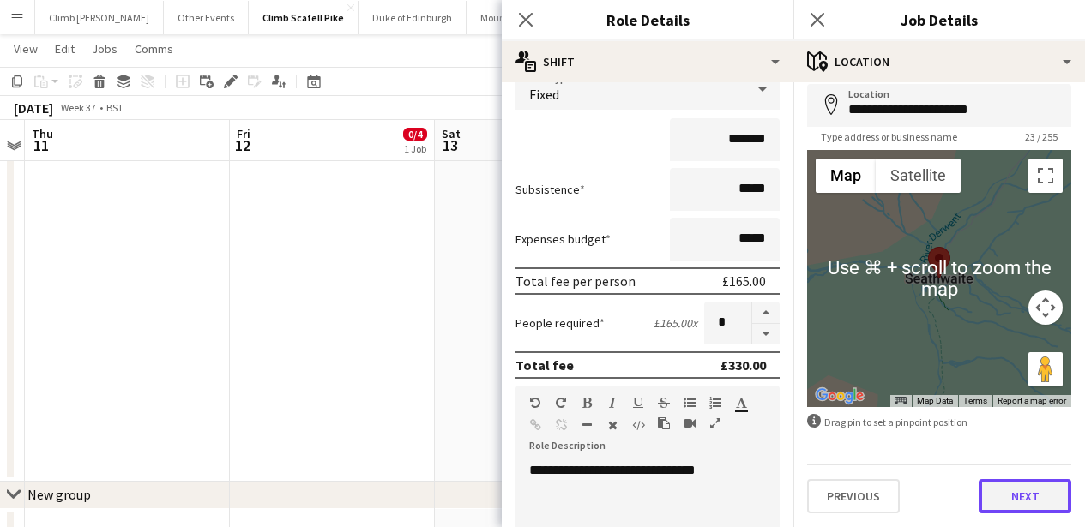
click at [1018, 491] on button "Next" at bounding box center [1025, 496] width 93 height 34
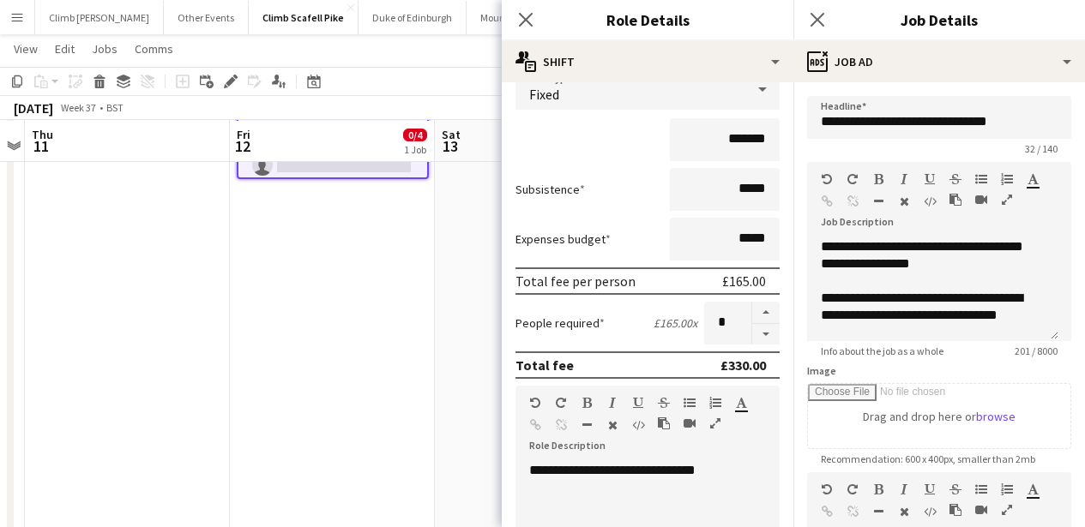
scroll to position [217, 0]
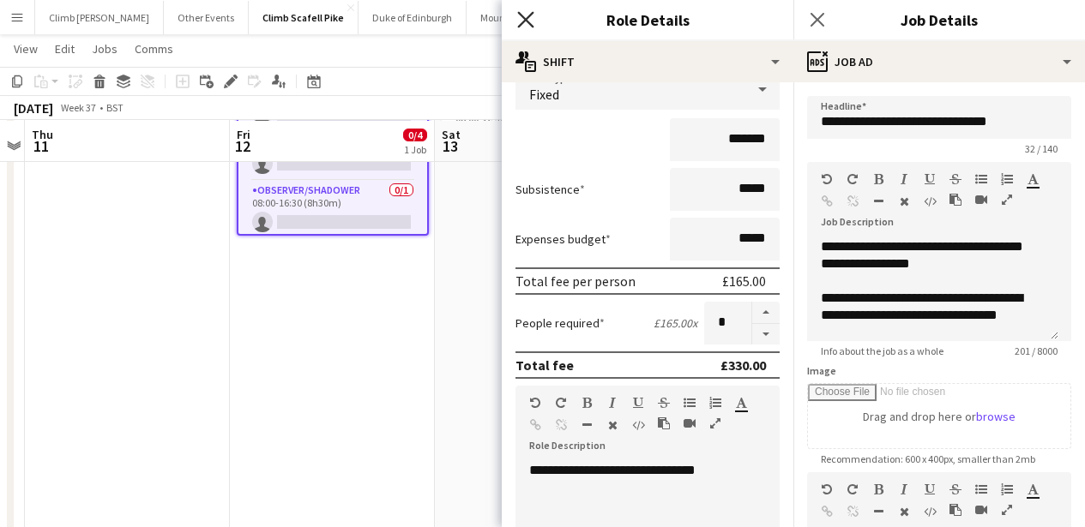
click at [525, 17] on icon "Close pop-in" at bounding box center [525, 19] width 16 height 16
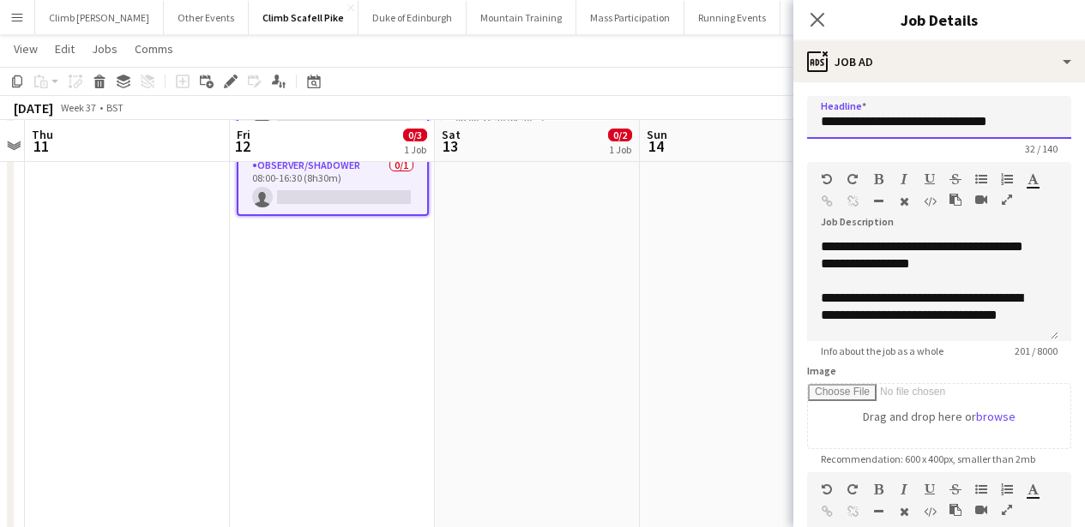
drag, startPoint x: 936, startPoint y: 120, endPoint x: 1064, endPoint y: 122, distance: 127.8
click at [1064, 122] on form "**********" at bounding box center [939, 465] width 292 height 738
paste input "**********"
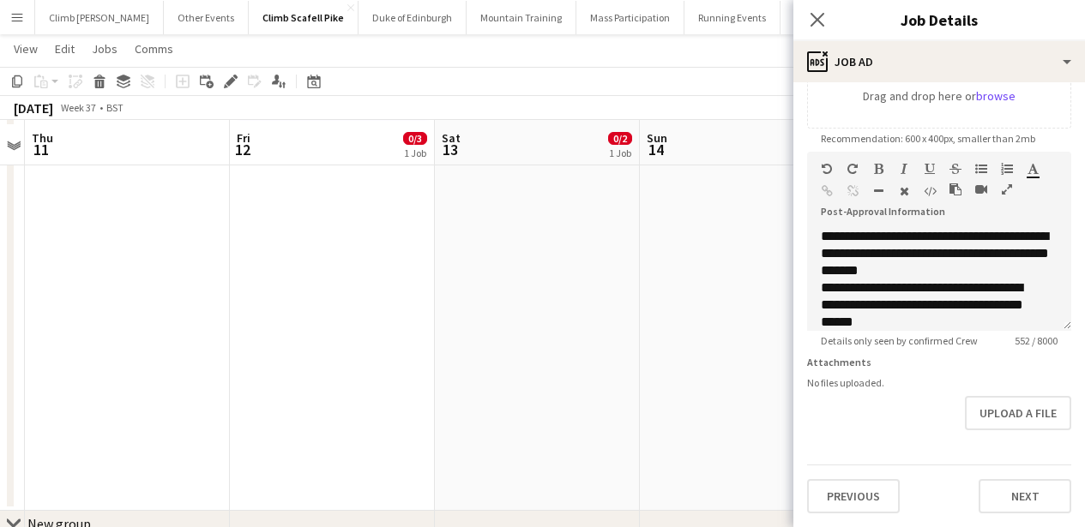
scroll to position [321, 0]
type input "**********"
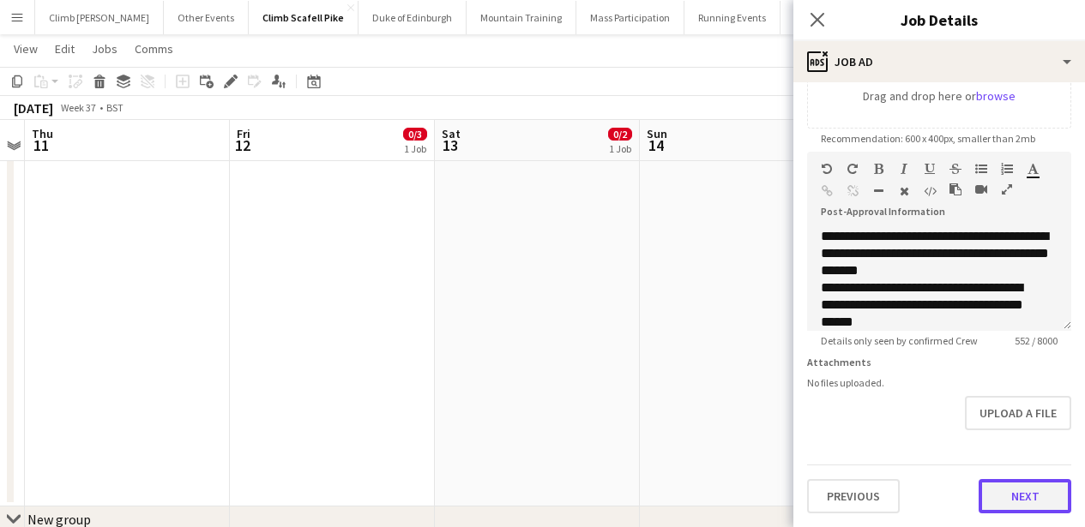
click at [1020, 489] on button "Next" at bounding box center [1025, 496] width 93 height 34
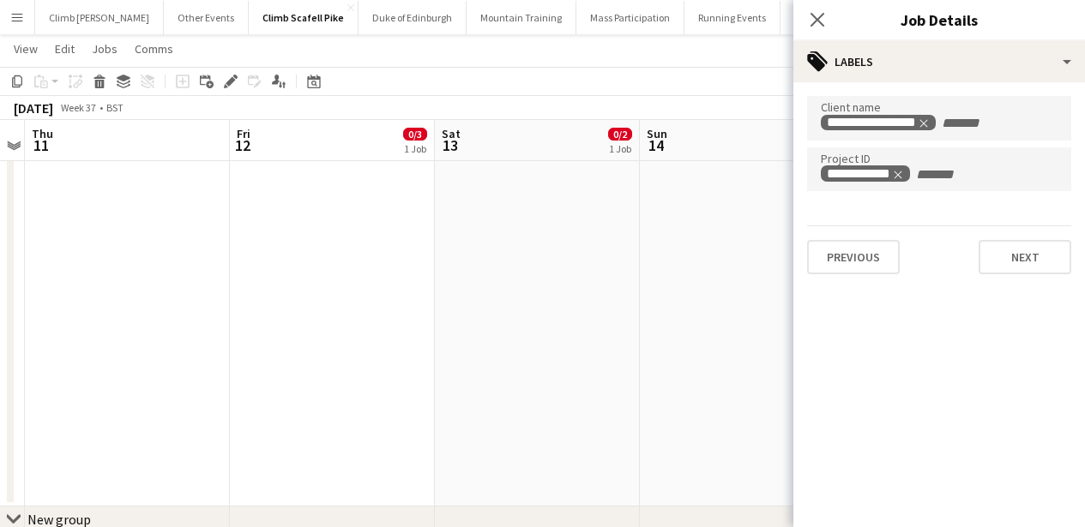
scroll to position [0, 0]
click at [952, 120] on icon "Remove tag" at bounding box center [950, 123] width 12 height 12
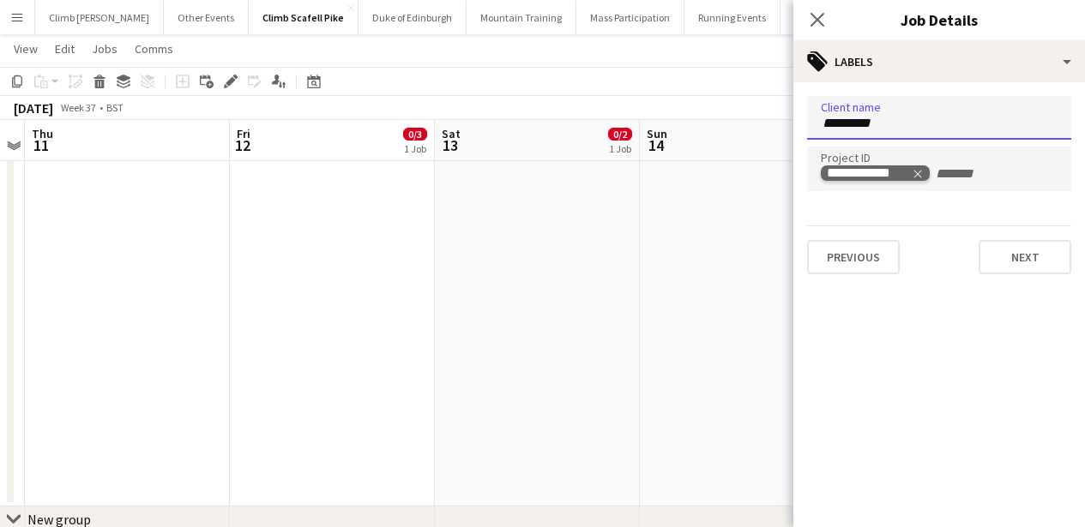
type input "*********"
click at [917, 173] on icon "Remove tag" at bounding box center [918, 175] width 8 height 8
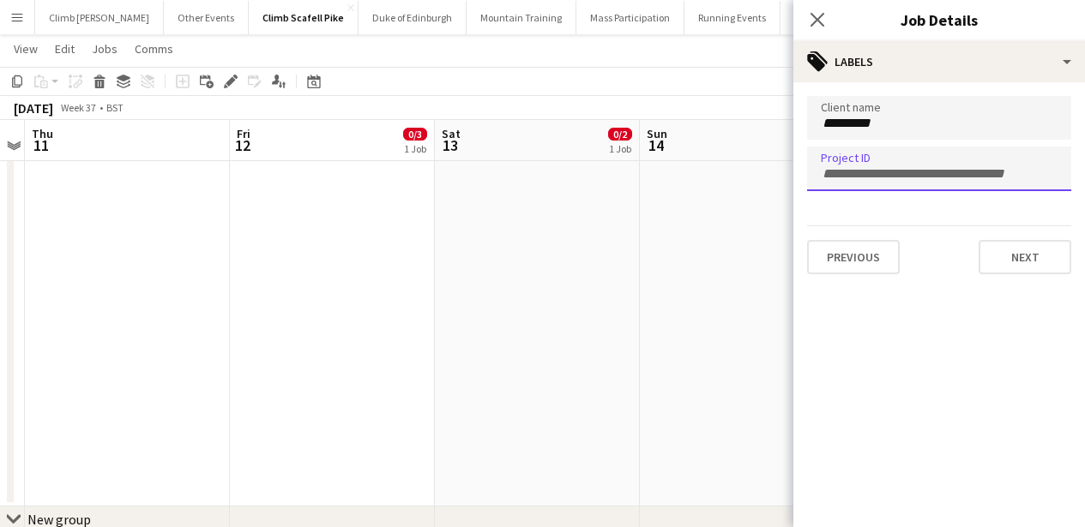
paste input "**********"
type input "**********"
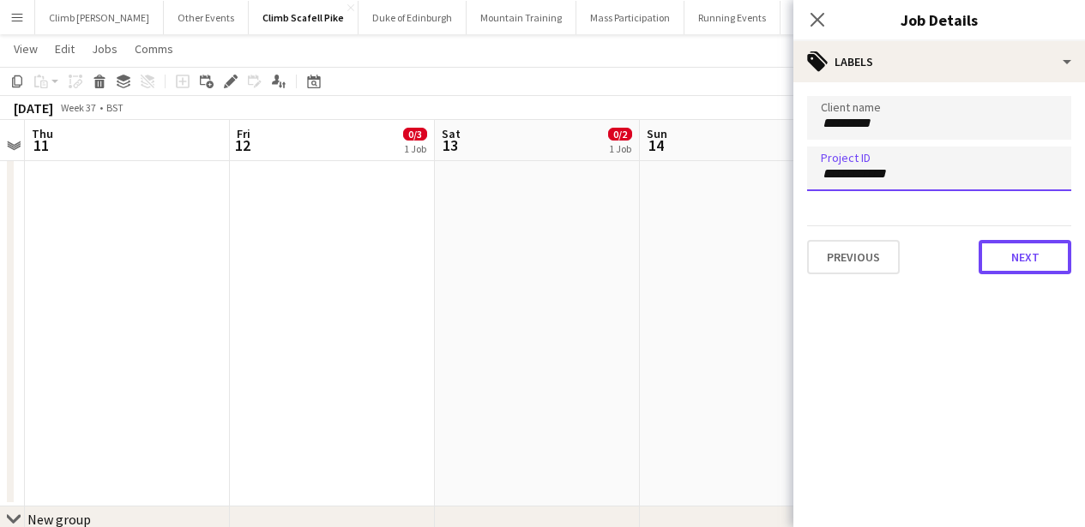
click at [1015, 257] on button "Next" at bounding box center [1025, 257] width 93 height 34
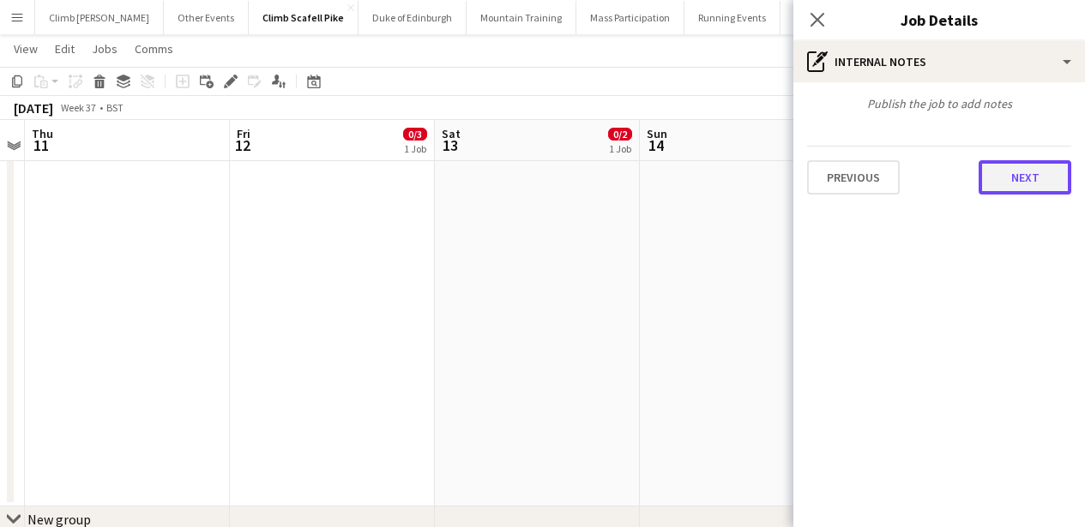
click at [1017, 183] on button "Next" at bounding box center [1025, 177] width 93 height 34
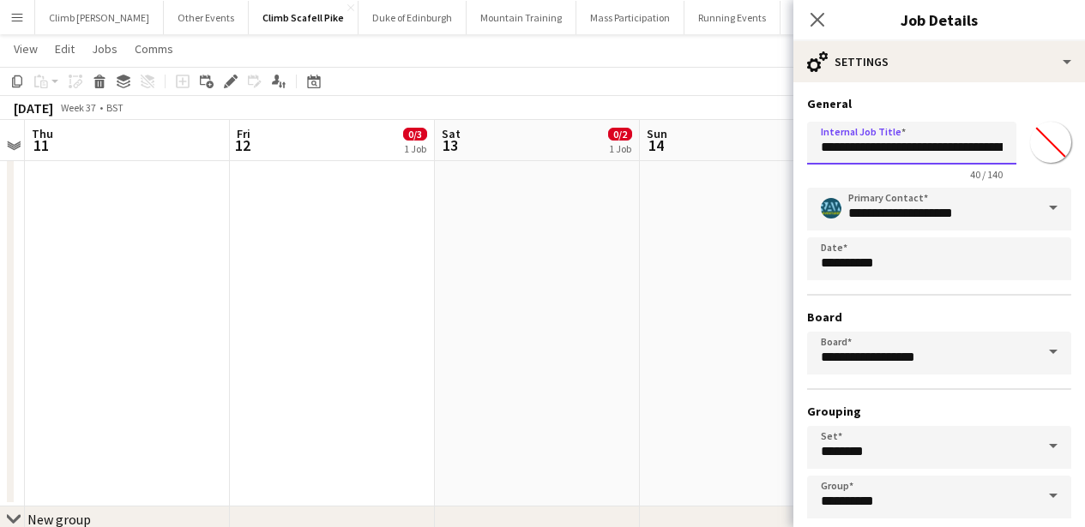
drag, startPoint x: 925, startPoint y: 146, endPoint x: 802, endPoint y: 154, distance: 122.9
click at [802, 154] on form "**********" at bounding box center [939, 349] width 292 height 506
drag, startPoint x: 945, startPoint y: 143, endPoint x: 1094, endPoint y: 154, distance: 148.8
click at [1085, 154] on html "Menu Boards Boards Boards All jobs Status Workforce Workforce My Workforce Recr…" at bounding box center [542, 463] width 1085 height 1569
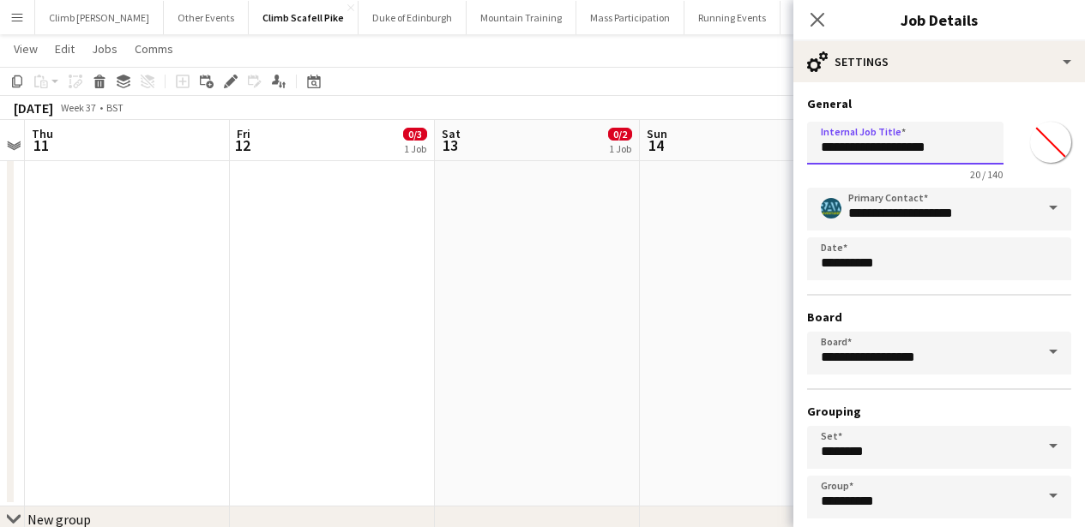
scroll to position [0, 0]
paste input "**********"
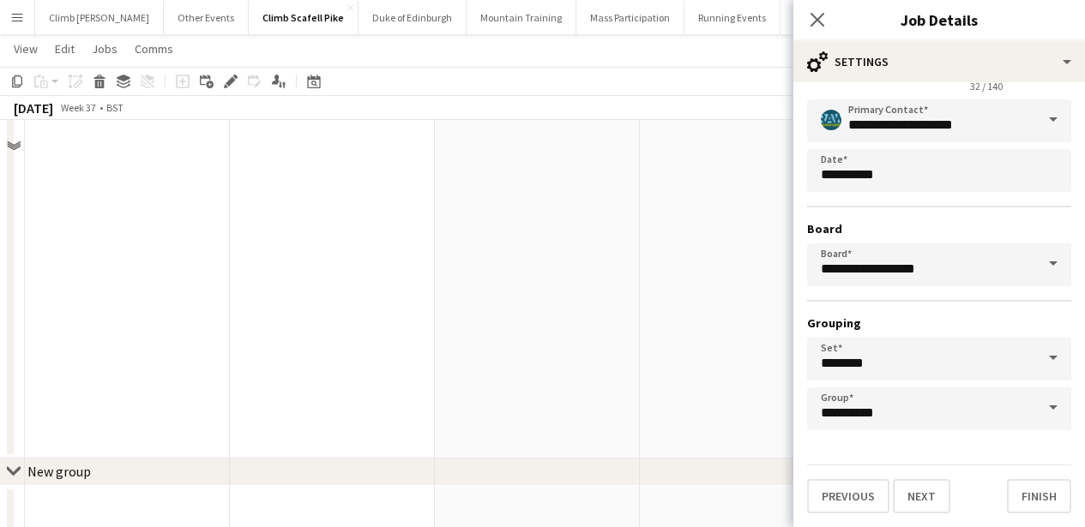
scroll to position [453, 0]
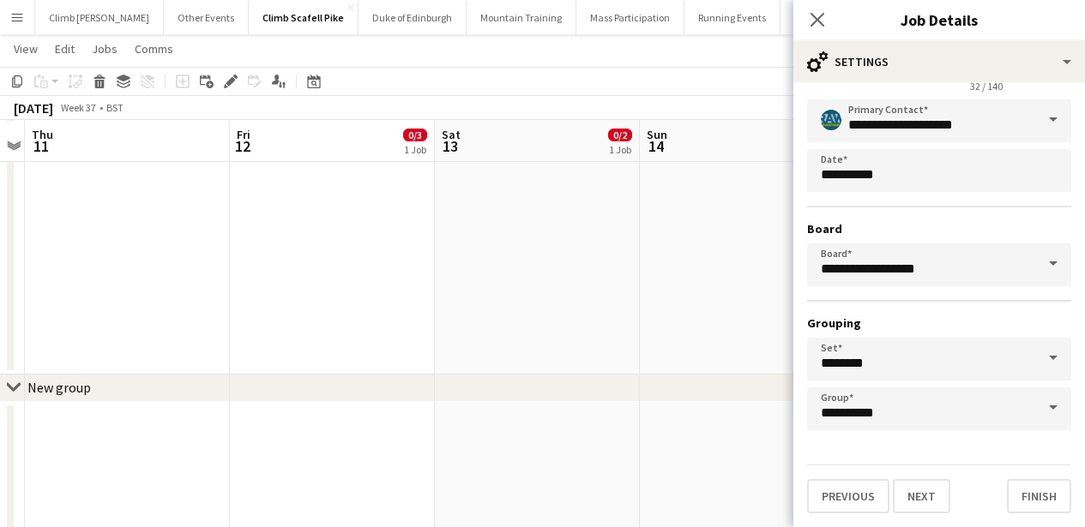
type input "**********"
click at [827, 505] on button "Previous" at bounding box center [848, 496] width 82 height 34
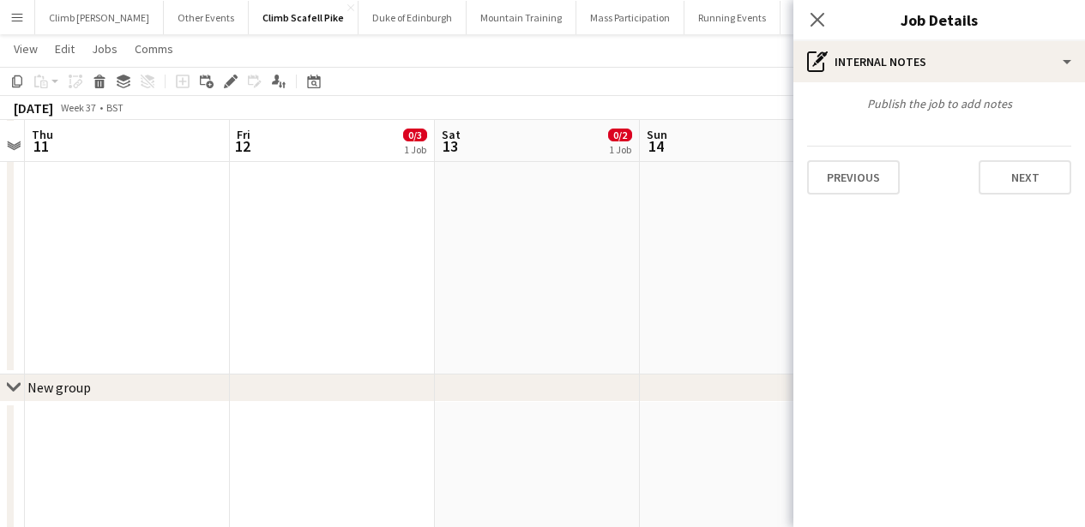
scroll to position [0, 0]
click at [871, 175] on button "Previous" at bounding box center [853, 177] width 93 height 34
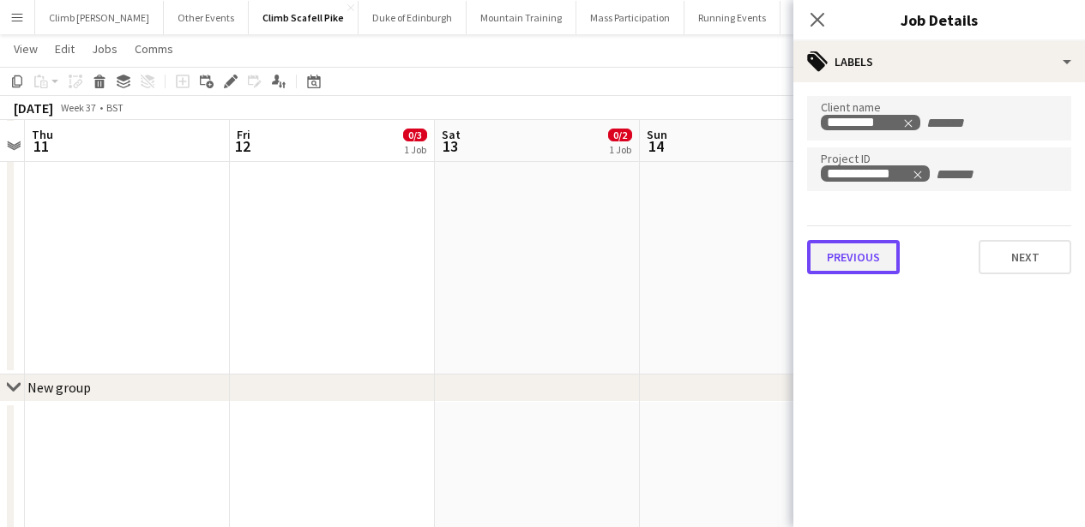
click at [879, 262] on button "Previous" at bounding box center [853, 257] width 93 height 34
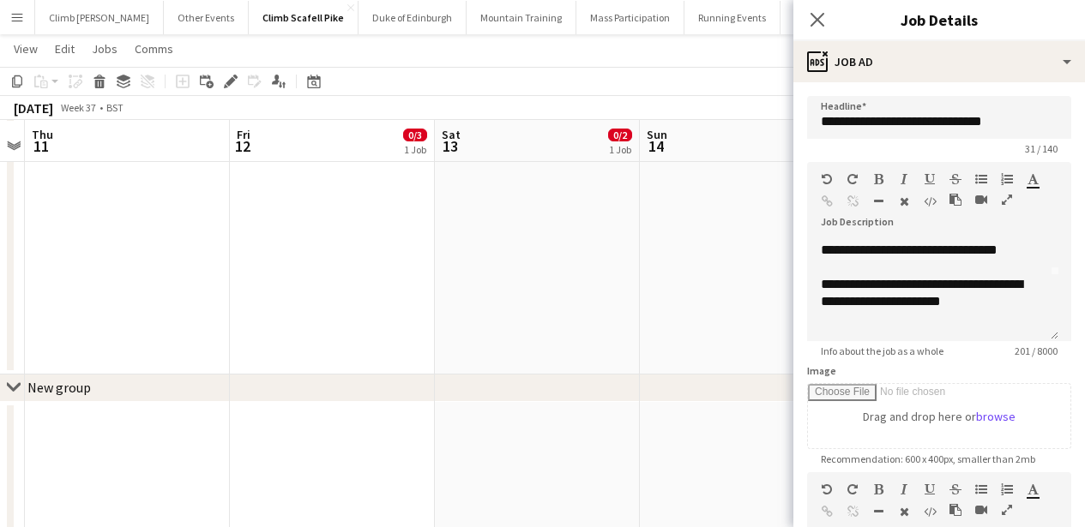
scroll to position [333, 0]
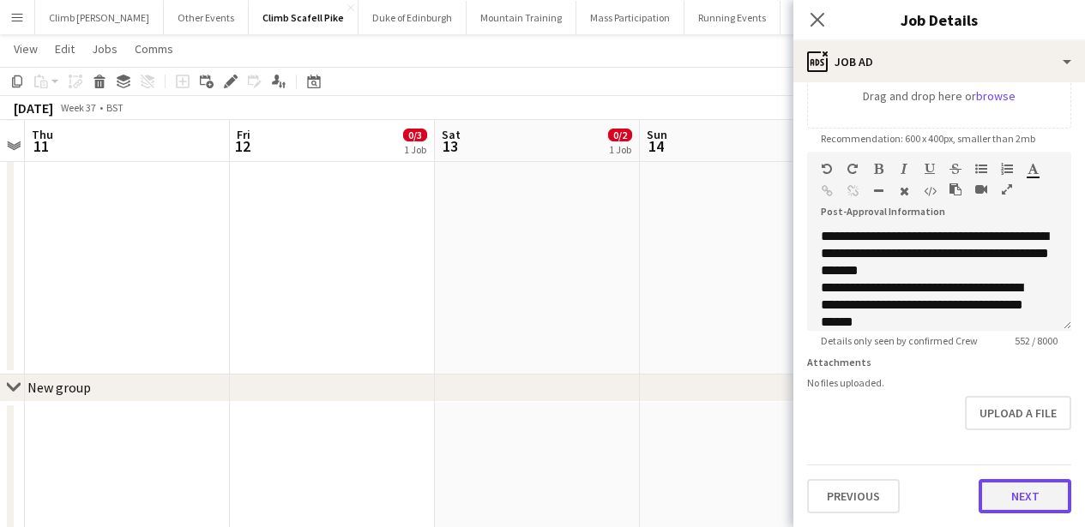
click at [1034, 498] on button "Next" at bounding box center [1025, 496] width 93 height 34
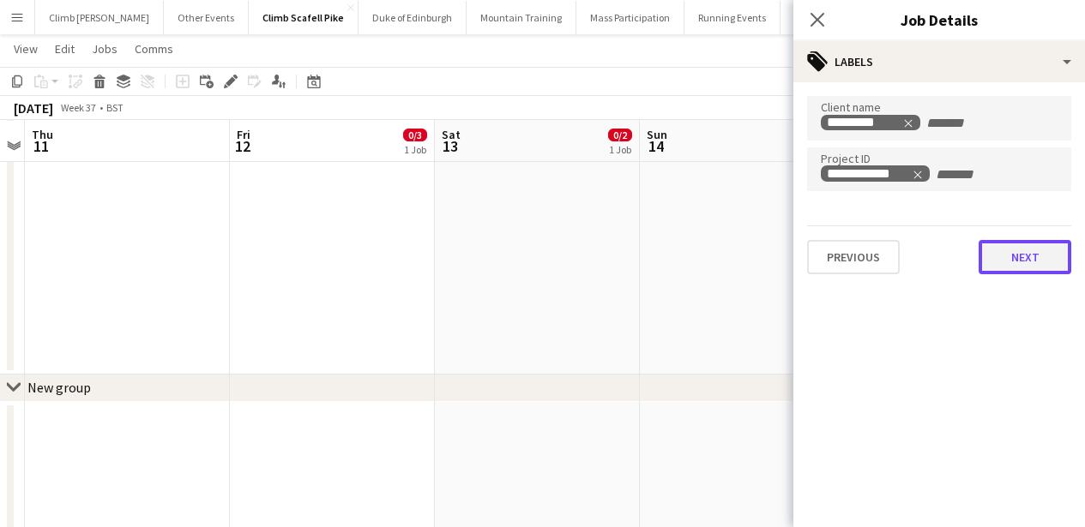
click at [1019, 267] on button "Next" at bounding box center [1025, 257] width 93 height 34
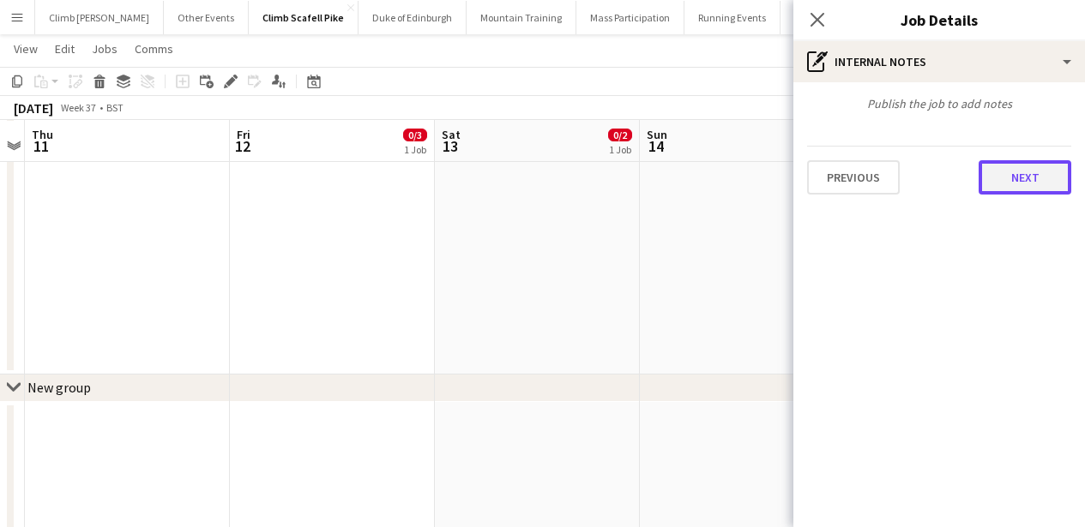
click at [1008, 192] on button "Next" at bounding box center [1025, 177] width 93 height 34
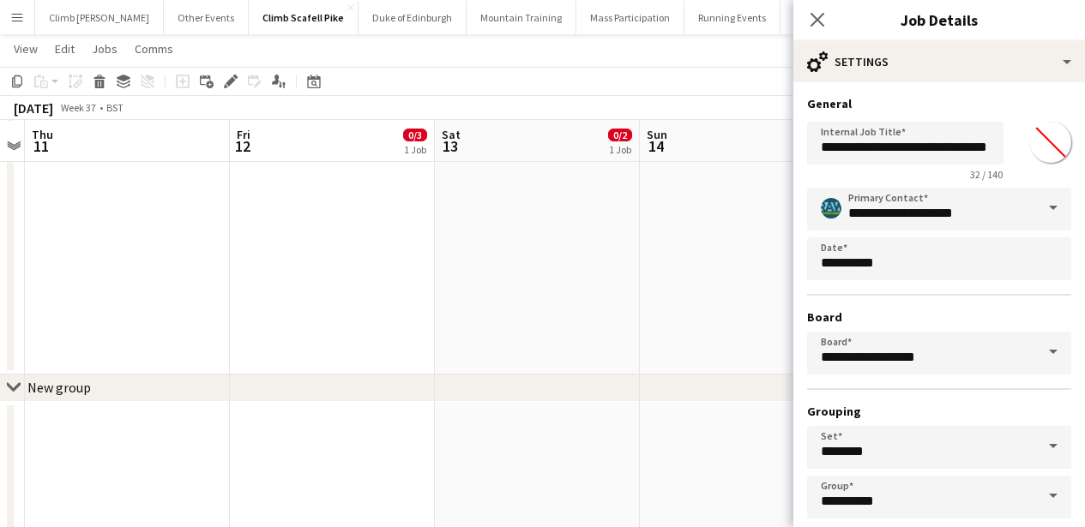
scroll to position [88, 0]
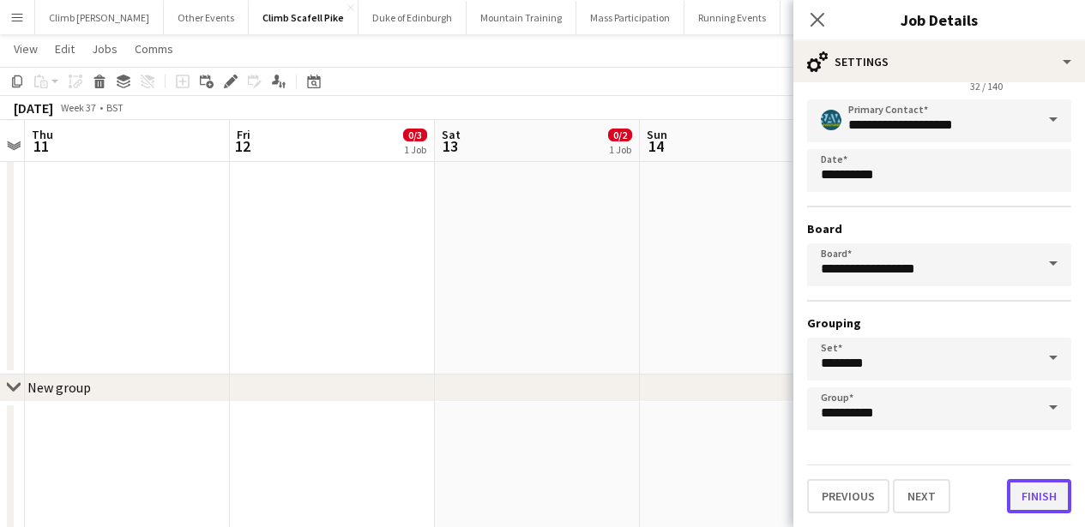
click at [1024, 505] on button "Finish" at bounding box center [1039, 496] width 64 height 34
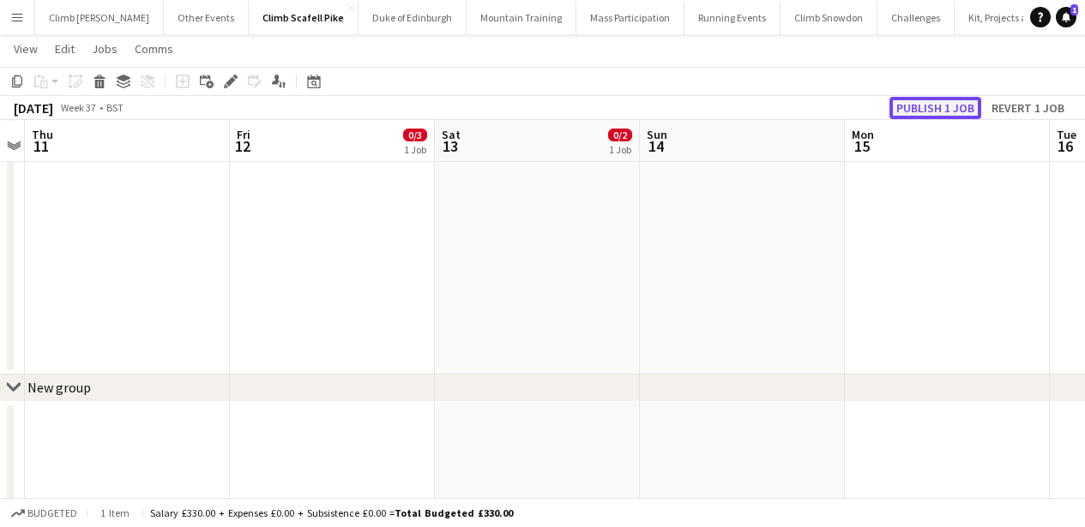
click at [955, 108] on button "Publish 1 job" at bounding box center [935, 108] width 92 height 22
